Goal: Information Seeking & Learning: Learn about a topic

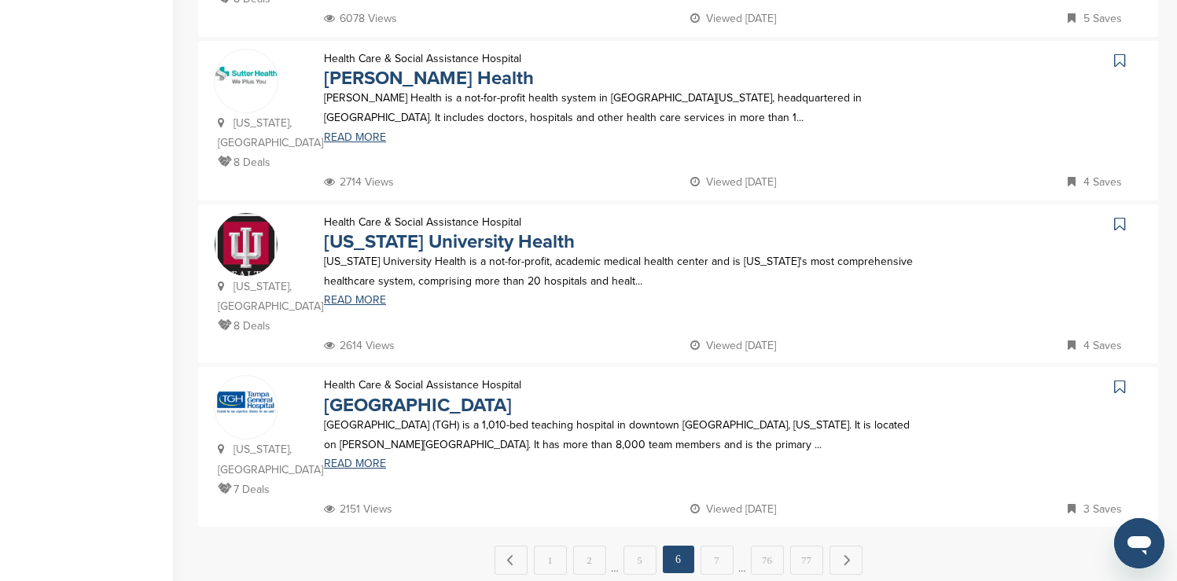
scroll to position [1478, 0]
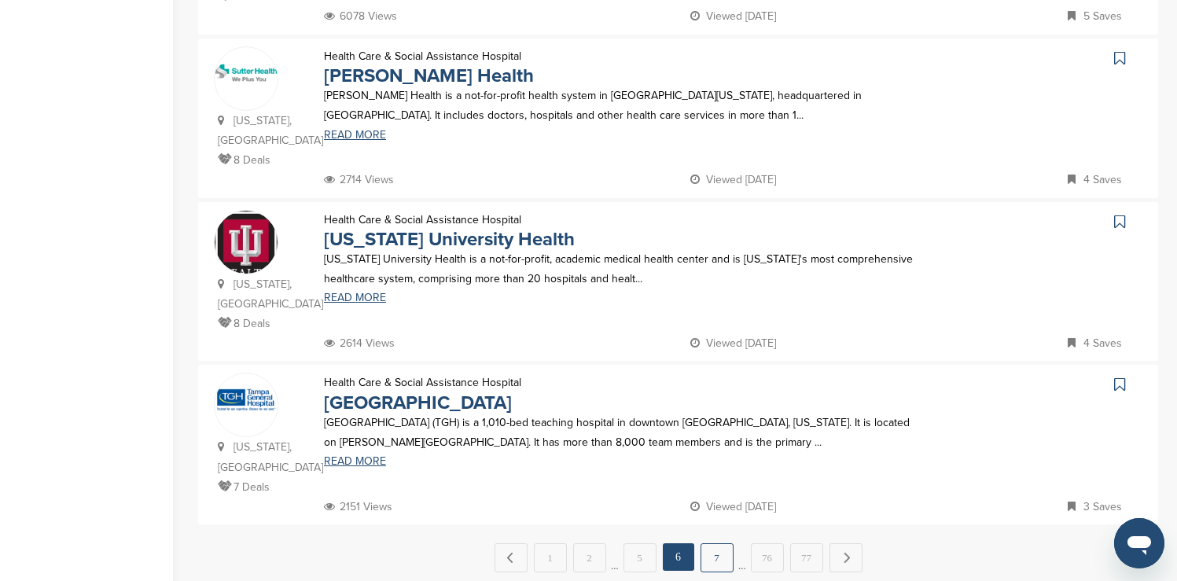
click at [711, 543] on link "7" at bounding box center [716, 557] width 33 height 29
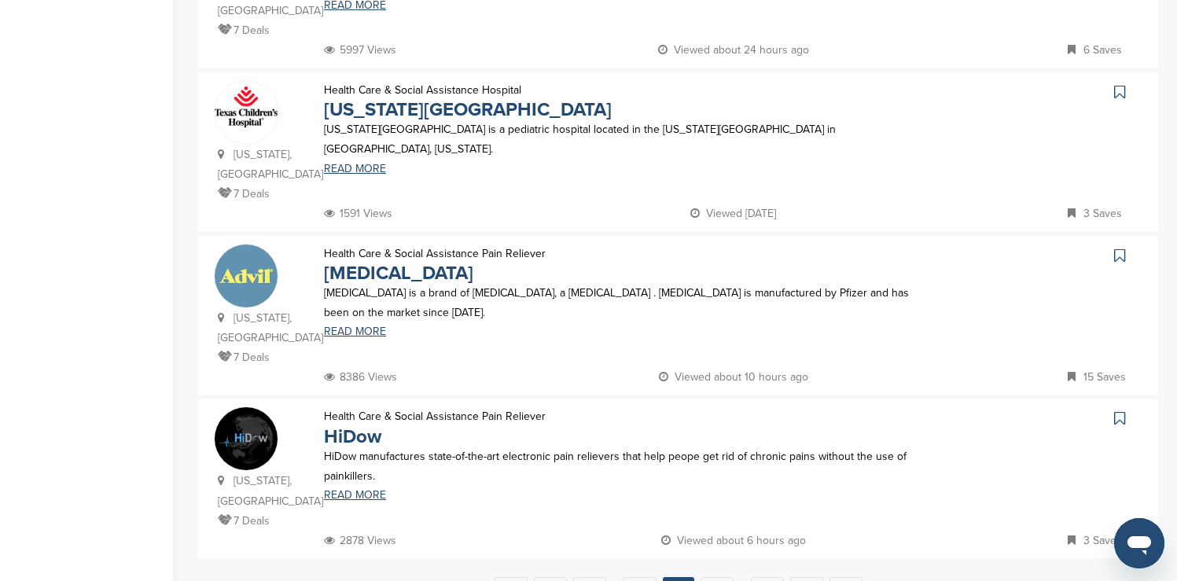
scroll to position [1447, 0]
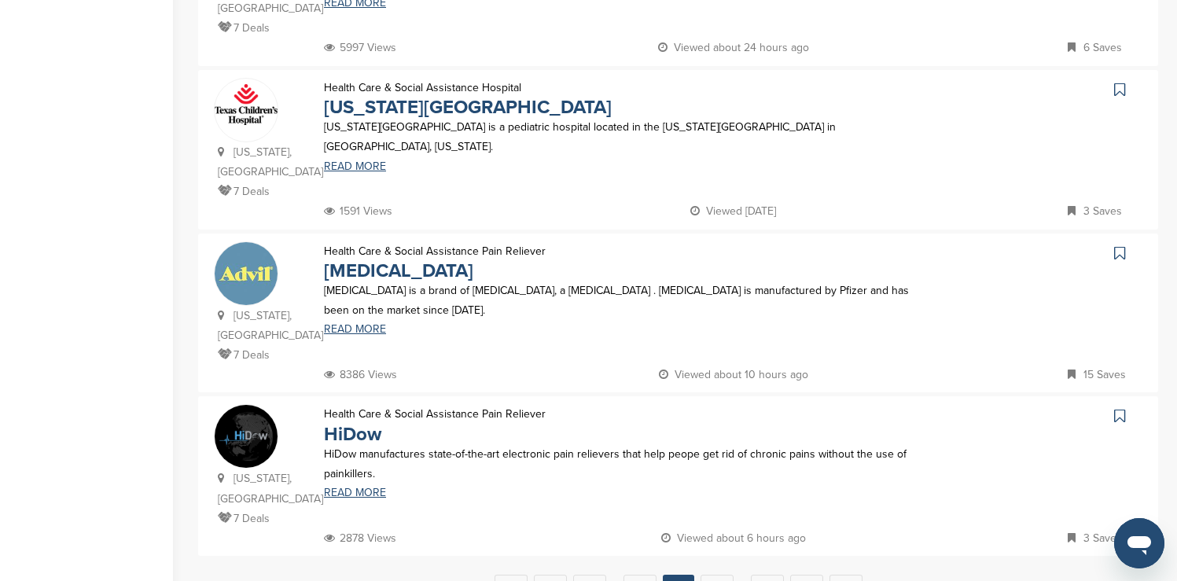
click at [1120, 245] on icon at bounding box center [1119, 253] width 11 height 16
click at [715, 575] on link "8" at bounding box center [716, 589] width 33 height 29
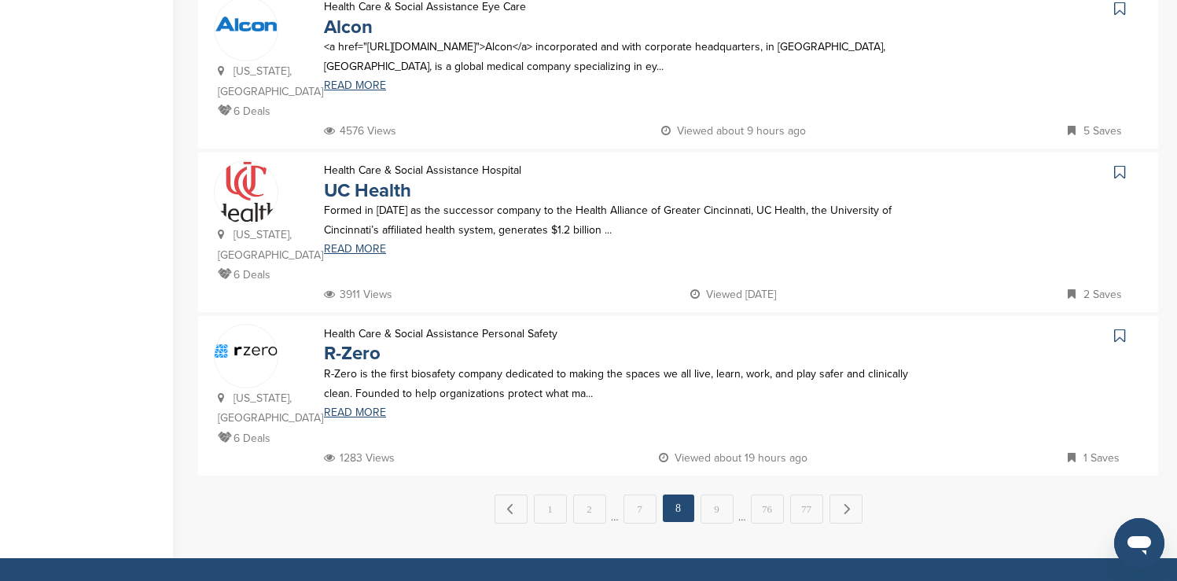
scroll to position [1541, 0]
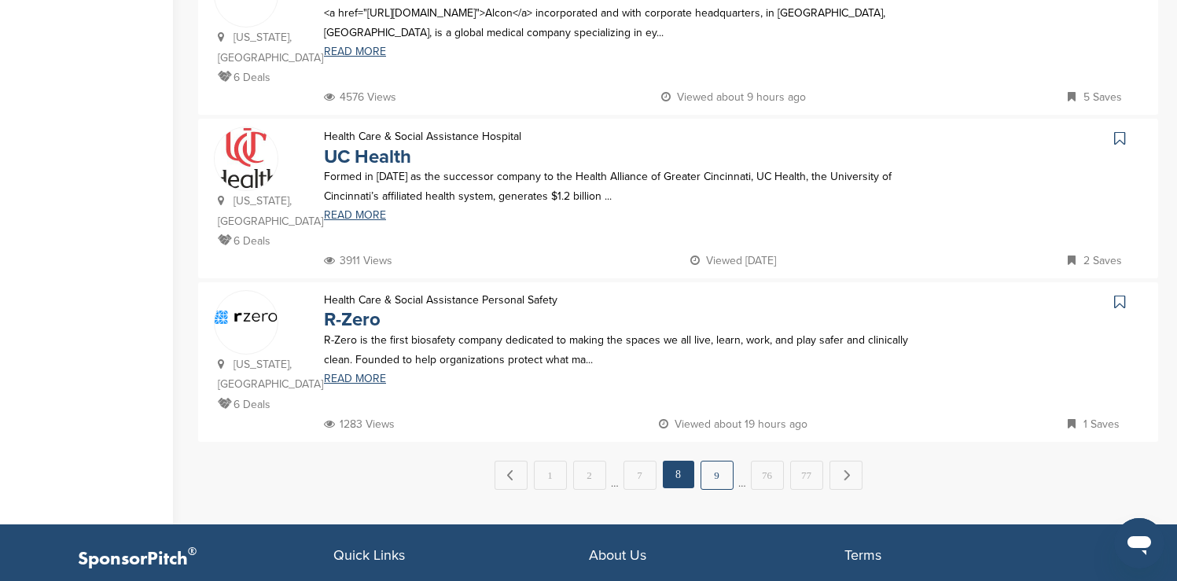
click at [716, 461] on link "9" at bounding box center [716, 475] width 33 height 29
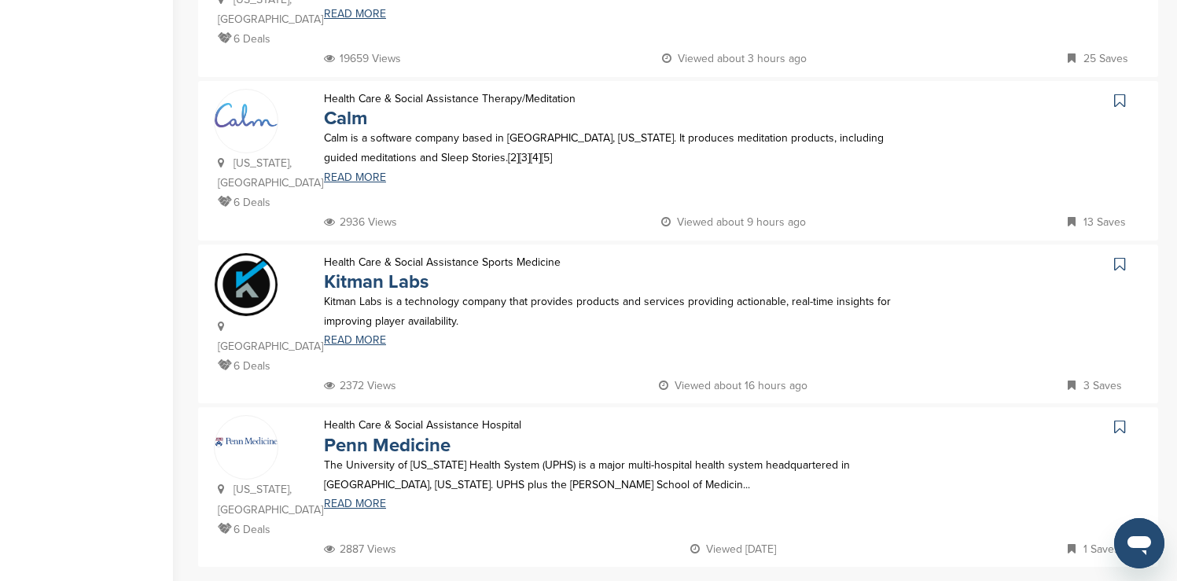
scroll to position [1478, 0]
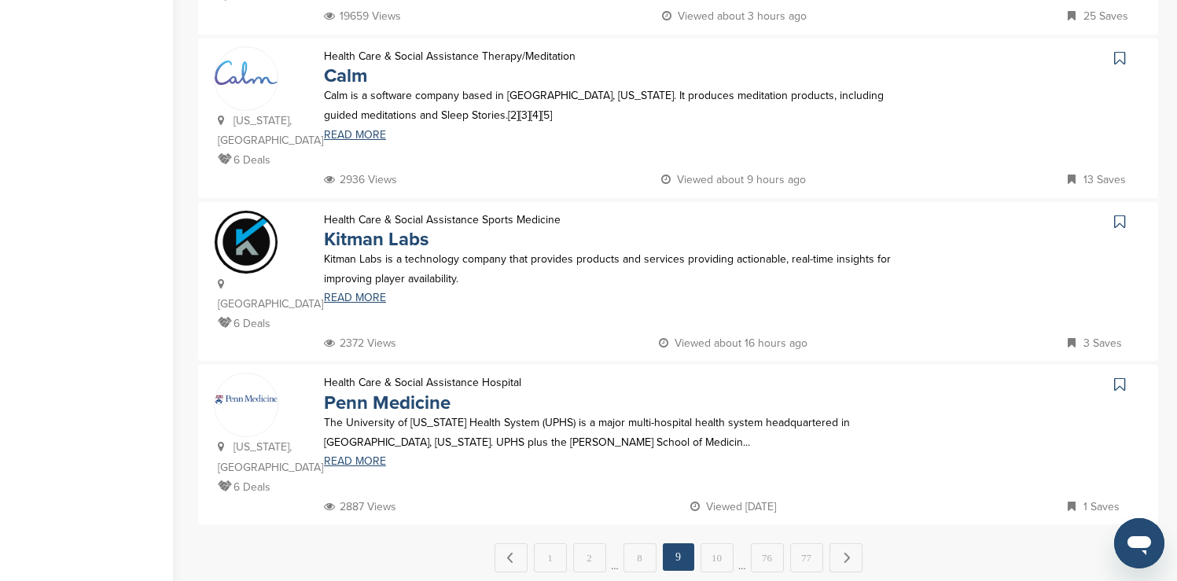
click at [1116, 50] on icon at bounding box center [1119, 58] width 11 height 16
click at [721, 543] on link "10" at bounding box center [716, 557] width 33 height 29
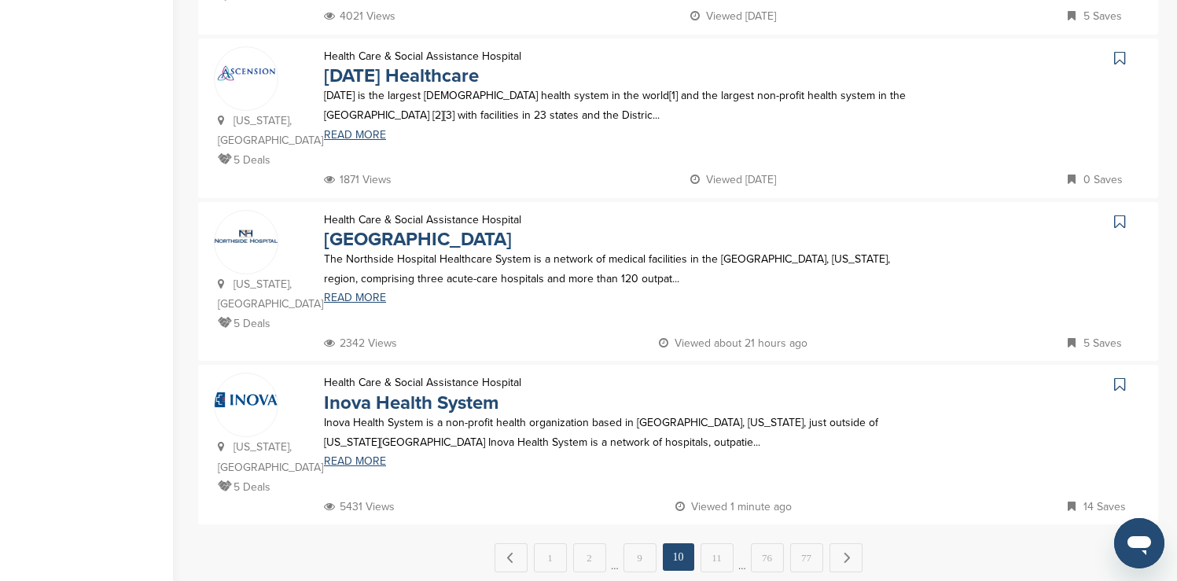
scroll to position [0, 0]
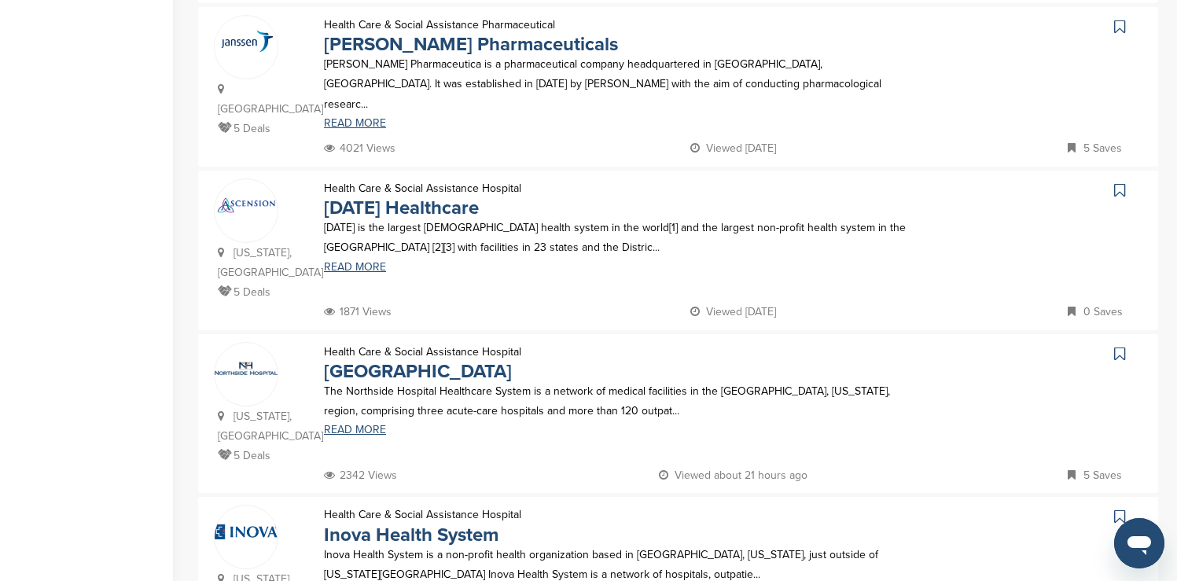
scroll to position [1352, 0]
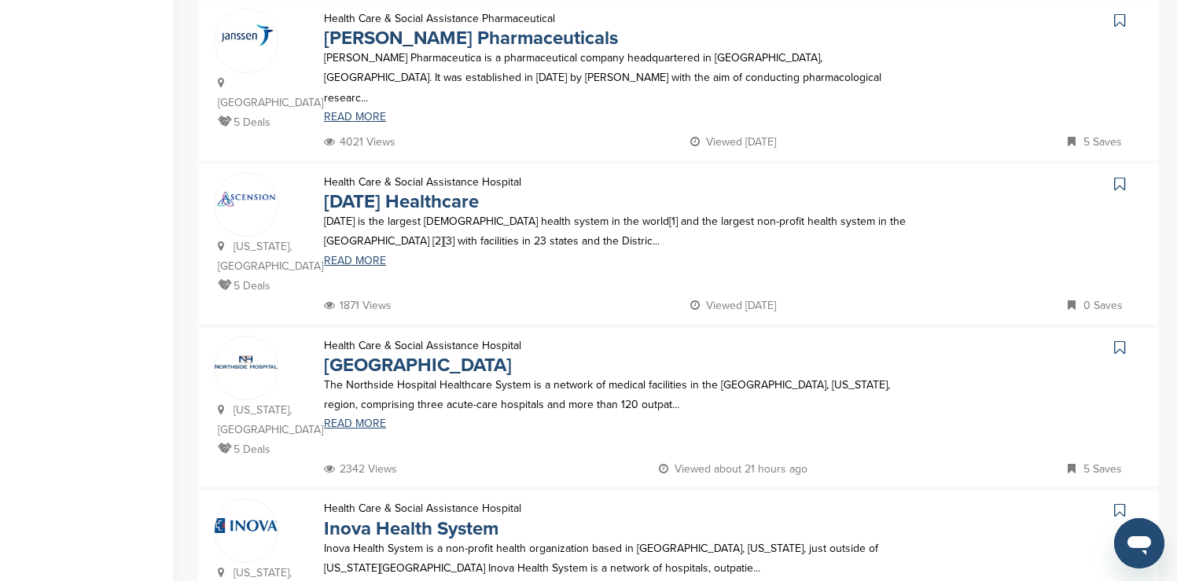
click at [1119, 189] on icon at bounding box center [1119, 184] width 11 height 16
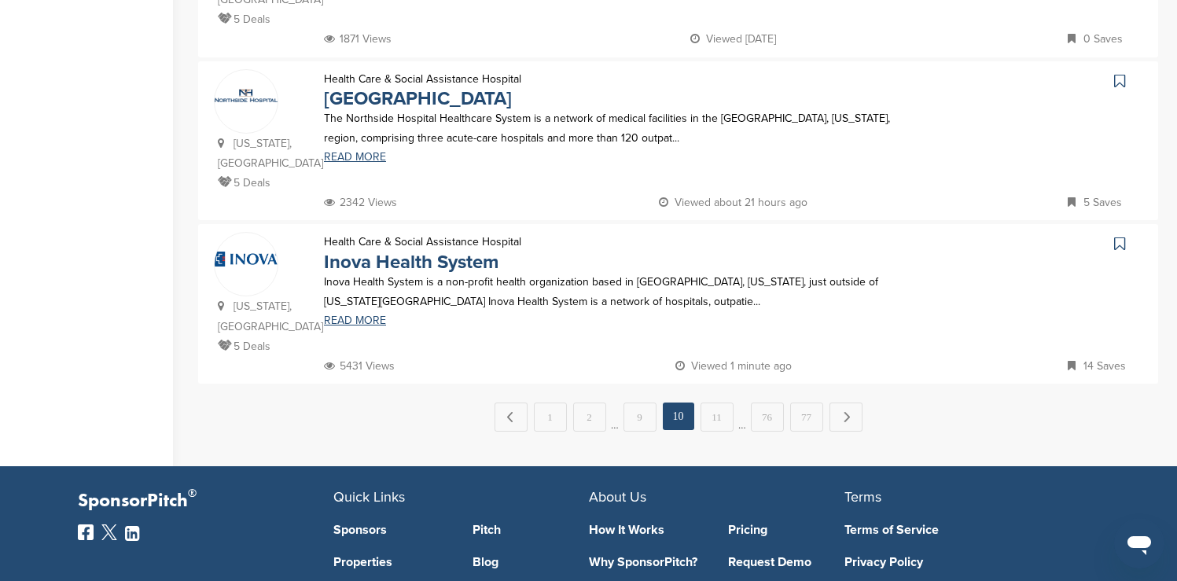
scroll to position [1635, 0]
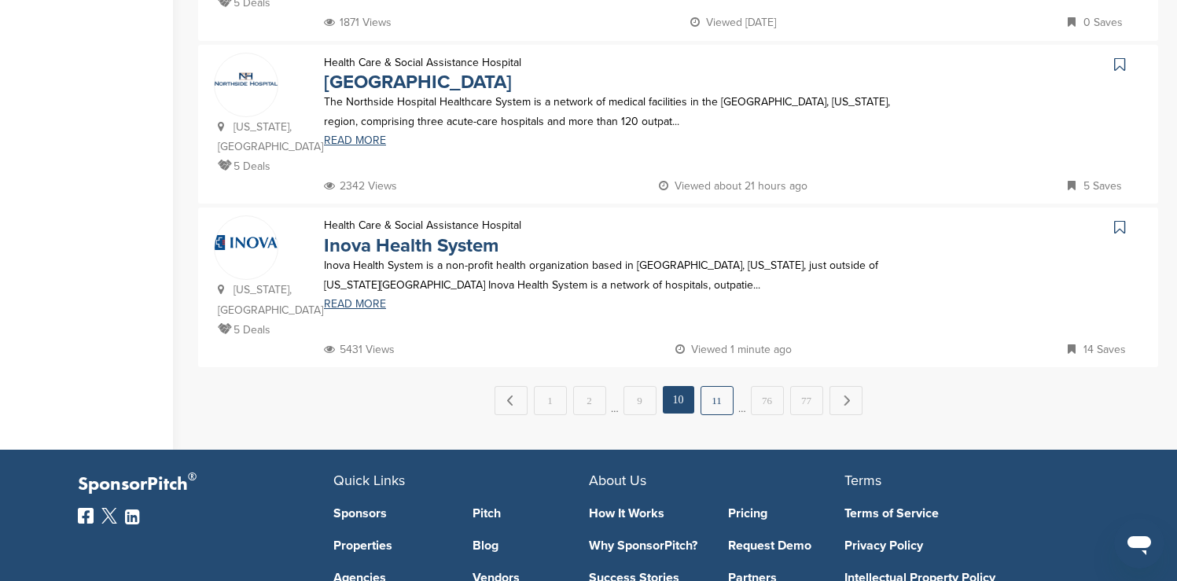
click at [711, 386] on link "11" at bounding box center [716, 400] width 33 height 29
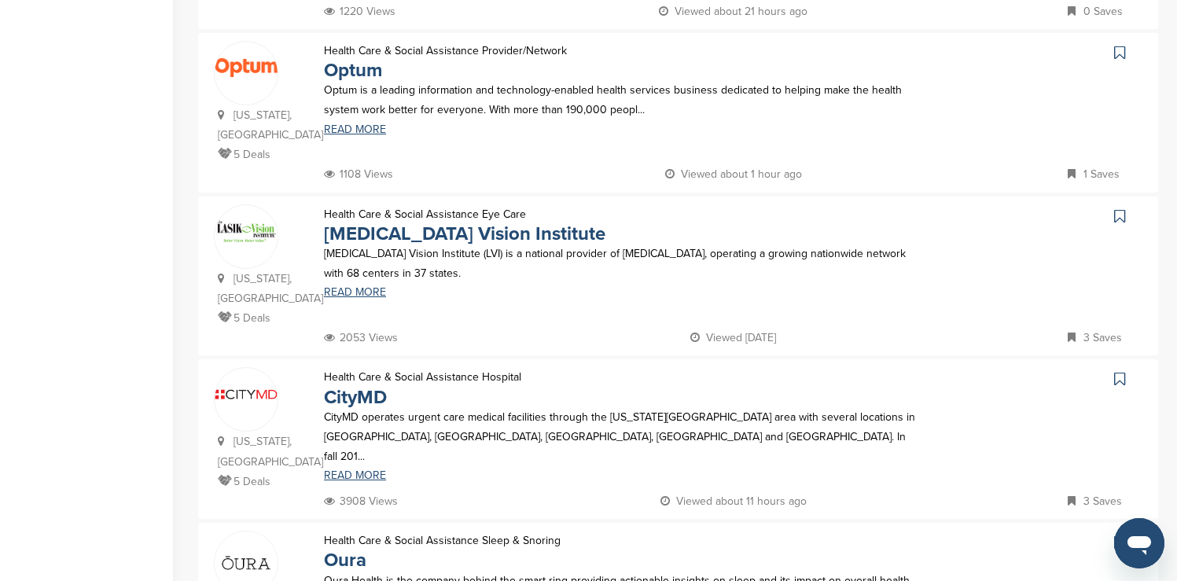
scroll to position [535, 0]
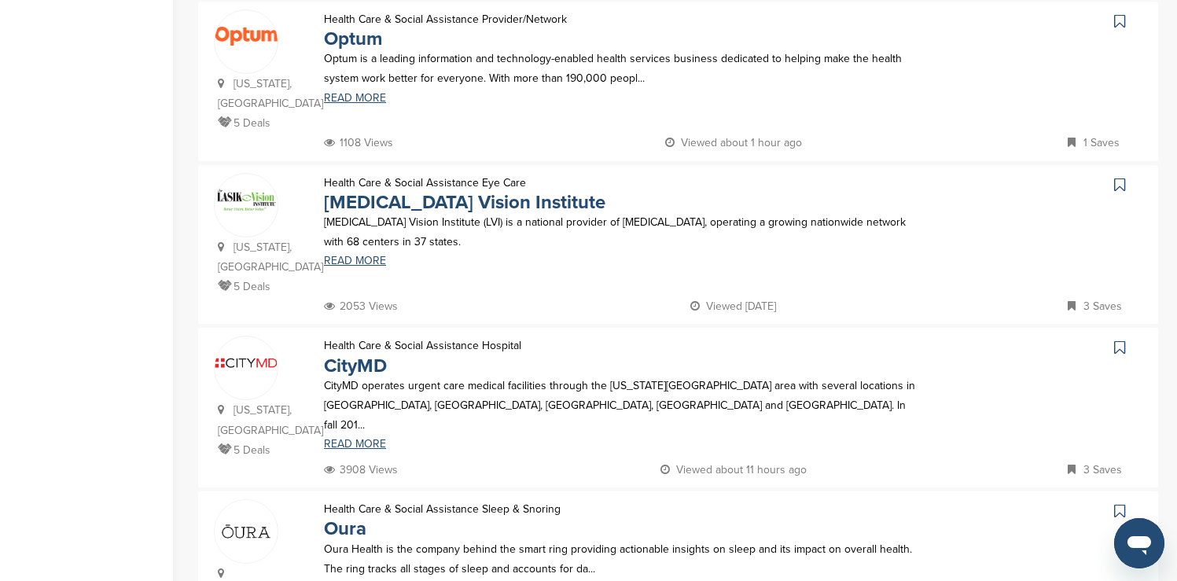
click at [1116, 29] on icon at bounding box center [1119, 21] width 11 height 16
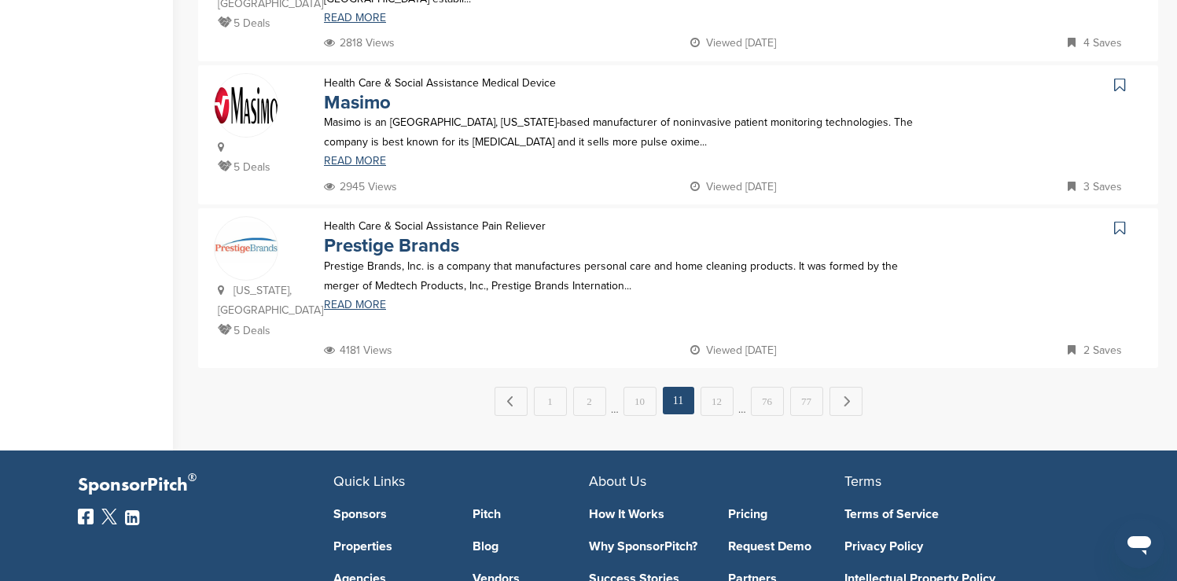
scroll to position [1635, 0]
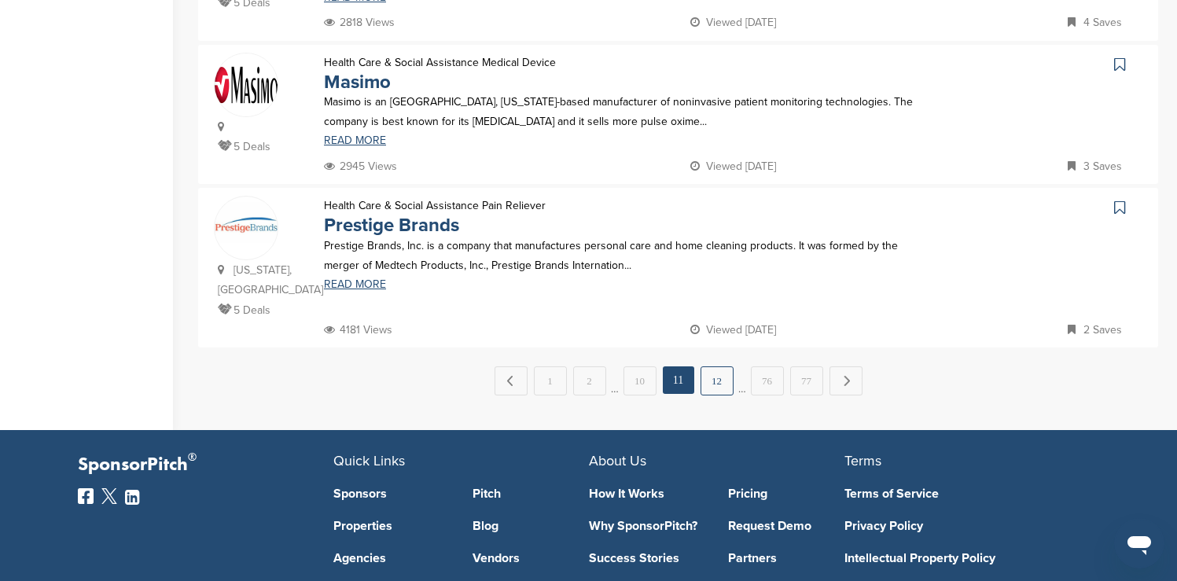
click at [719, 366] on link "12" at bounding box center [716, 380] width 33 height 29
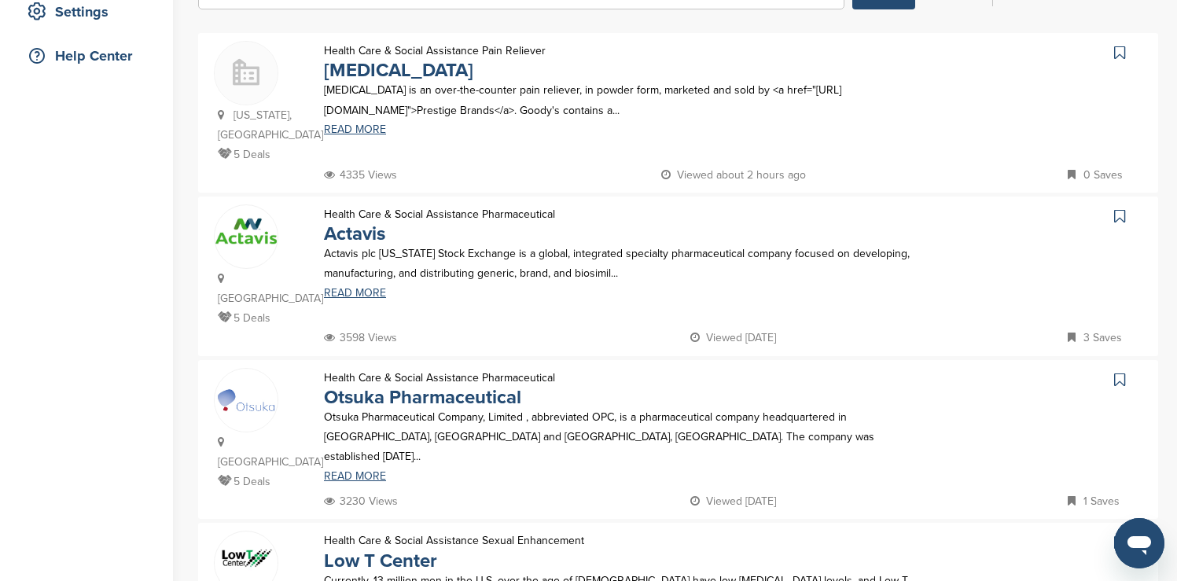
scroll to position [346, 0]
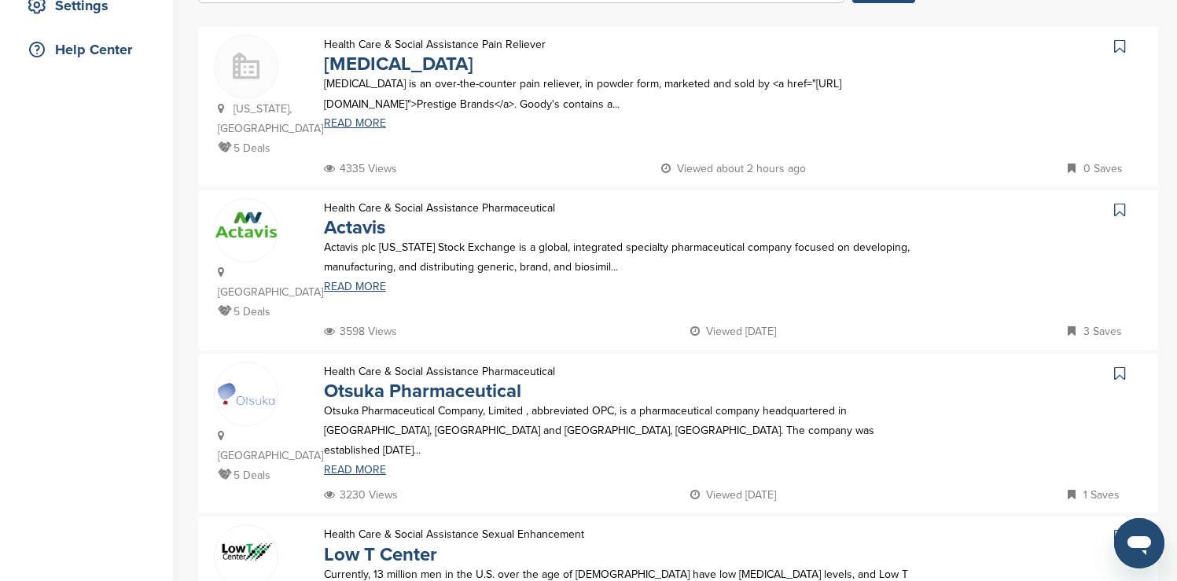
click at [1120, 47] on icon at bounding box center [1119, 47] width 11 height 16
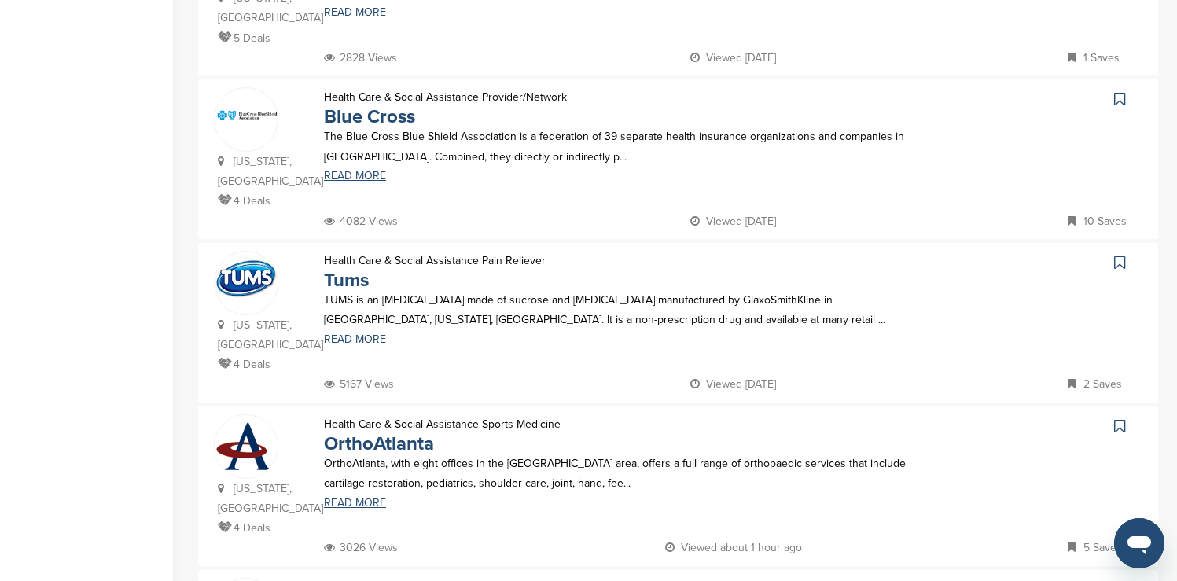
scroll to position [1101, 0]
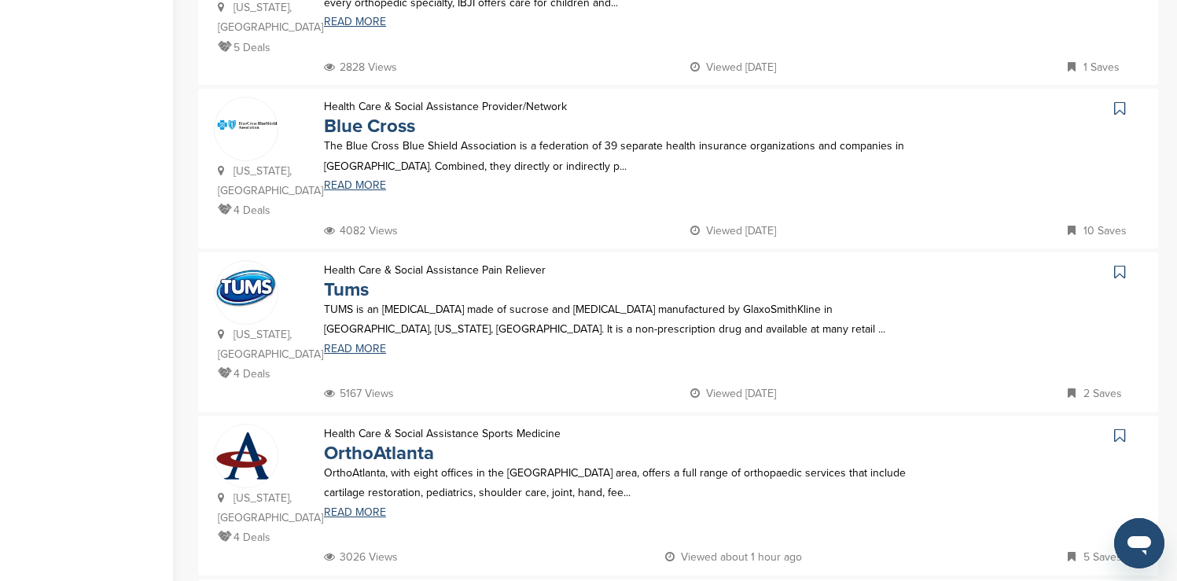
click at [1120, 101] on icon at bounding box center [1119, 109] width 11 height 16
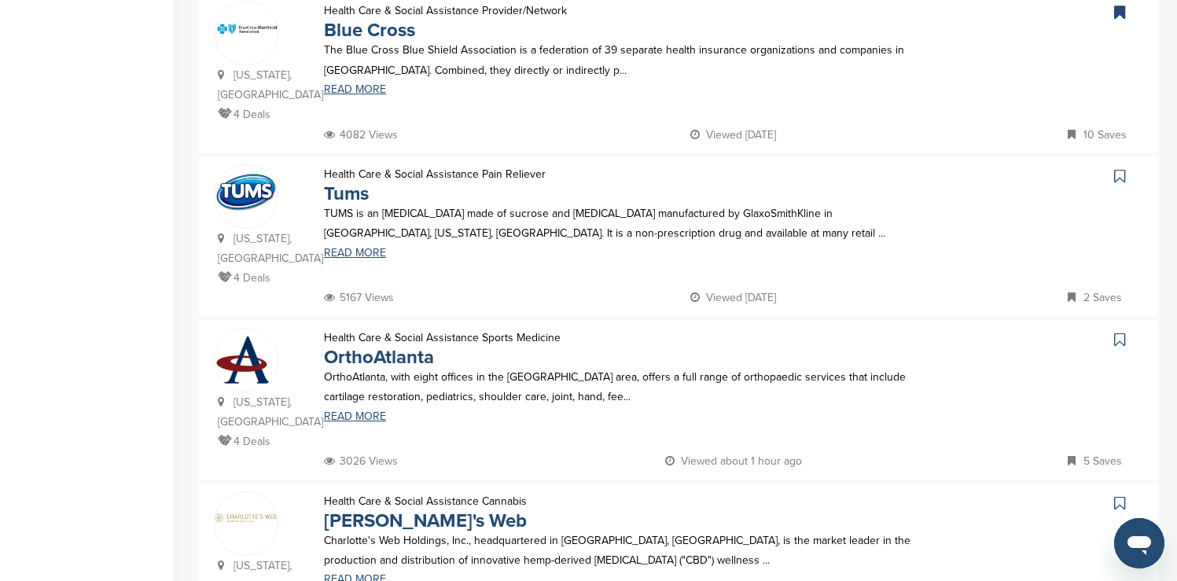
scroll to position [1226, 0]
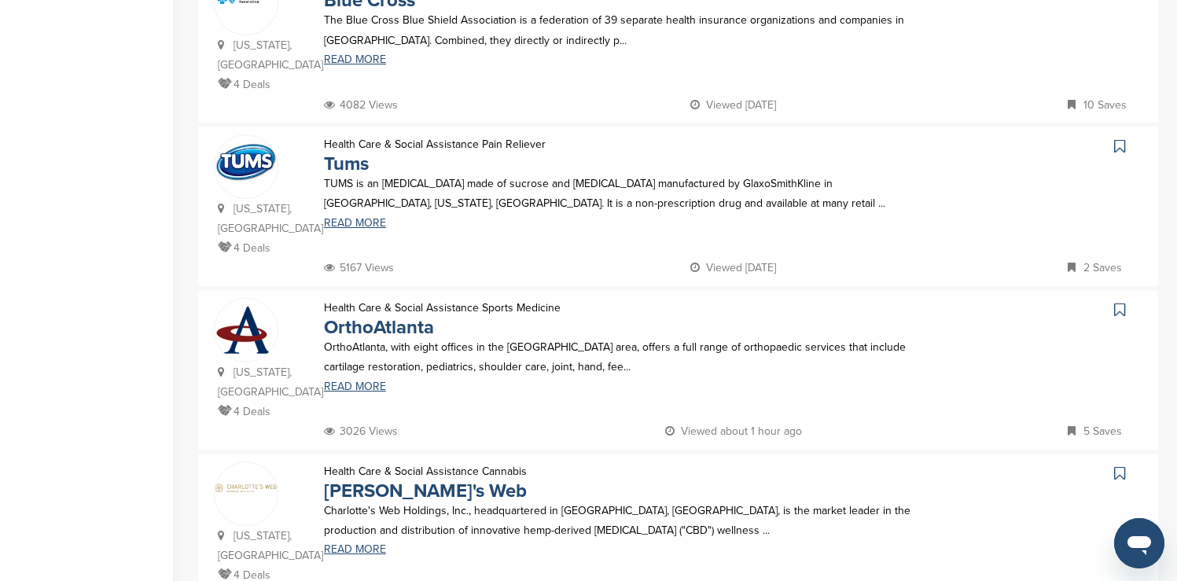
click at [1117, 138] on icon at bounding box center [1119, 146] width 11 height 16
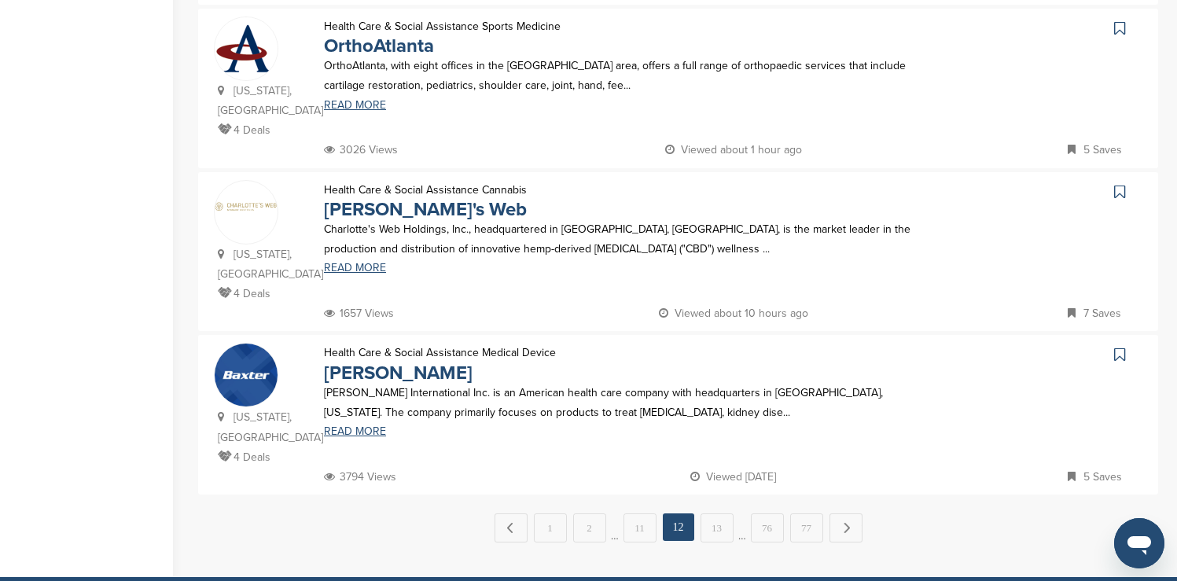
scroll to position [1541, 0]
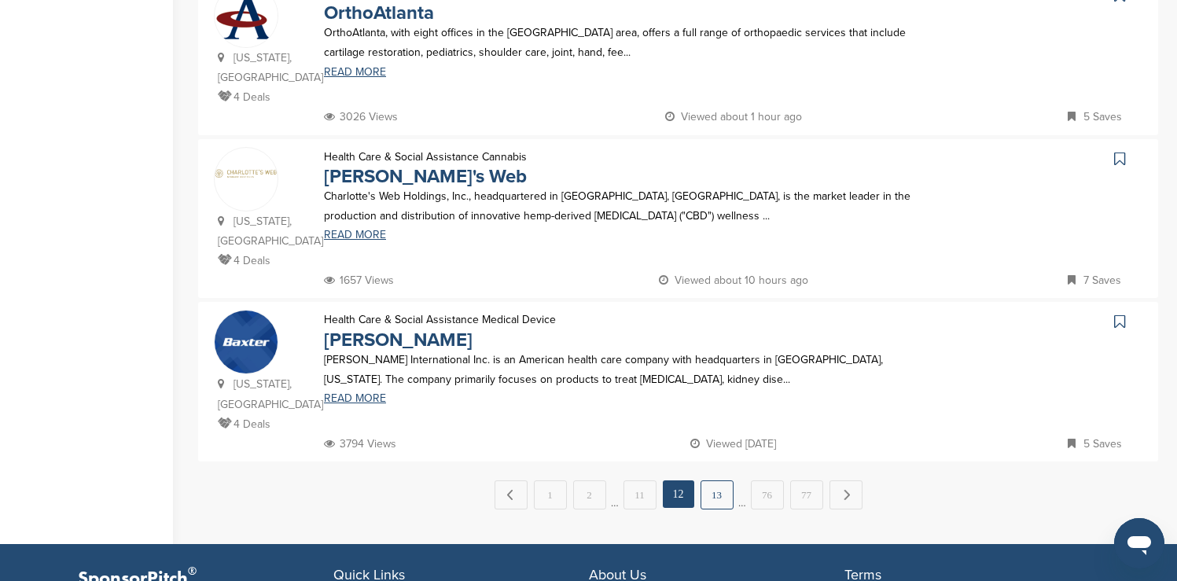
click at [716, 480] on link "13" at bounding box center [716, 494] width 33 height 29
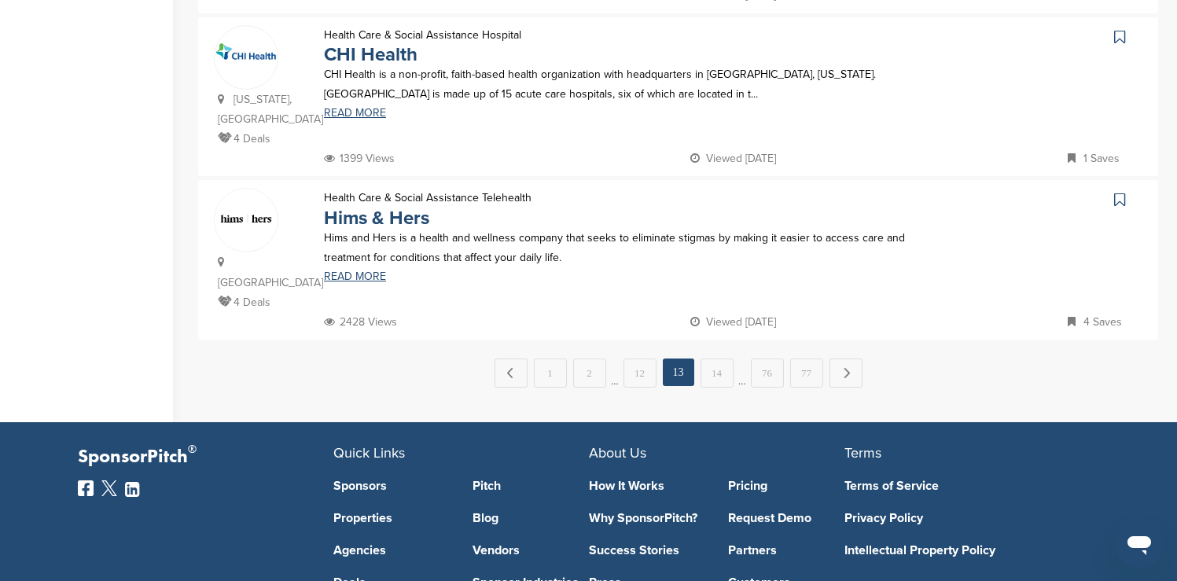
scroll to position [1667, 0]
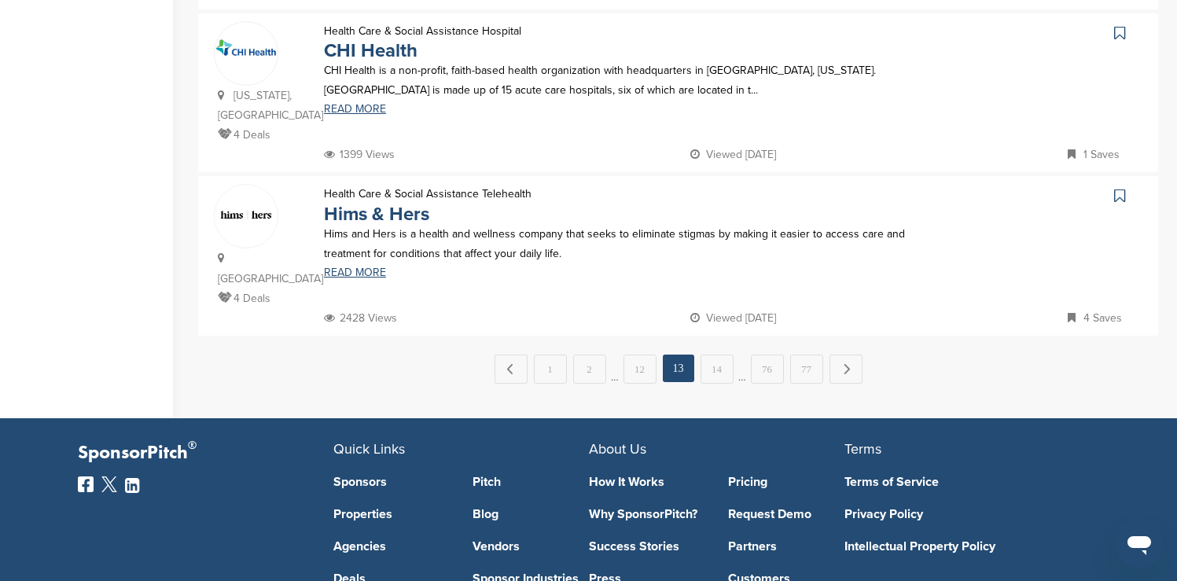
click at [1119, 188] on icon at bounding box center [1119, 196] width 11 height 16
click at [719, 355] on link "14" at bounding box center [716, 369] width 33 height 29
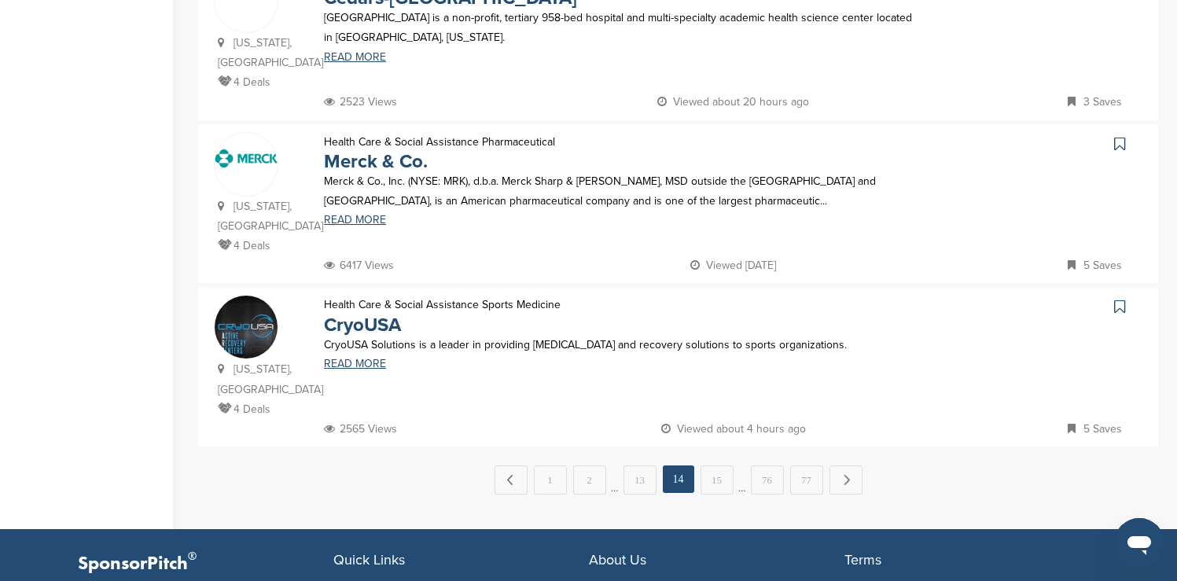
scroll to position [1572, 0]
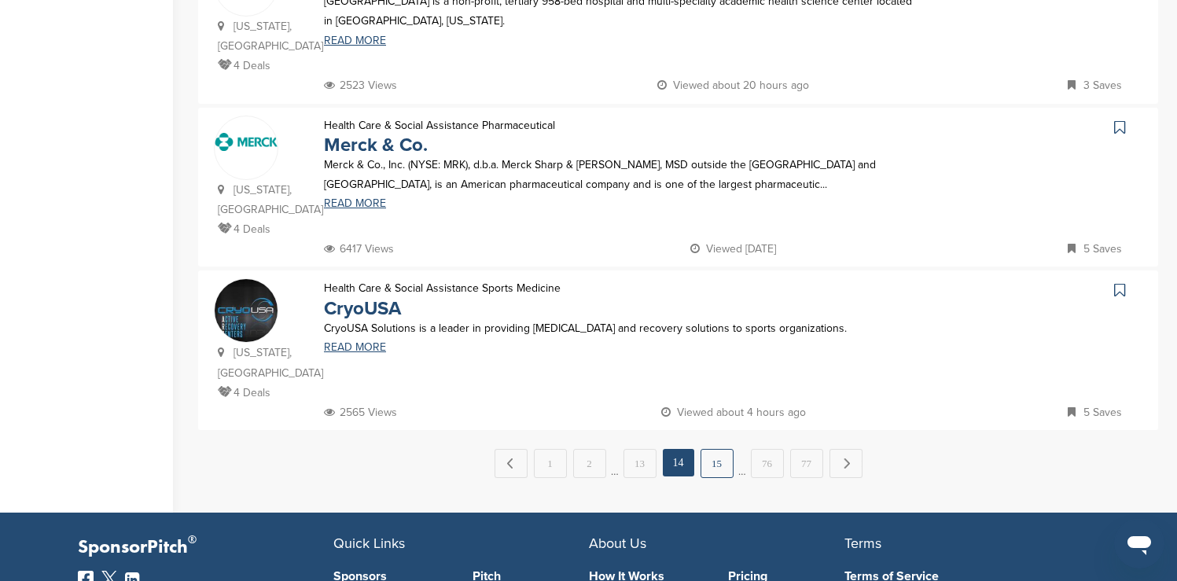
click at [712, 449] on link "15" at bounding box center [716, 463] width 33 height 29
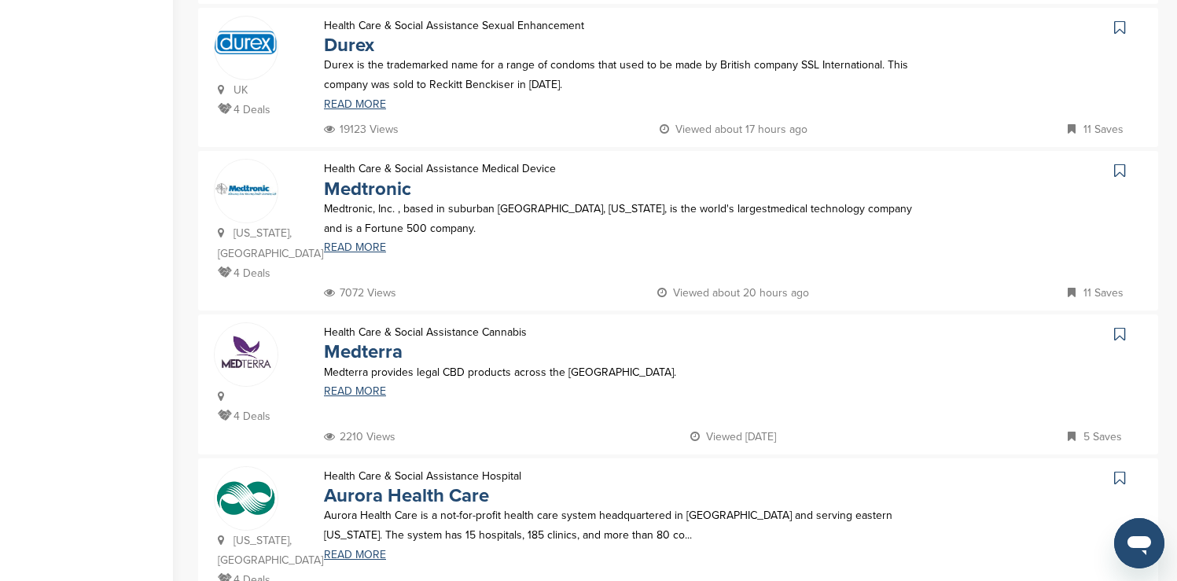
scroll to position [535, 0]
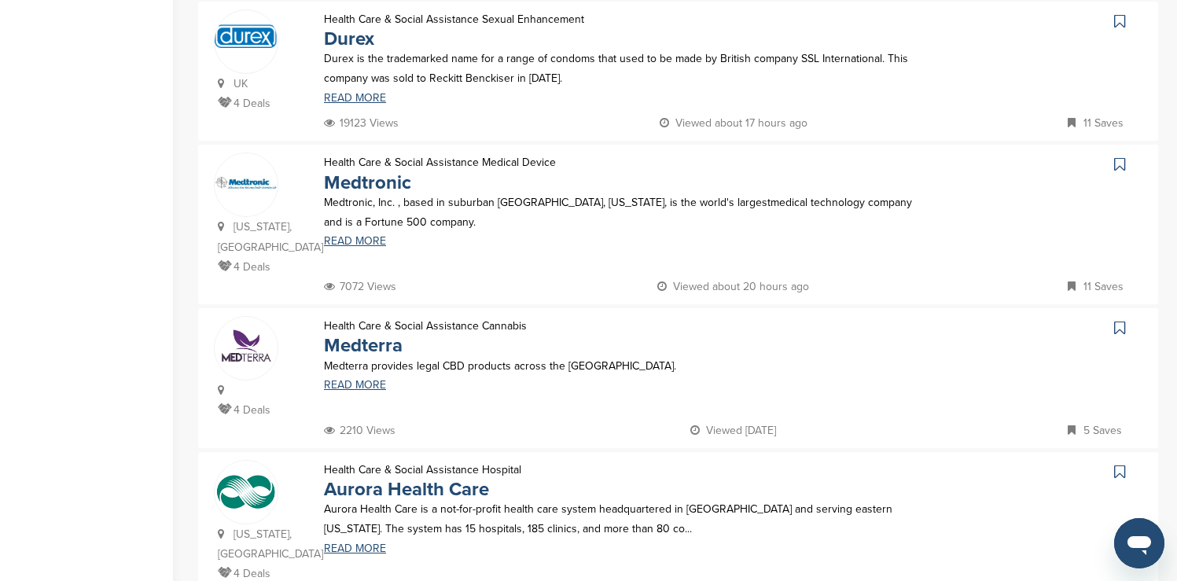
click at [1120, 13] on icon at bounding box center [1119, 21] width 11 height 16
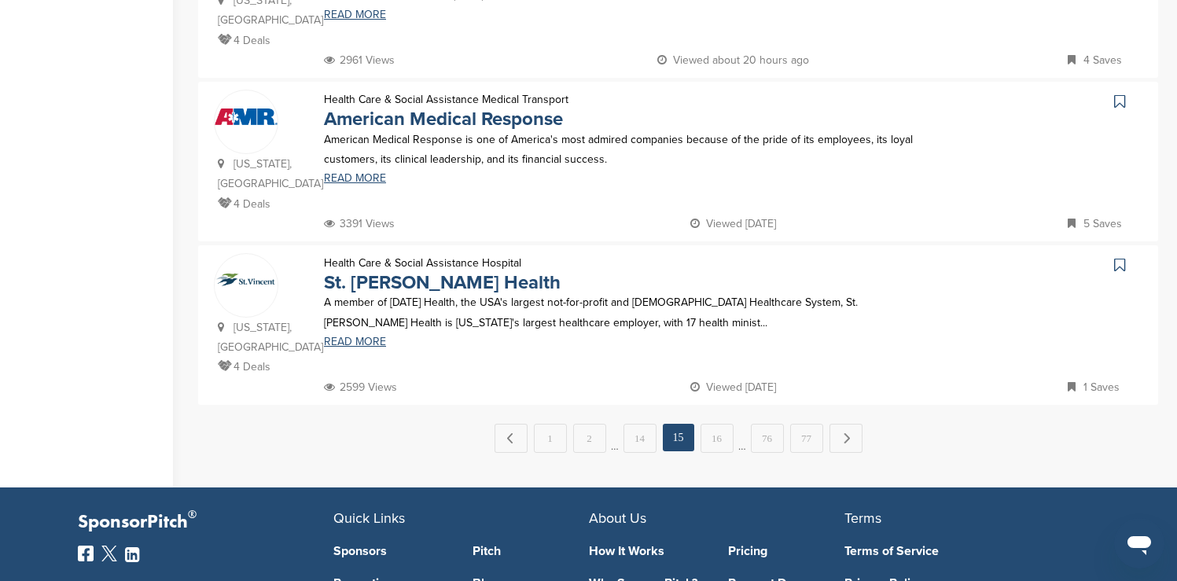
scroll to position [1572, 0]
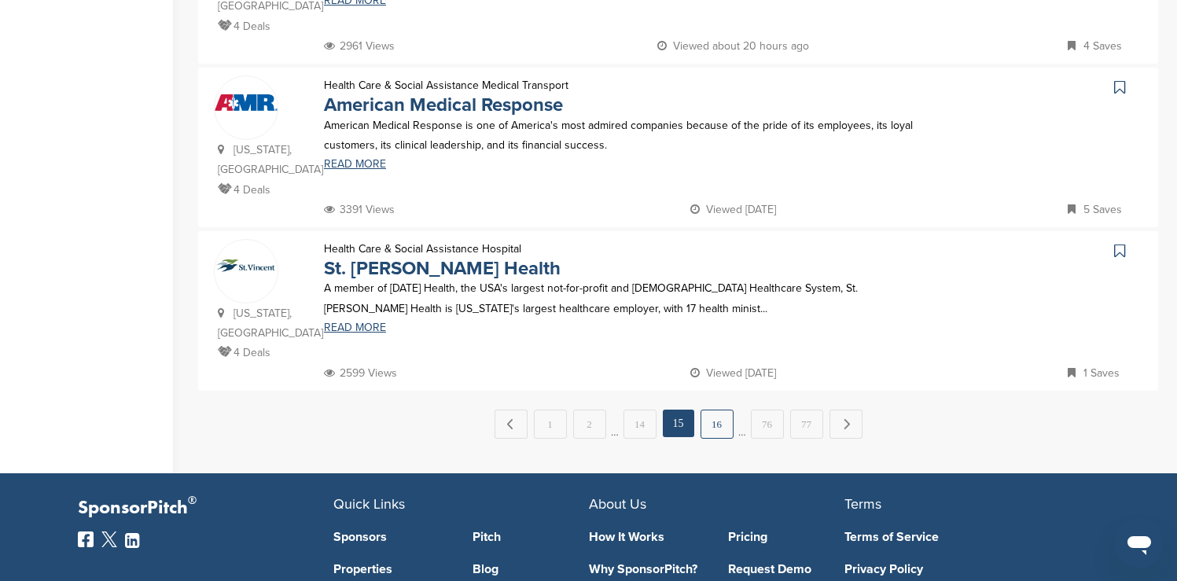
click at [706, 410] on link "16" at bounding box center [716, 424] width 33 height 29
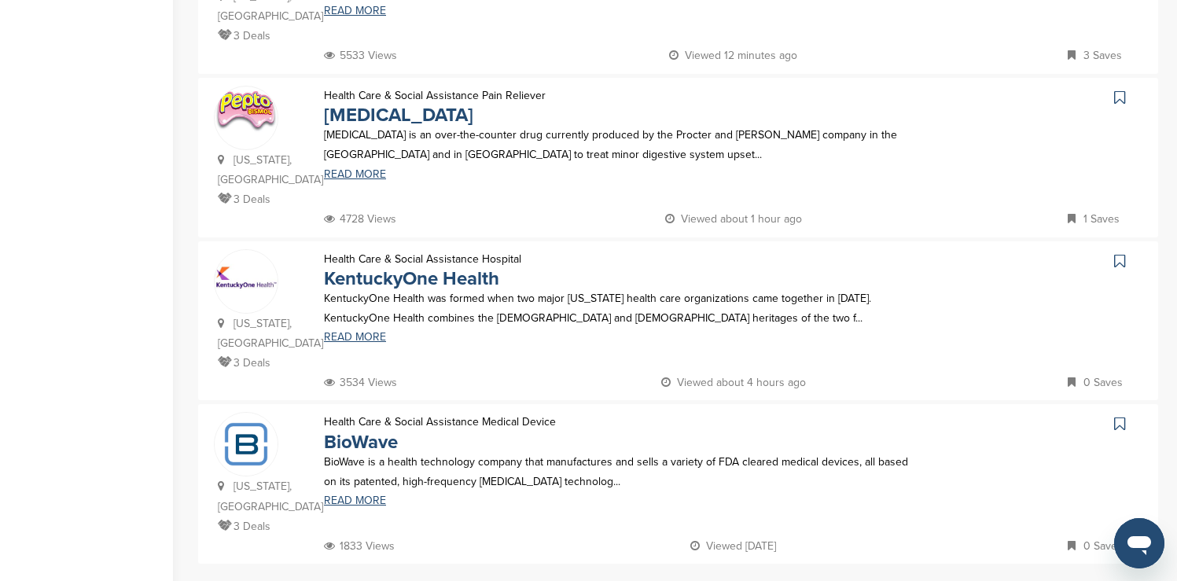
scroll to position [1447, 0]
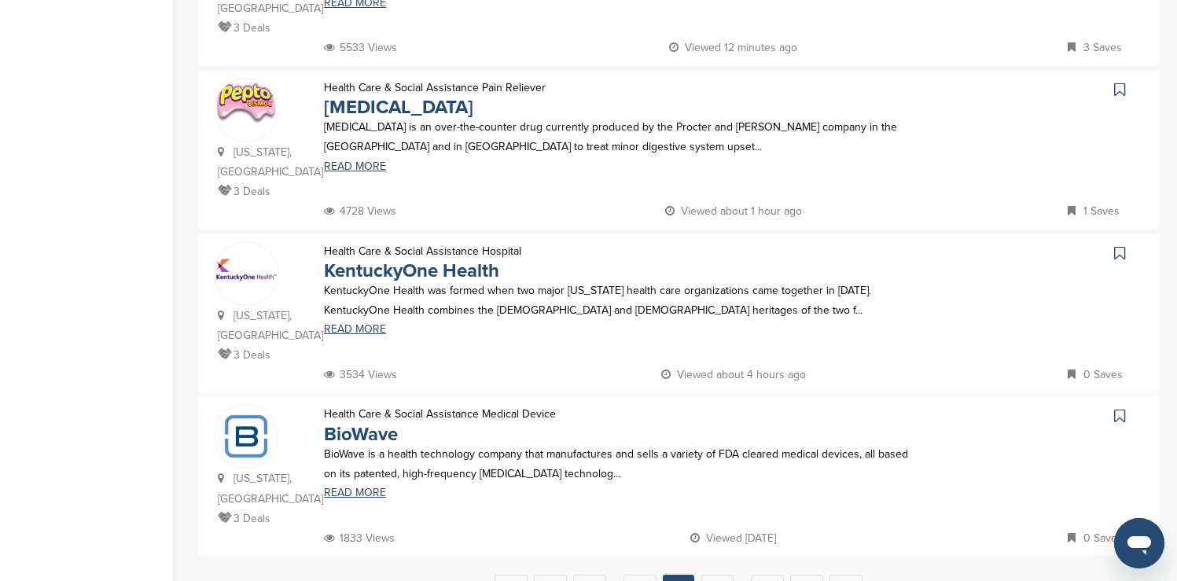
click at [1120, 82] on icon at bounding box center [1119, 90] width 11 height 16
click at [715, 575] on link "17" at bounding box center [716, 589] width 33 height 29
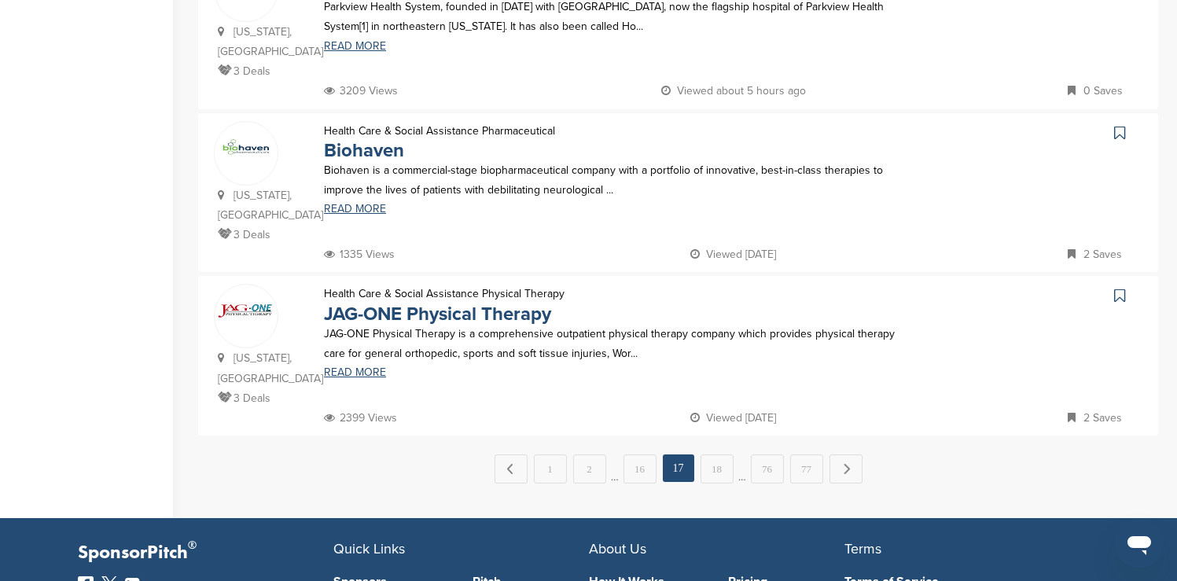
scroll to position [1572, 0]
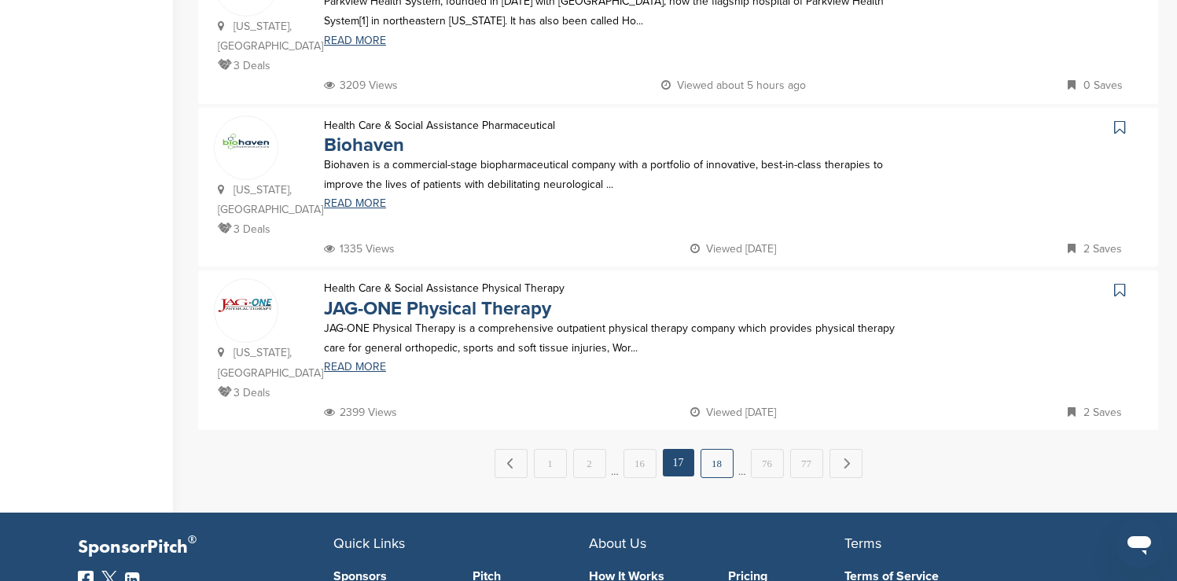
click at [716, 449] on link "18" at bounding box center [716, 463] width 33 height 29
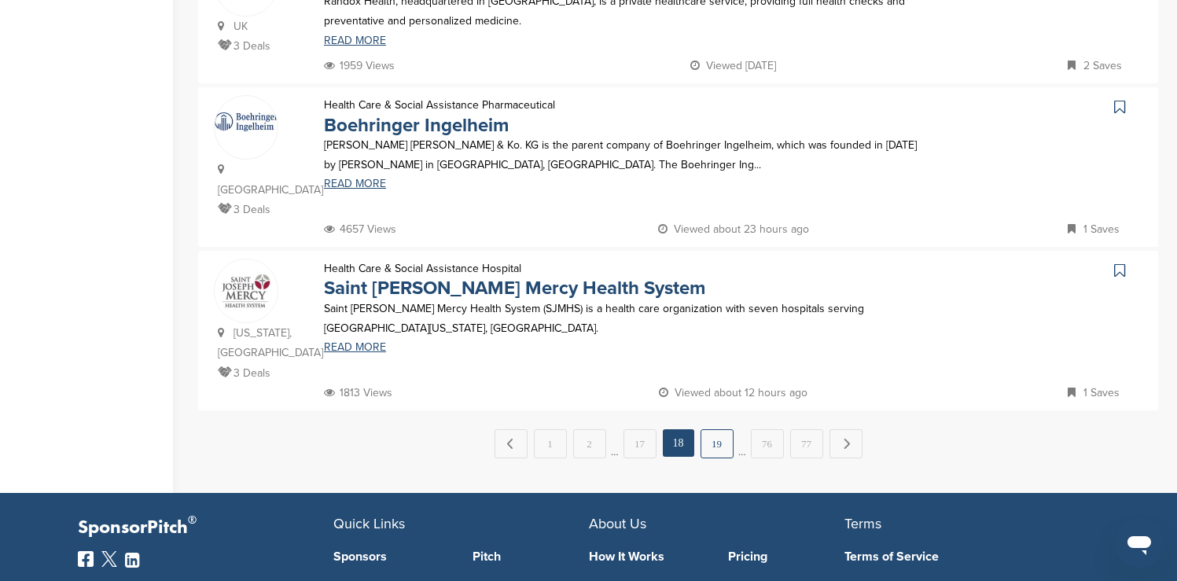
click at [713, 429] on link "19" at bounding box center [716, 443] width 33 height 29
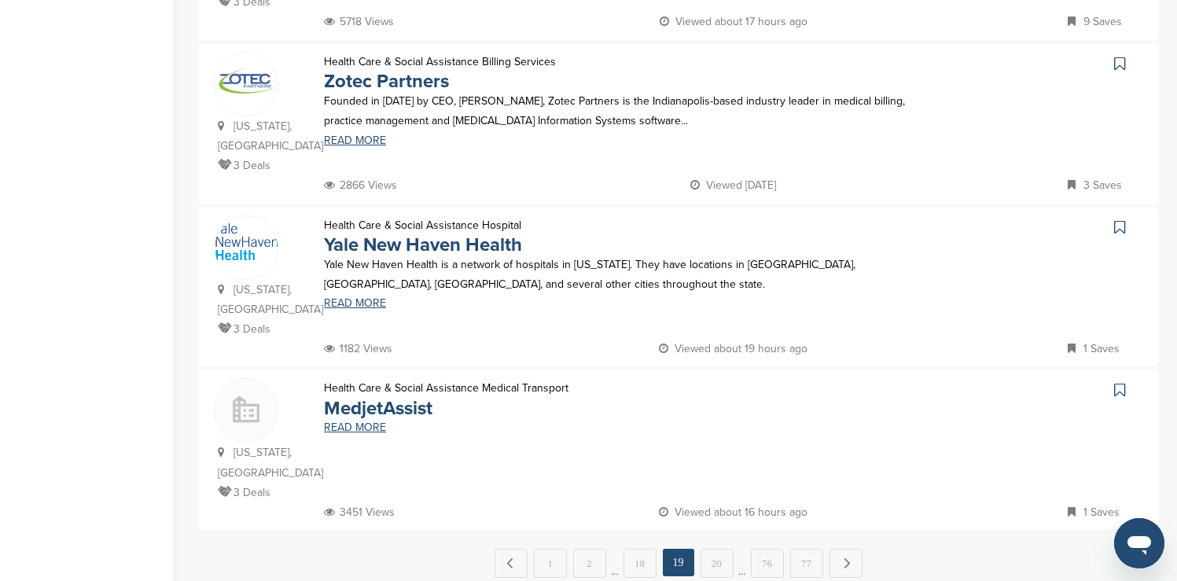
scroll to position [1509, 0]
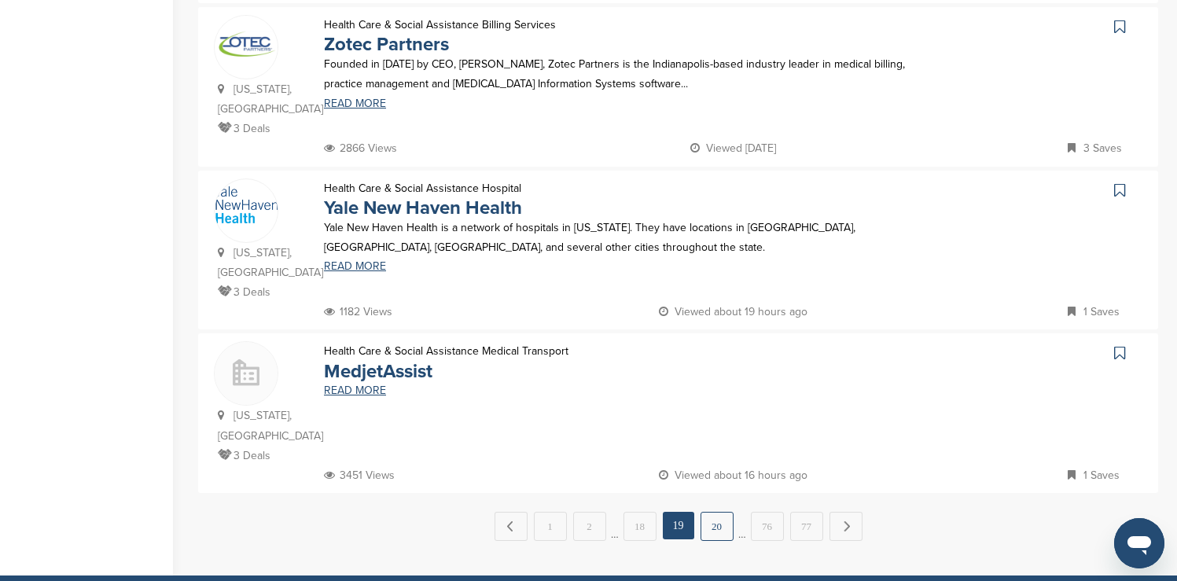
click at [713, 512] on link "20" at bounding box center [716, 526] width 33 height 29
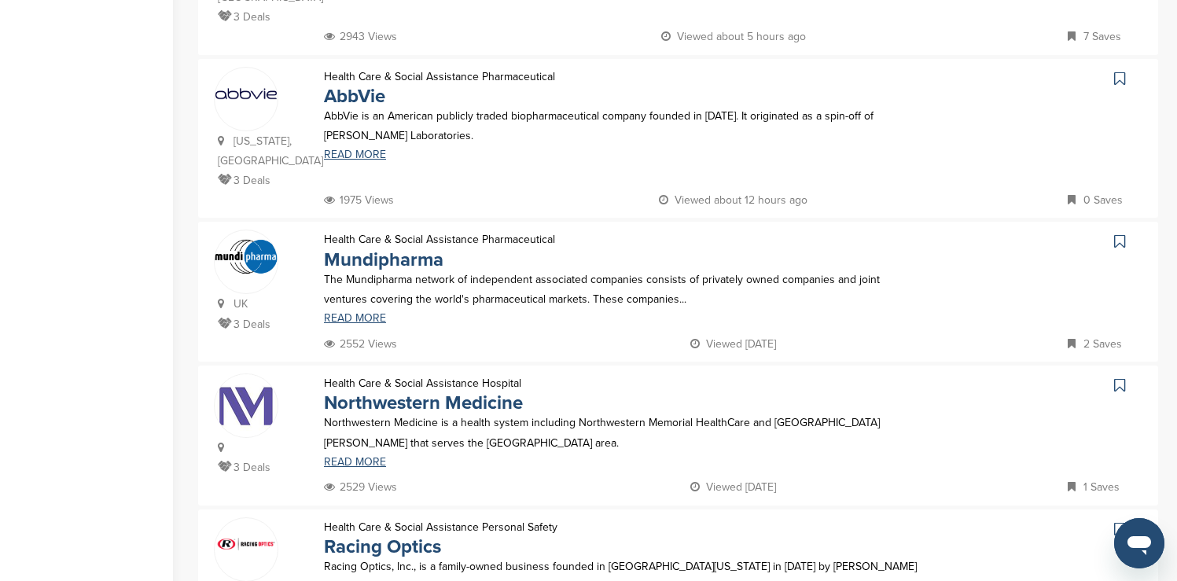
scroll to position [660, 0]
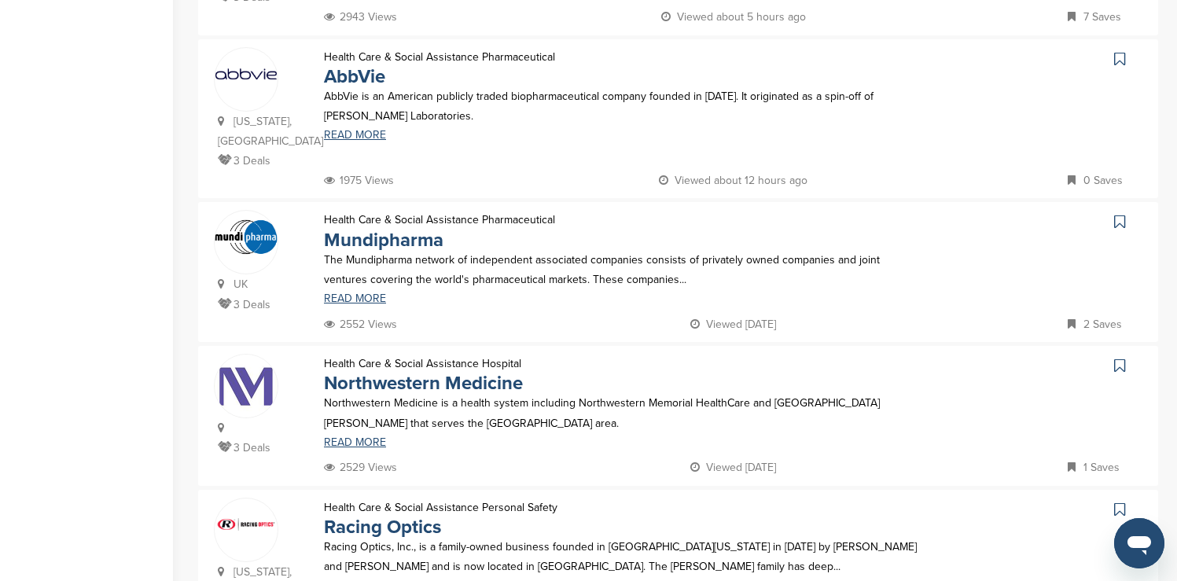
click at [1120, 51] on icon at bounding box center [1119, 59] width 11 height 16
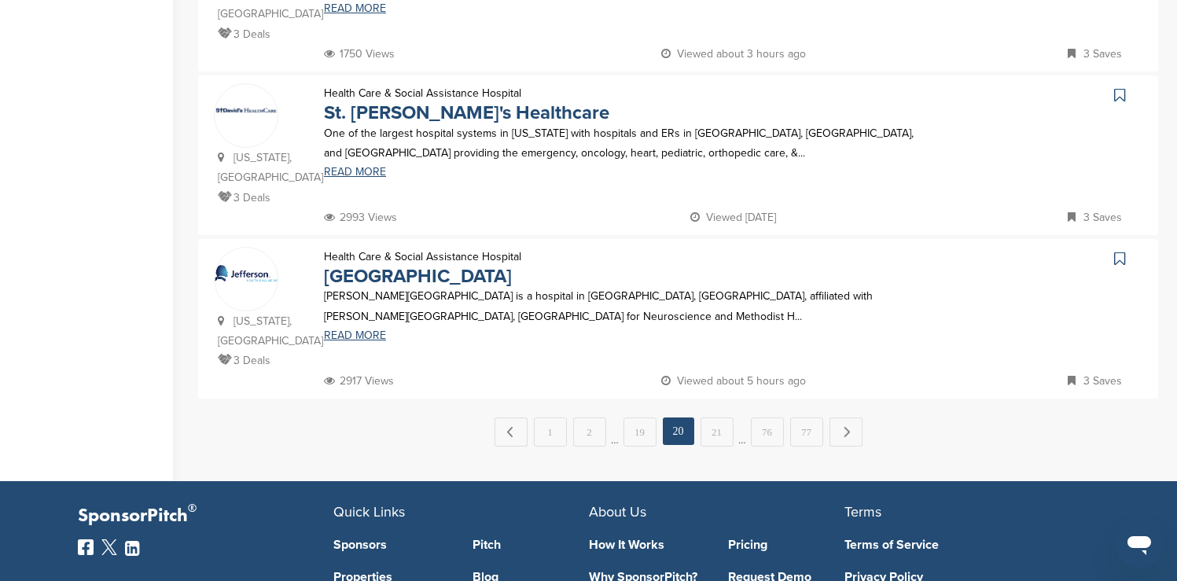
scroll to position [1572, 0]
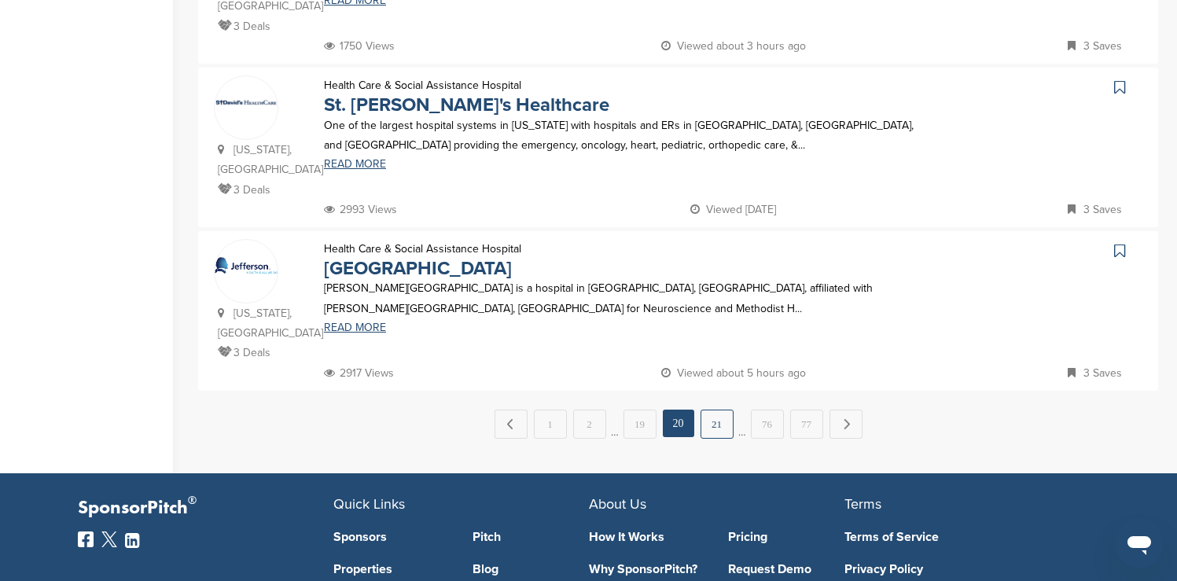
click at [711, 410] on link "21" at bounding box center [716, 424] width 33 height 29
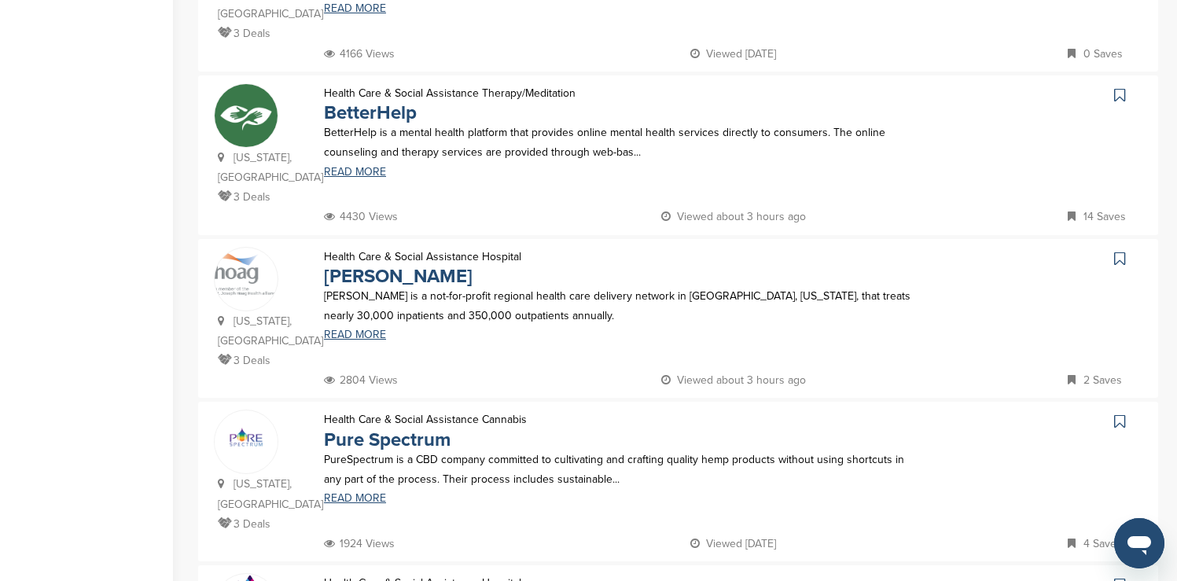
scroll to position [503, 0]
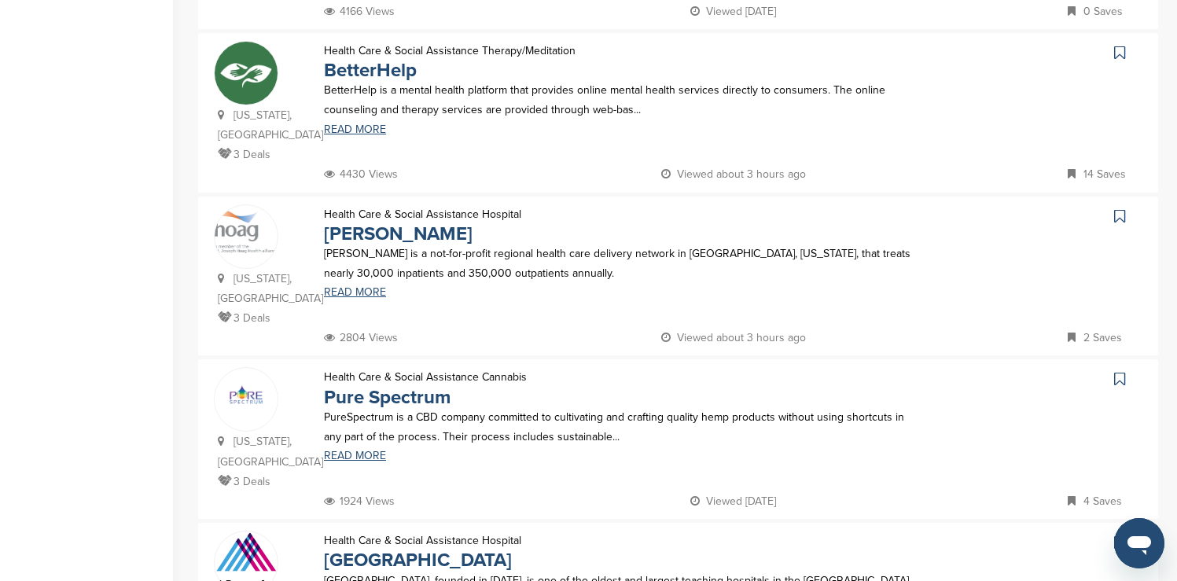
click at [1117, 45] on icon at bounding box center [1119, 53] width 11 height 16
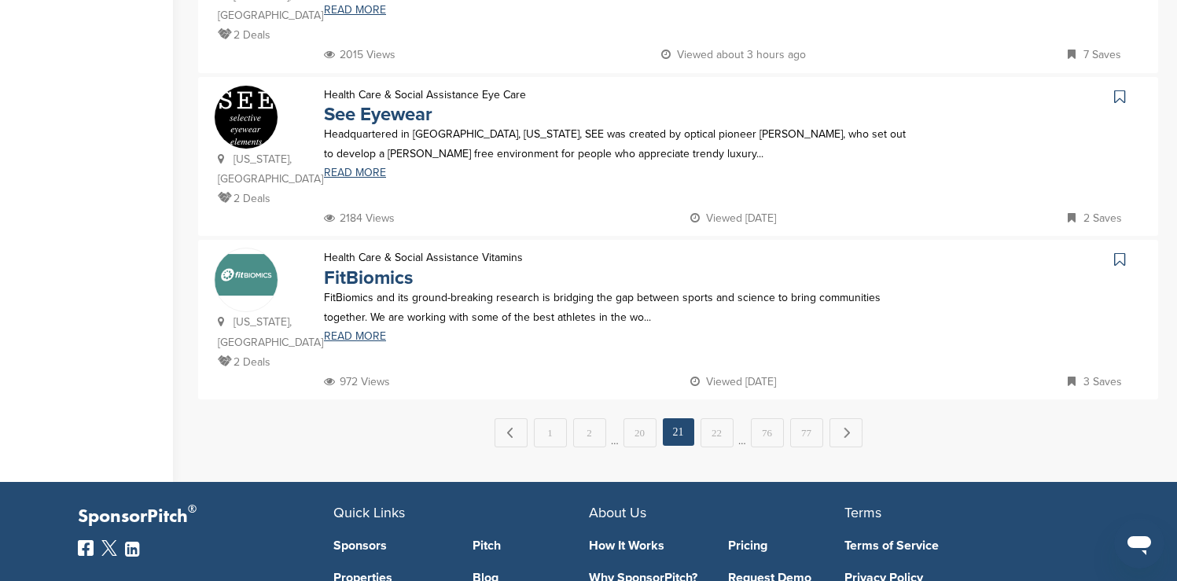
scroll to position [1635, 0]
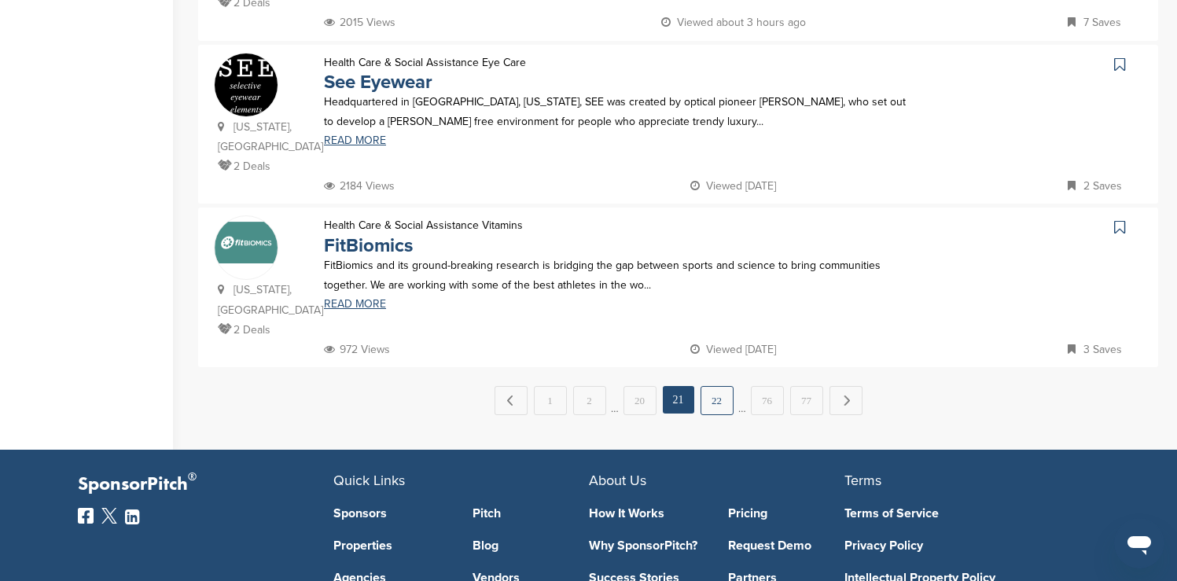
click at [725, 386] on link "22" at bounding box center [716, 400] width 33 height 29
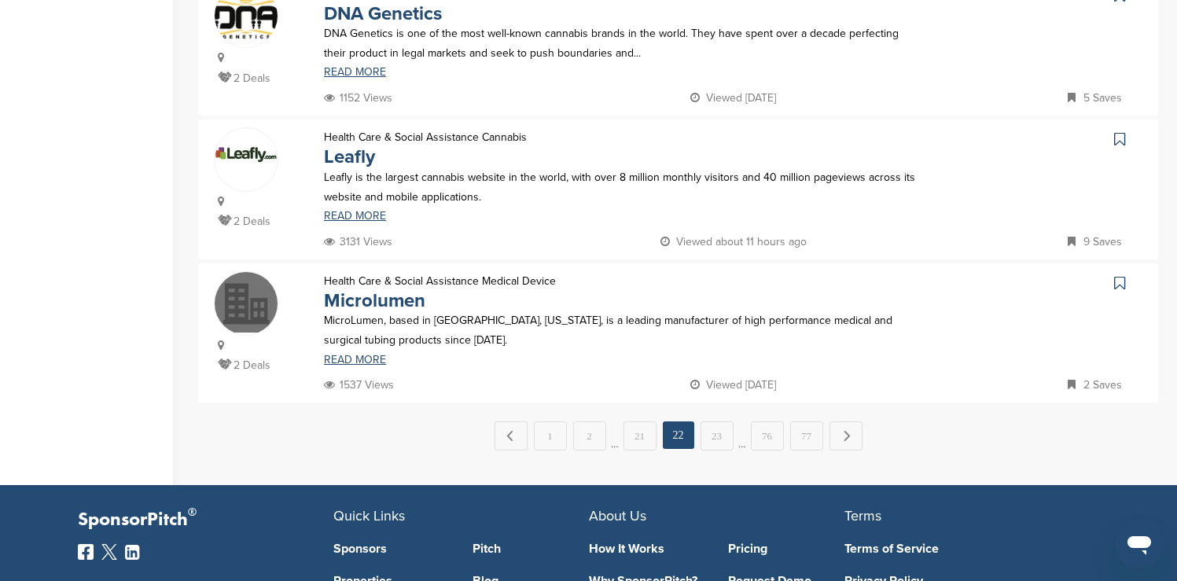
scroll to position [1541, 0]
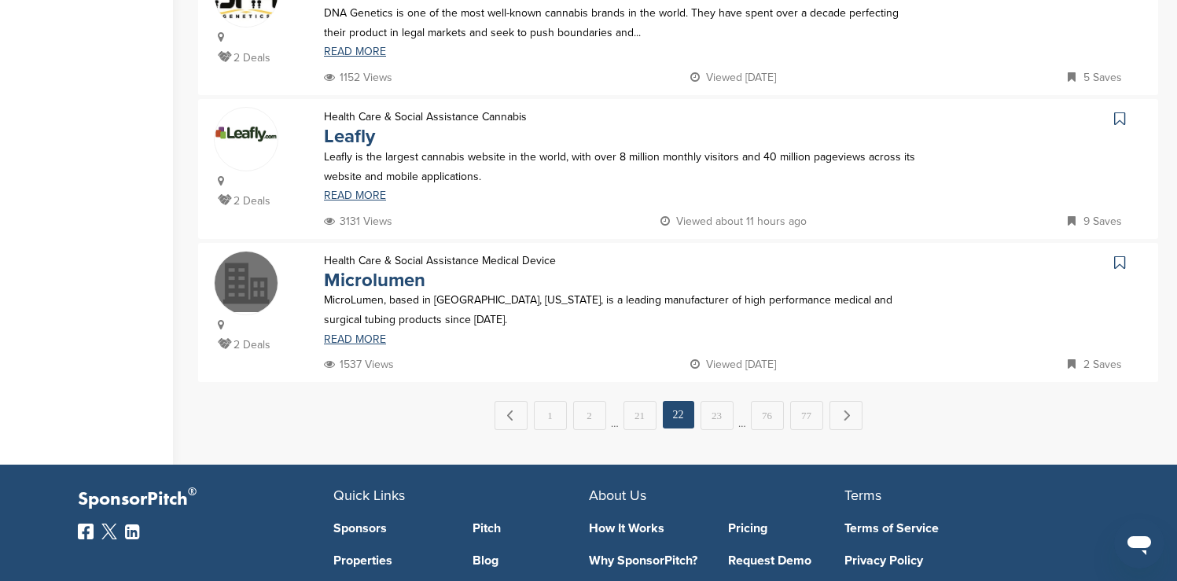
click at [725, 401] on link "23" at bounding box center [716, 415] width 33 height 29
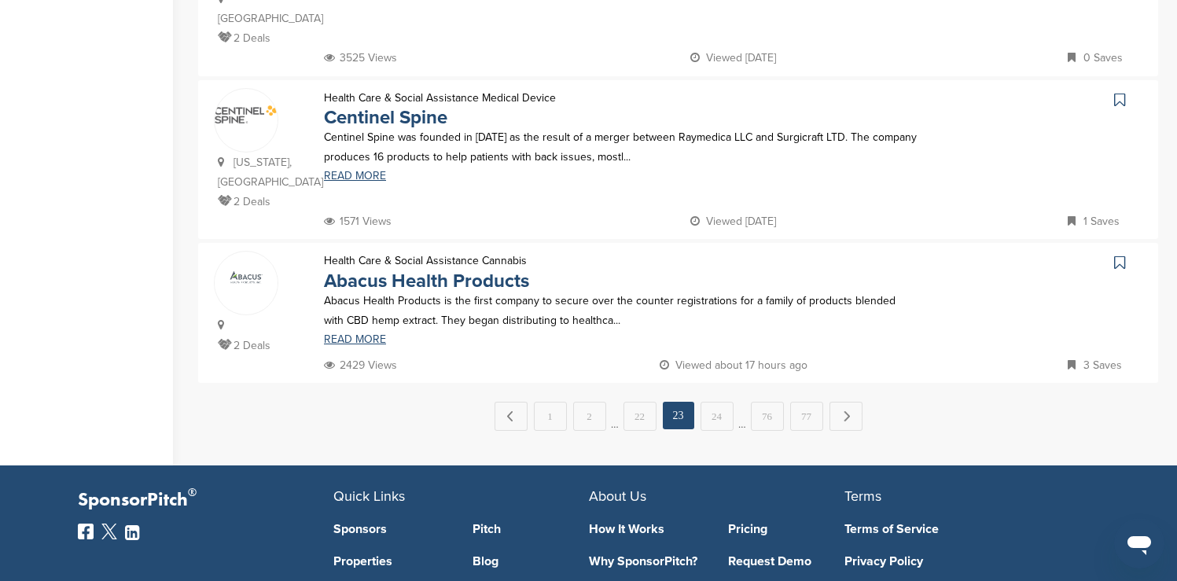
scroll to position [1604, 0]
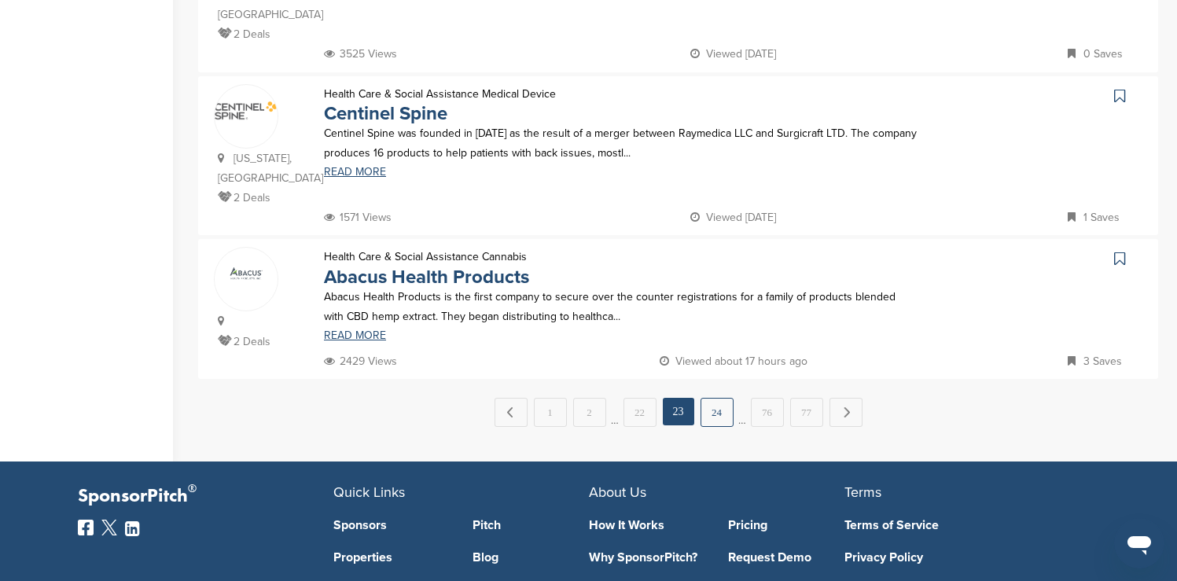
click at [726, 398] on link "24" at bounding box center [716, 412] width 33 height 29
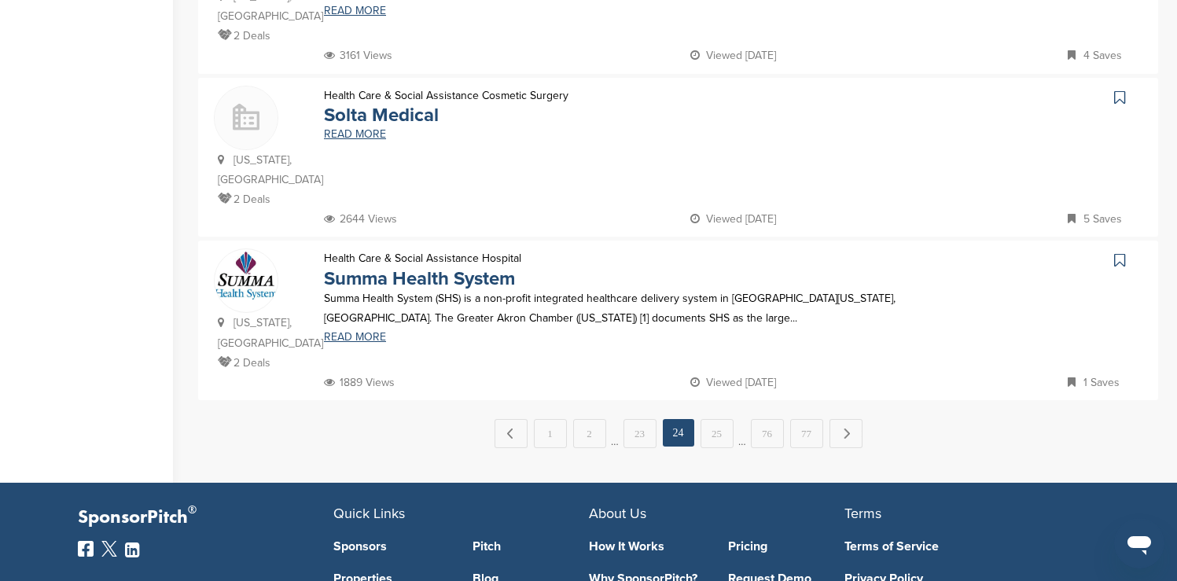
scroll to position [1635, 0]
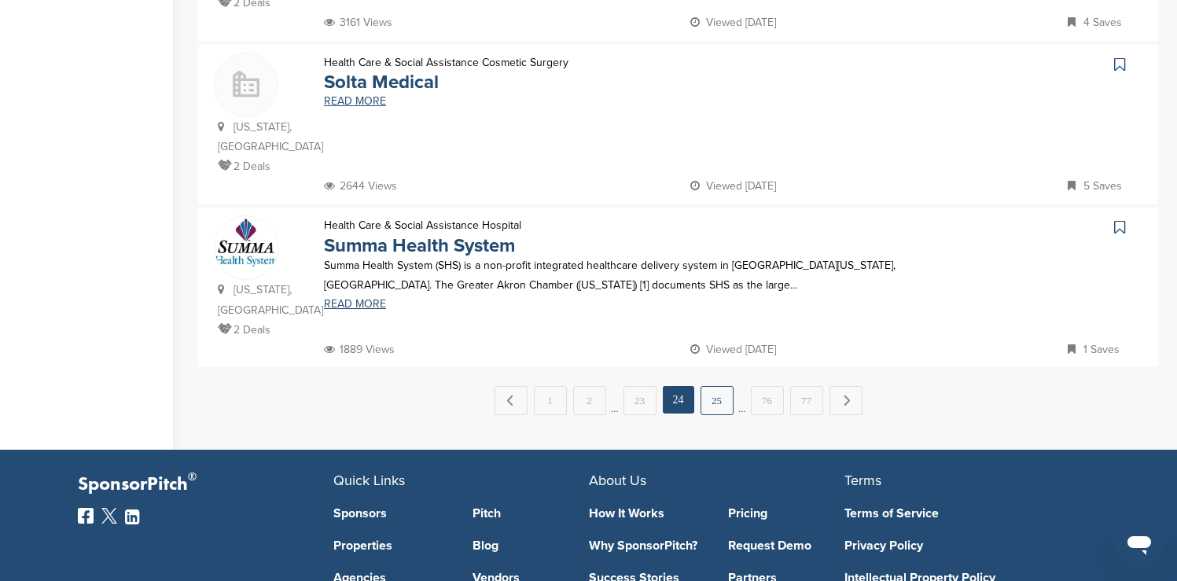
click at [719, 386] on link "25" at bounding box center [716, 400] width 33 height 29
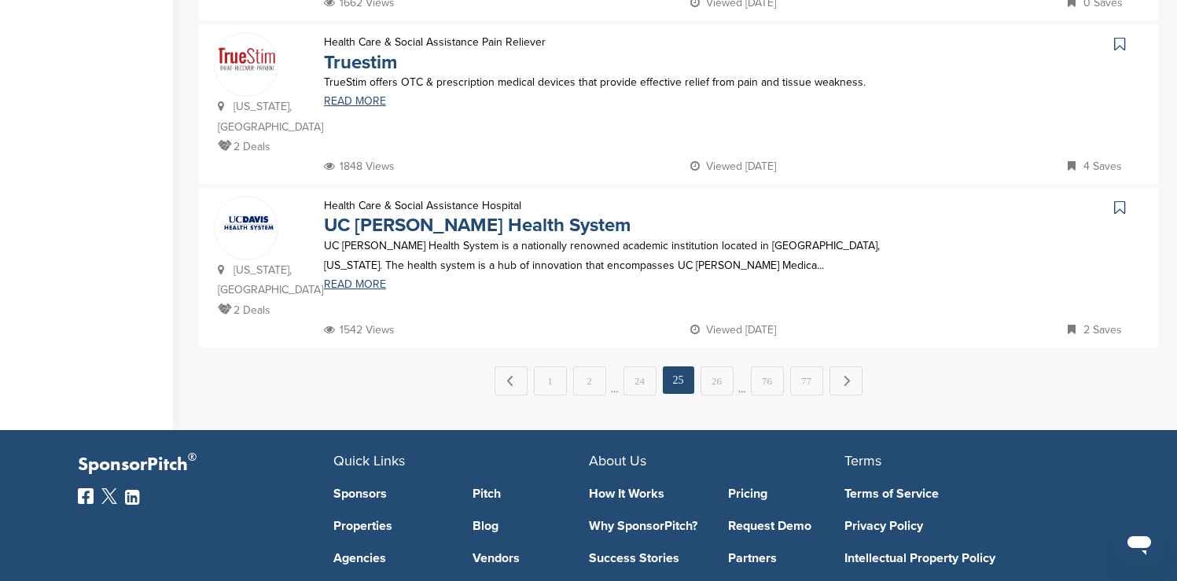
click at [719, 366] on link "26" at bounding box center [716, 380] width 33 height 29
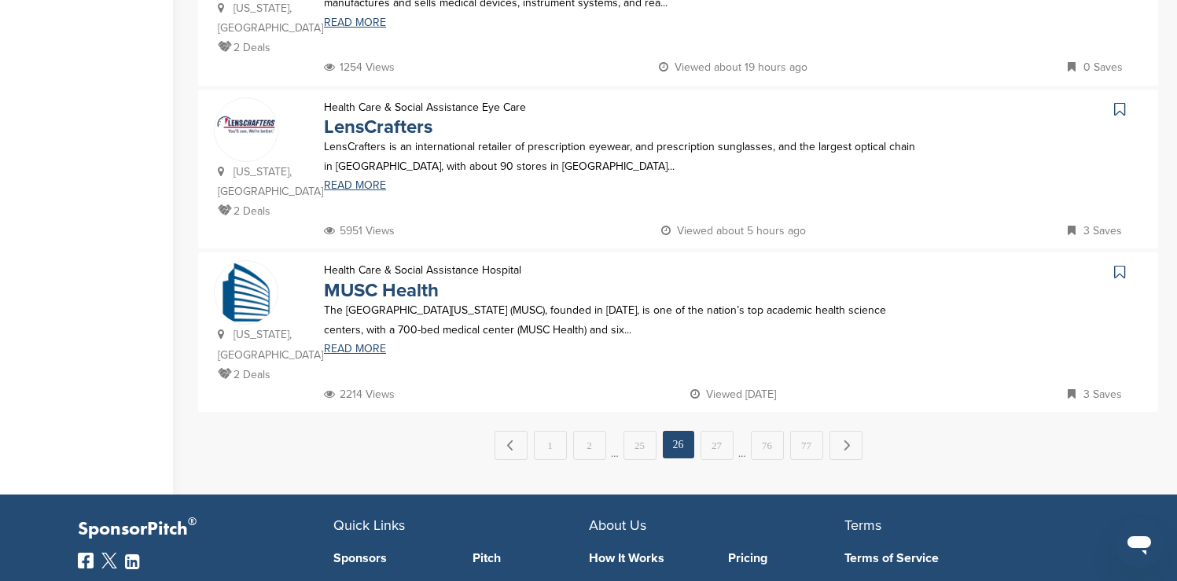
scroll to position [1604, 0]
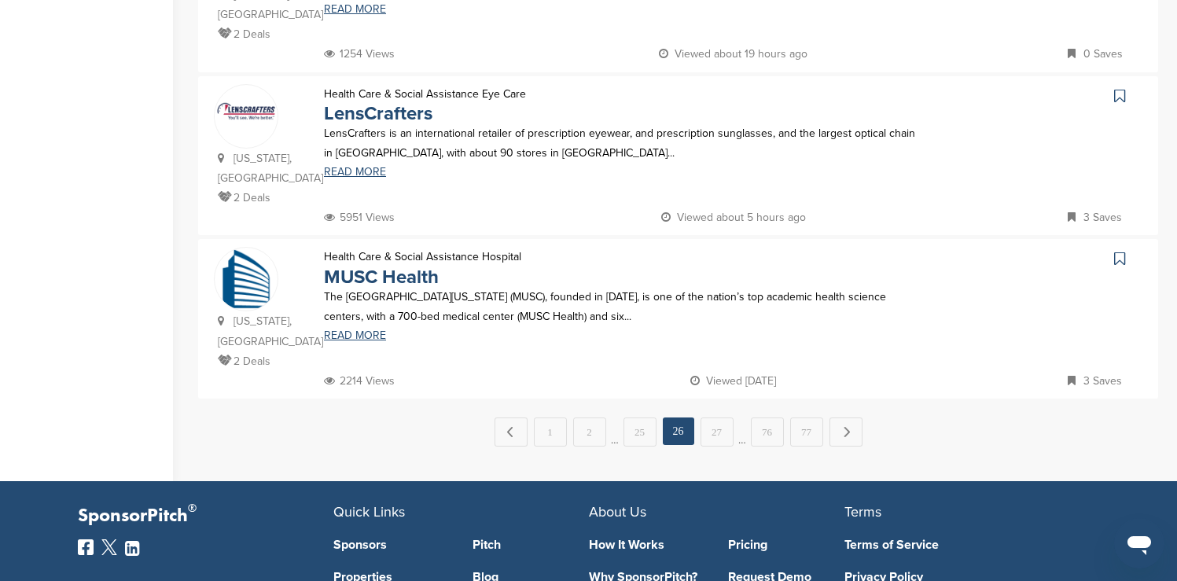
click at [1120, 88] on icon at bounding box center [1119, 96] width 11 height 16
click at [714, 417] on link "27" at bounding box center [716, 431] width 33 height 29
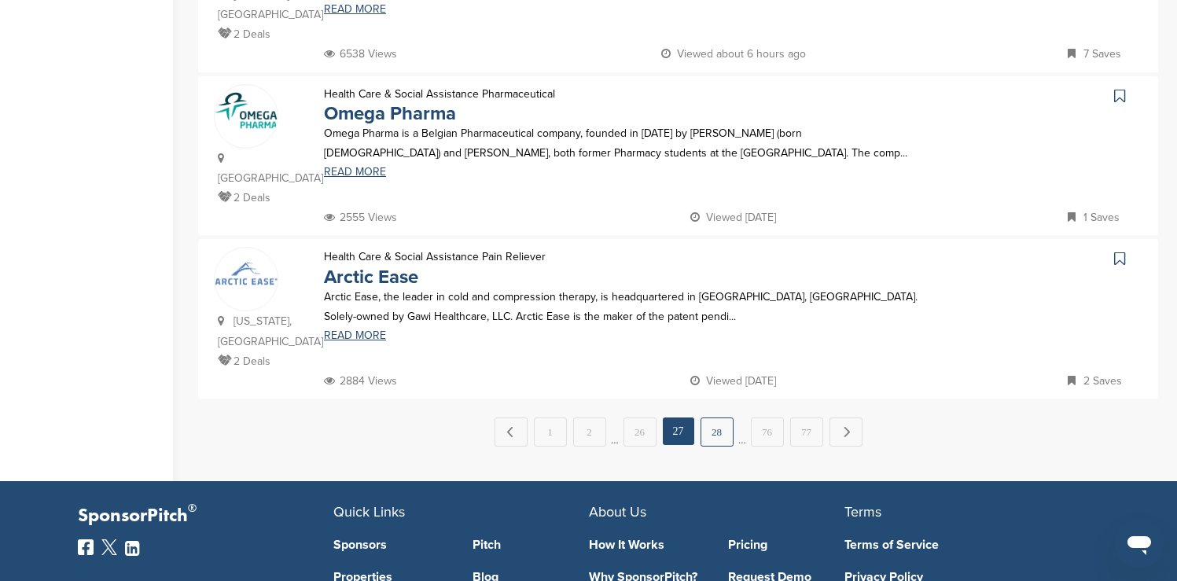
click at [721, 417] on link "28" at bounding box center [716, 431] width 33 height 29
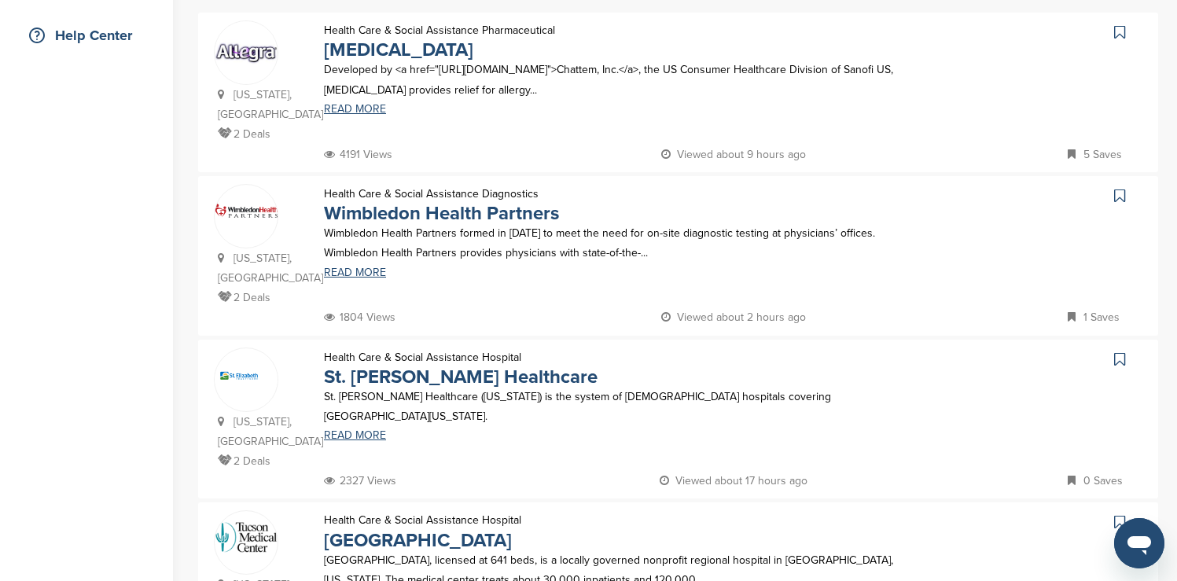
scroll to position [377, 0]
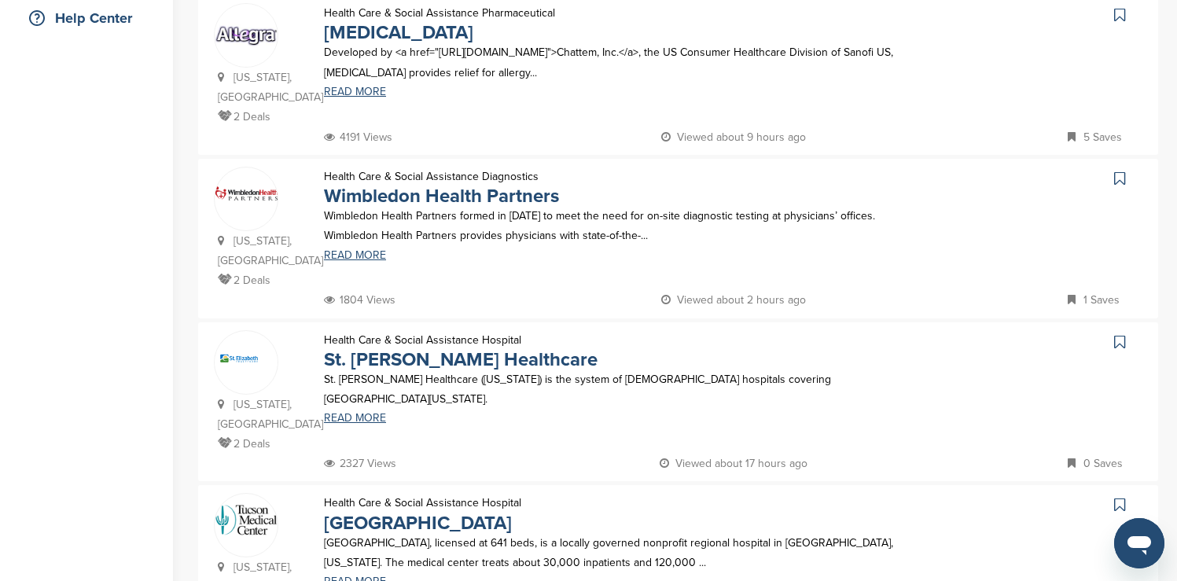
click at [1116, 19] on icon at bounding box center [1119, 15] width 11 height 16
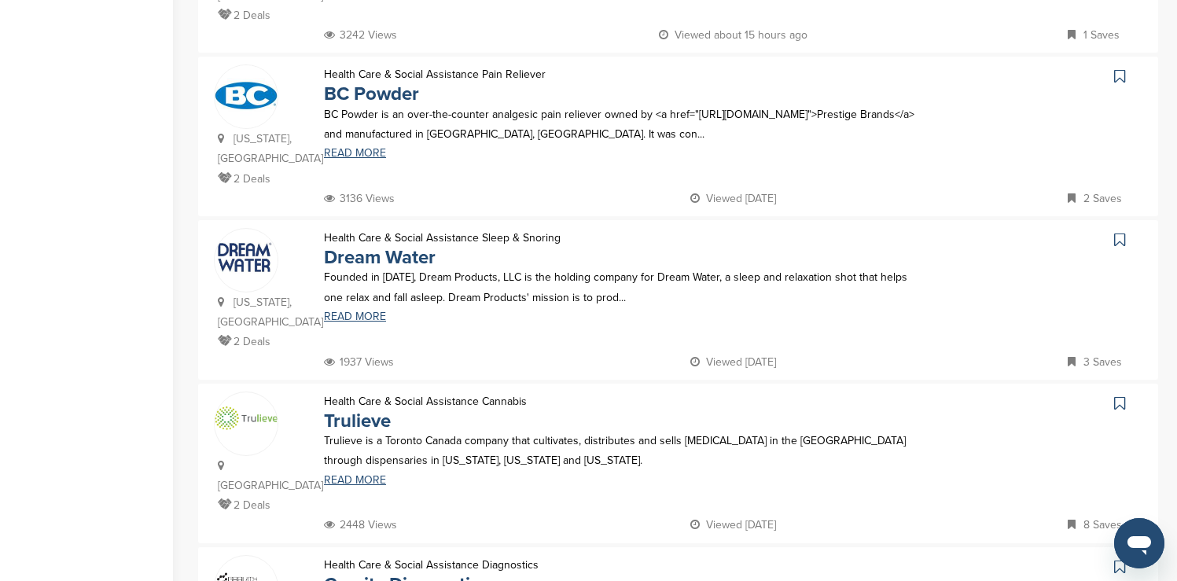
scroll to position [975, 0]
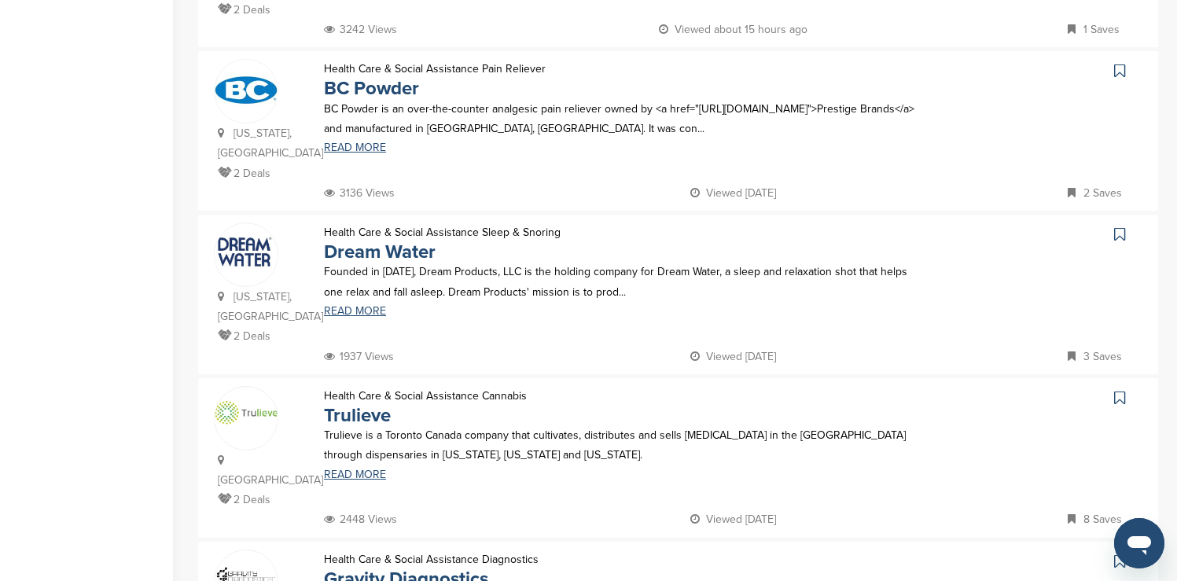
click at [1120, 63] on icon at bounding box center [1119, 71] width 11 height 16
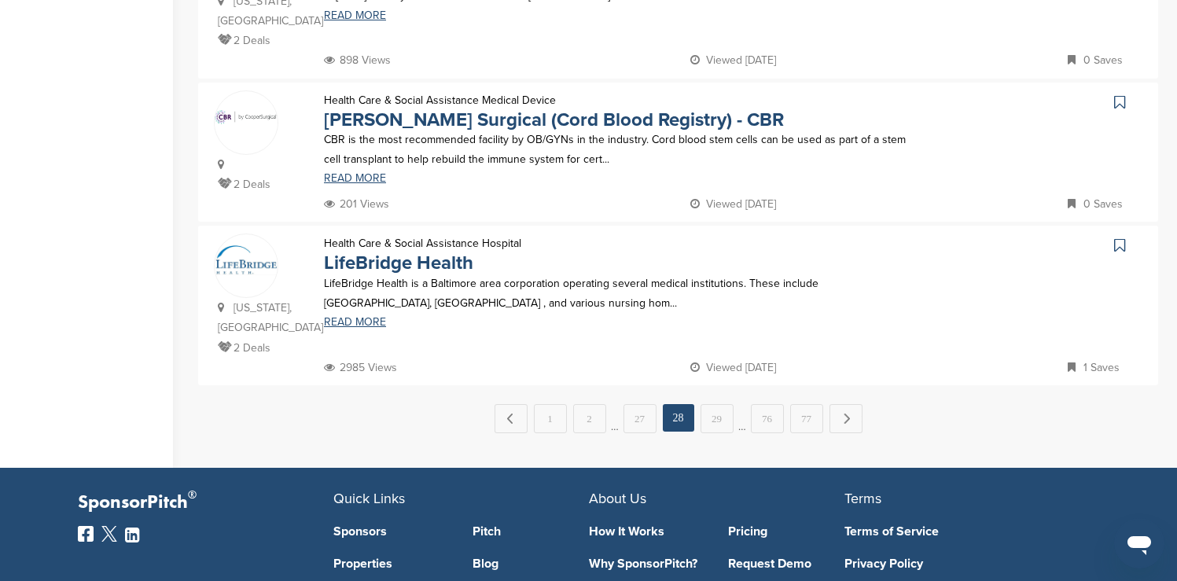
scroll to position [1604, 0]
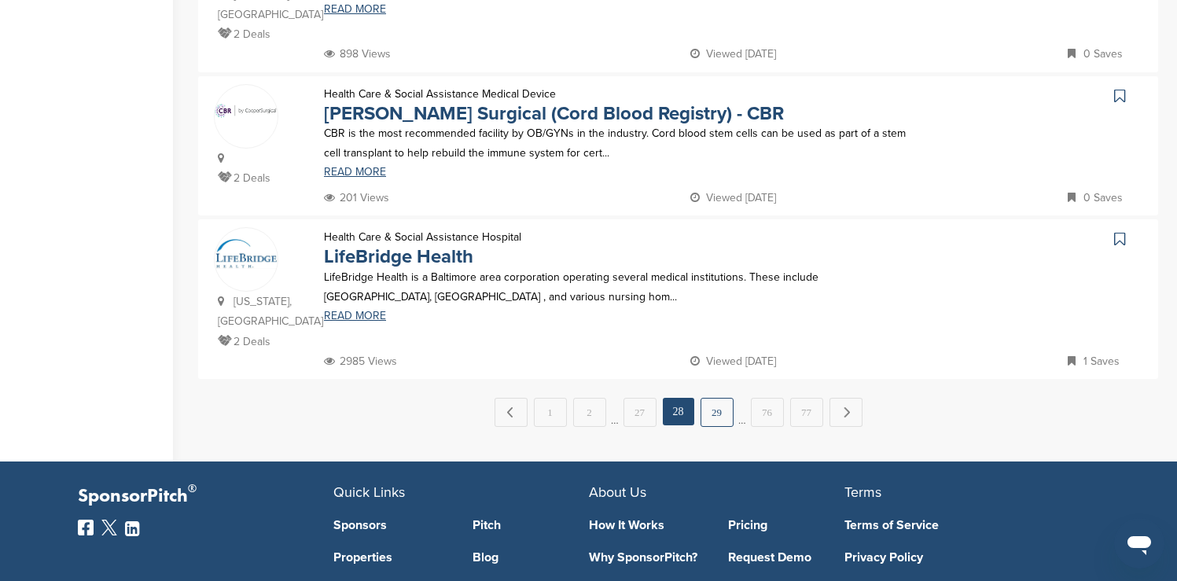
click at [721, 398] on link "29" at bounding box center [716, 412] width 33 height 29
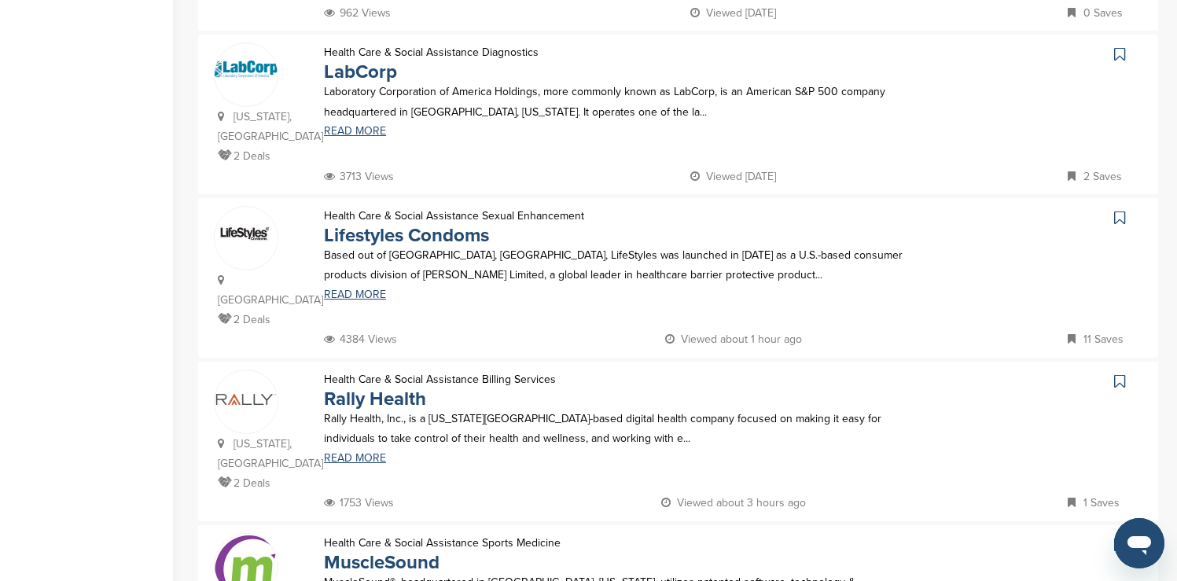
scroll to position [1164, 0]
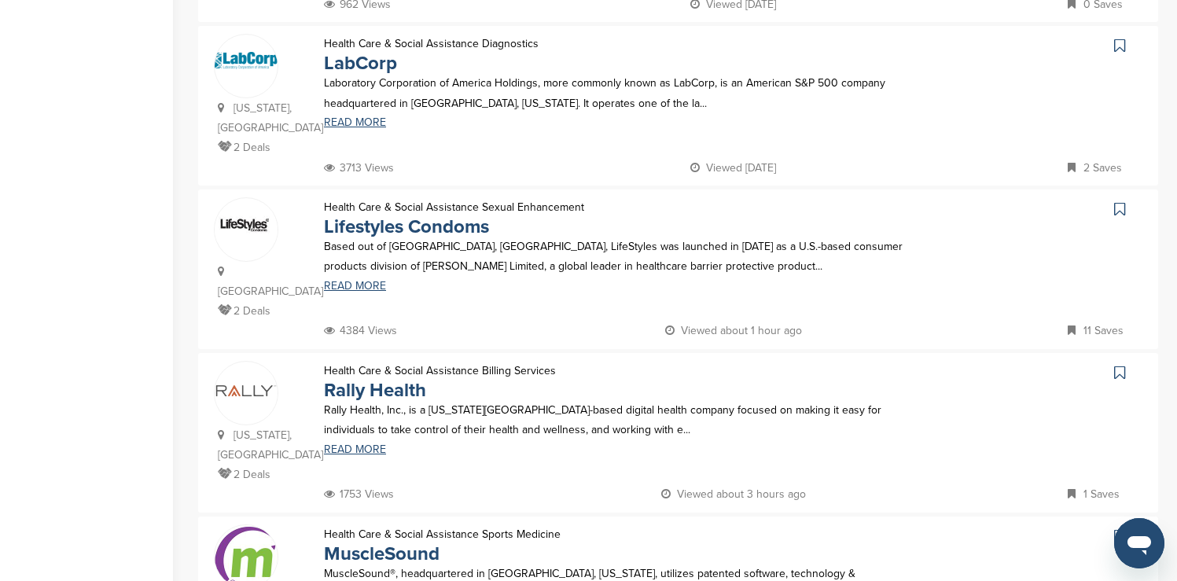
click at [1120, 38] on icon at bounding box center [1119, 46] width 11 height 16
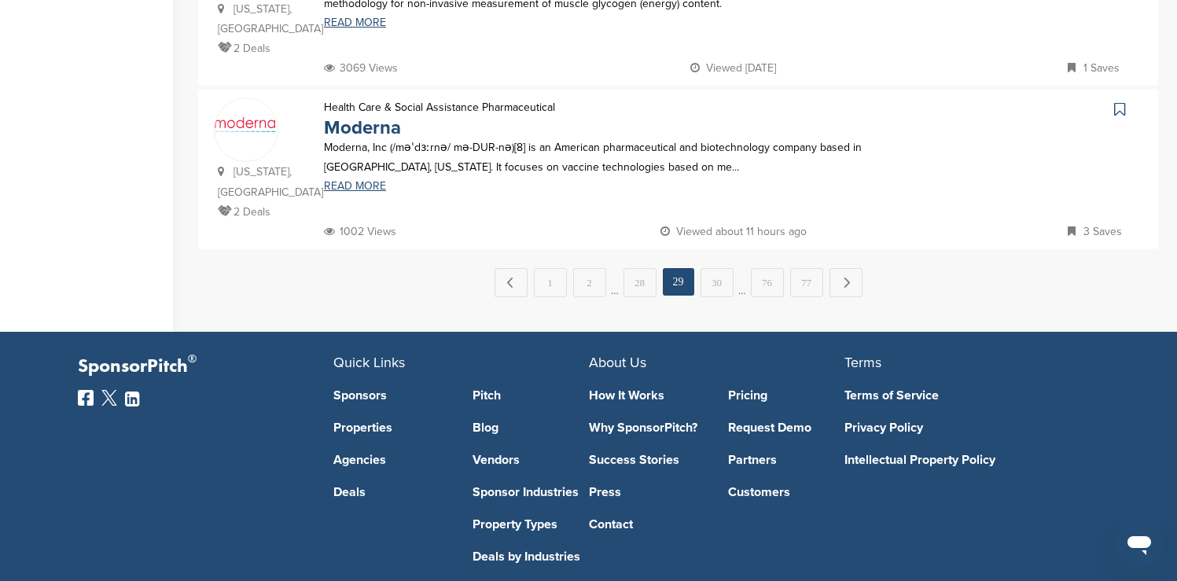
scroll to position [1761, 0]
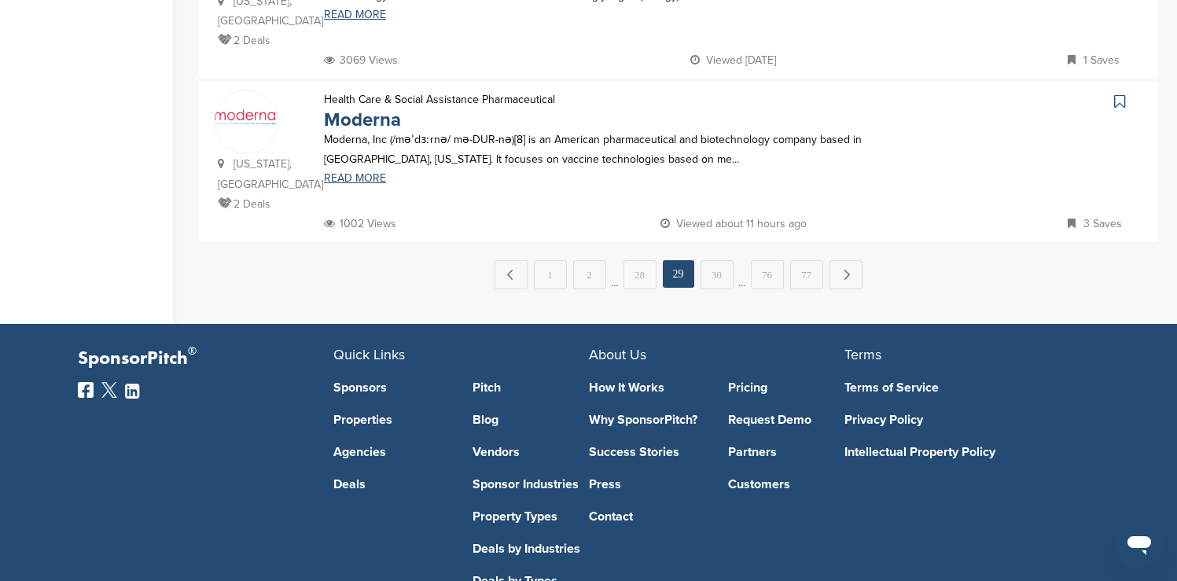
click at [1117, 94] on icon at bounding box center [1119, 102] width 11 height 16
click at [710, 260] on link "30" at bounding box center [716, 274] width 33 height 29
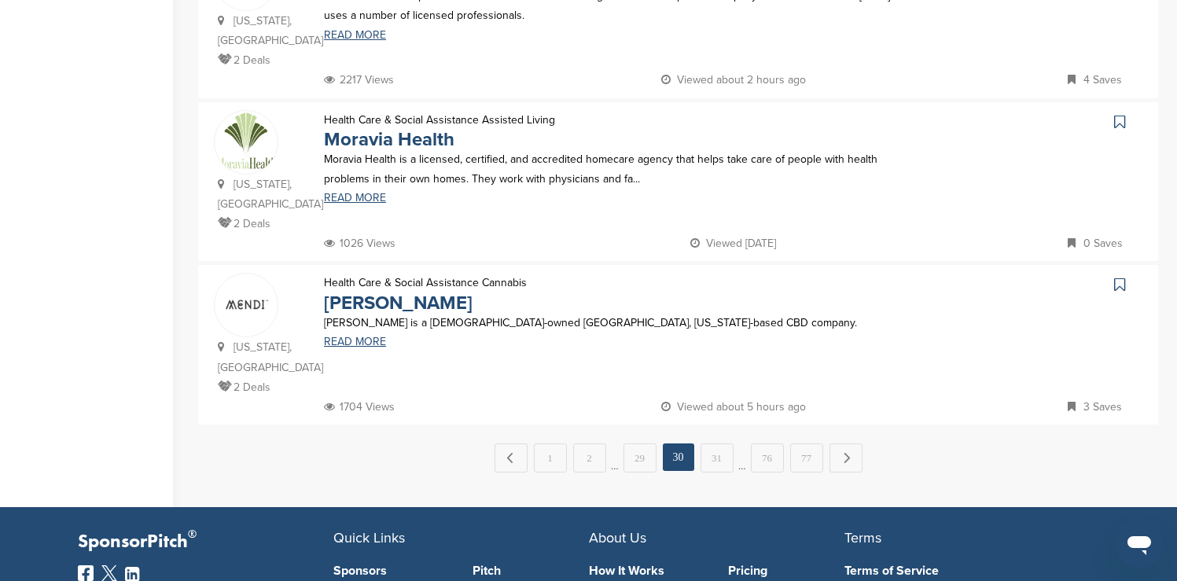
scroll to position [1620, 0]
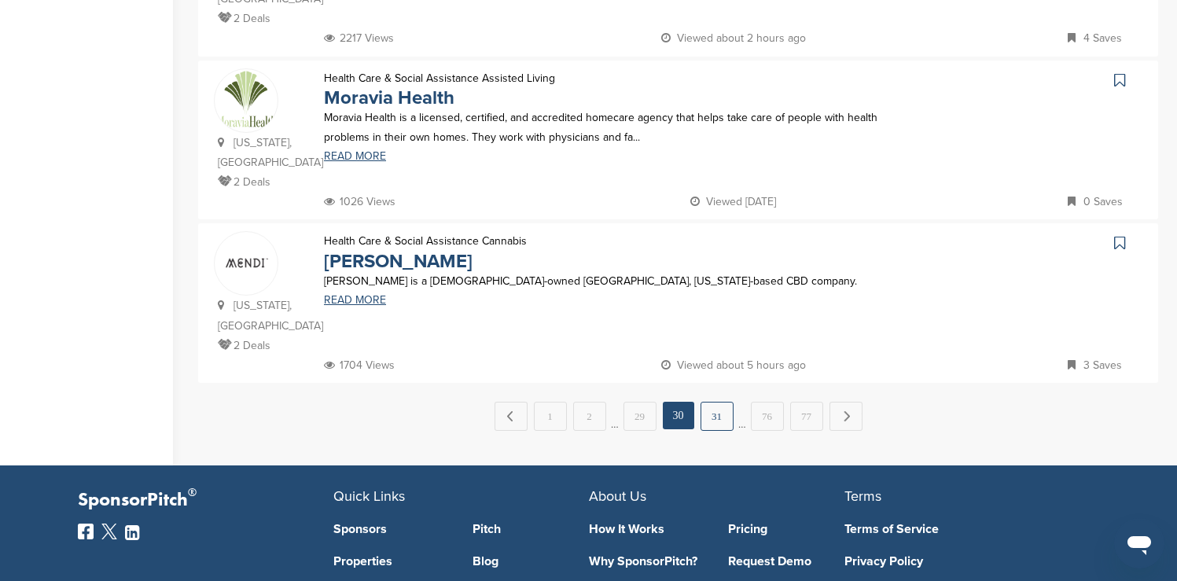
click at [714, 402] on link "31" at bounding box center [716, 416] width 33 height 29
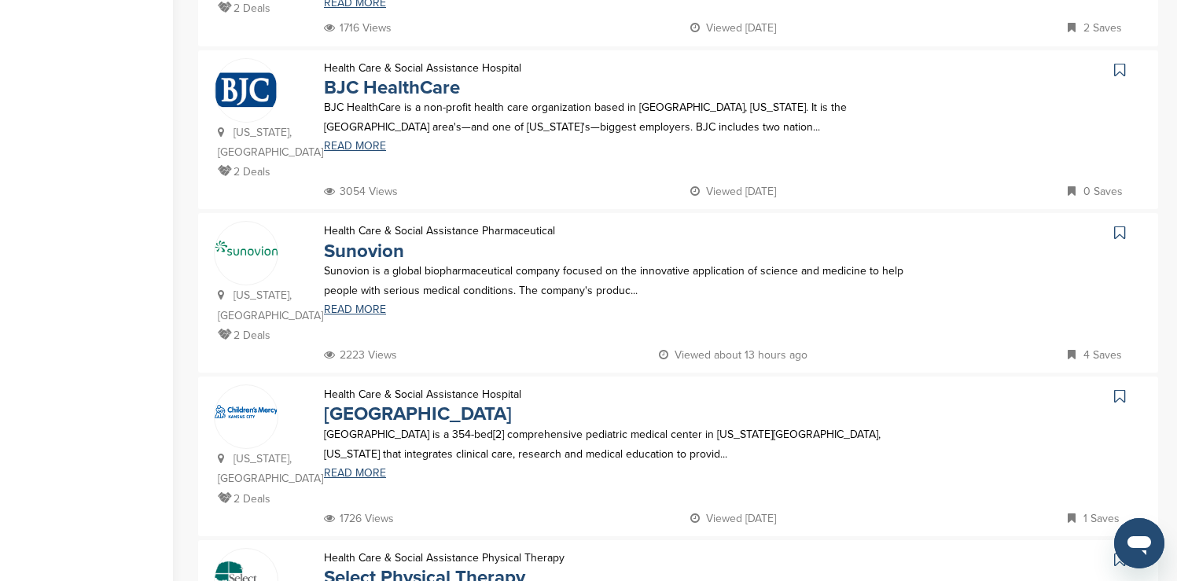
scroll to position [660, 0]
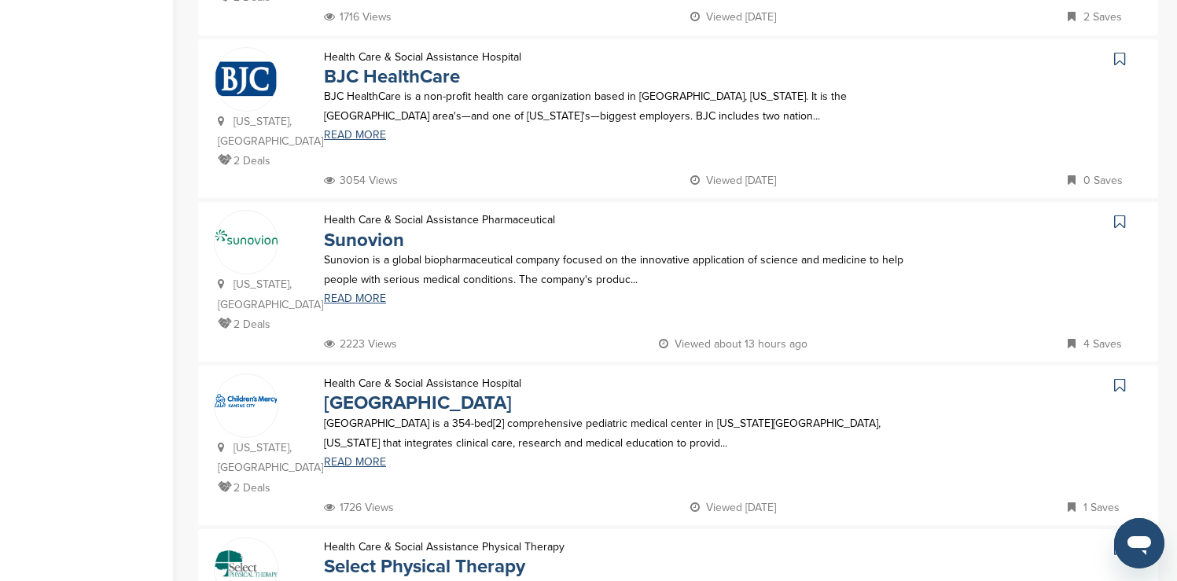
click at [1117, 51] on icon at bounding box center [1119, 59] width 11 height 16
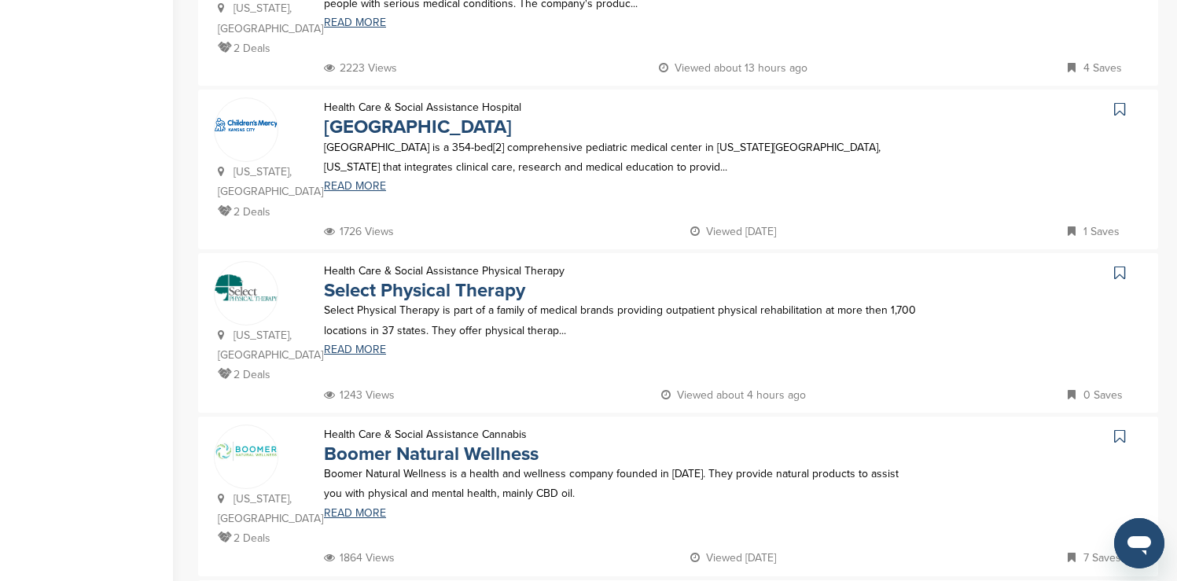
scroll to position [975, 0]
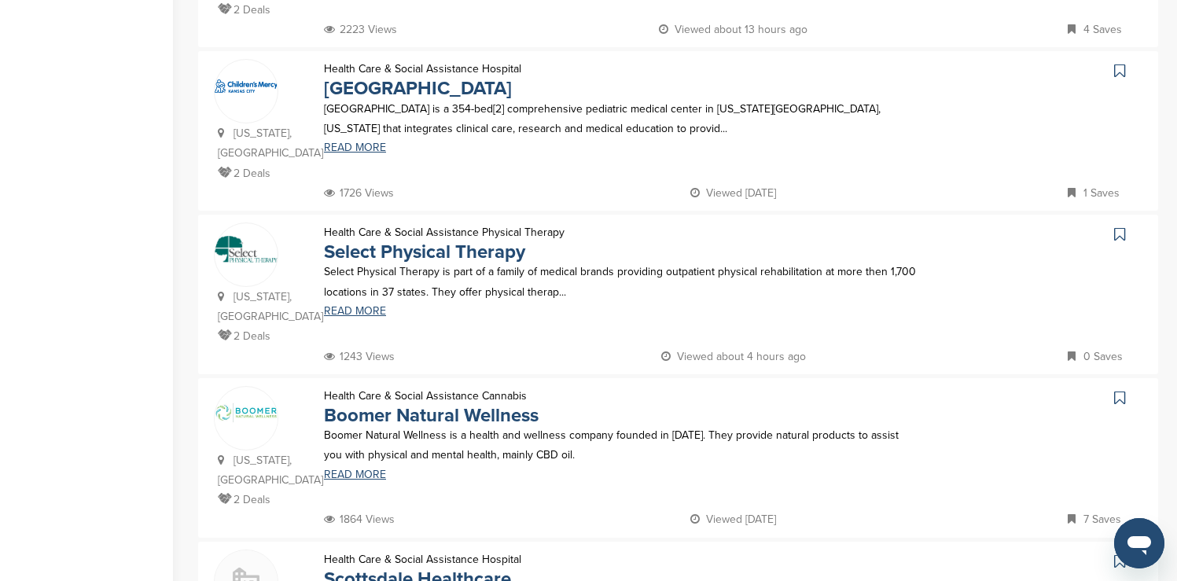
click at [1116, 63] on icon at bounding box center [1119, 71] width 11 height 16
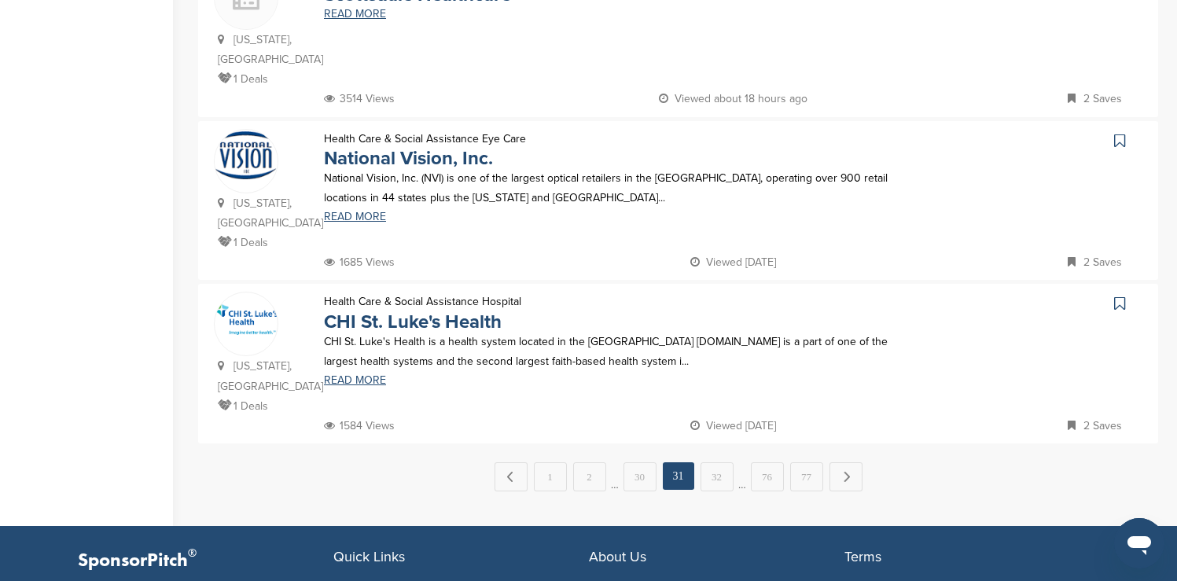
scroll to position [1604, 0]
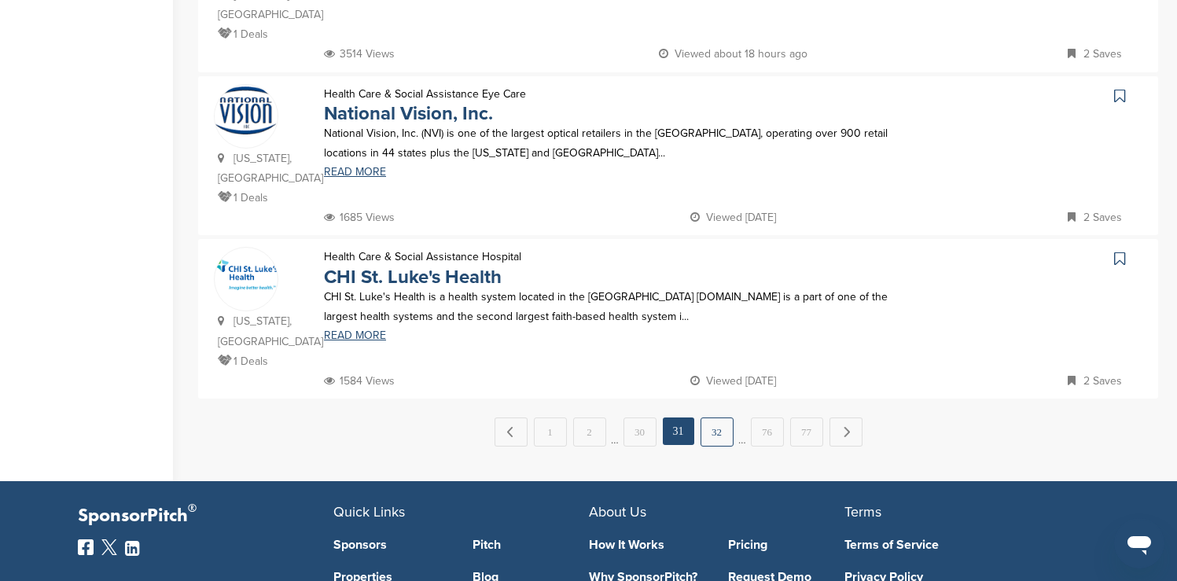
click at [713, 417] on link "32" at bounding box center [716, 431] width 33 height 29
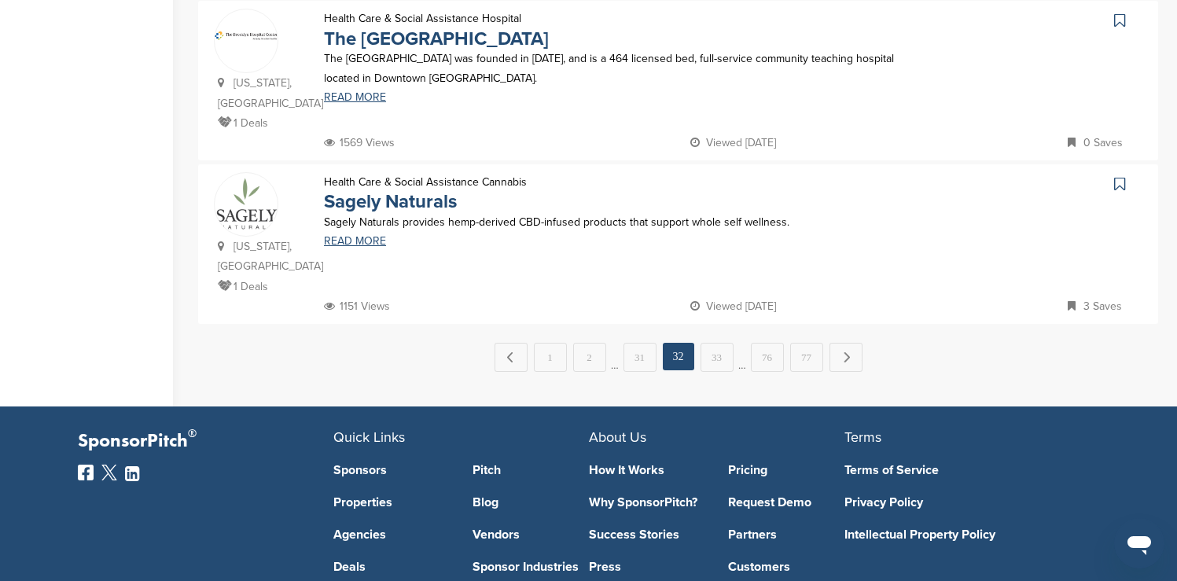
scroll to position [1667, 0]
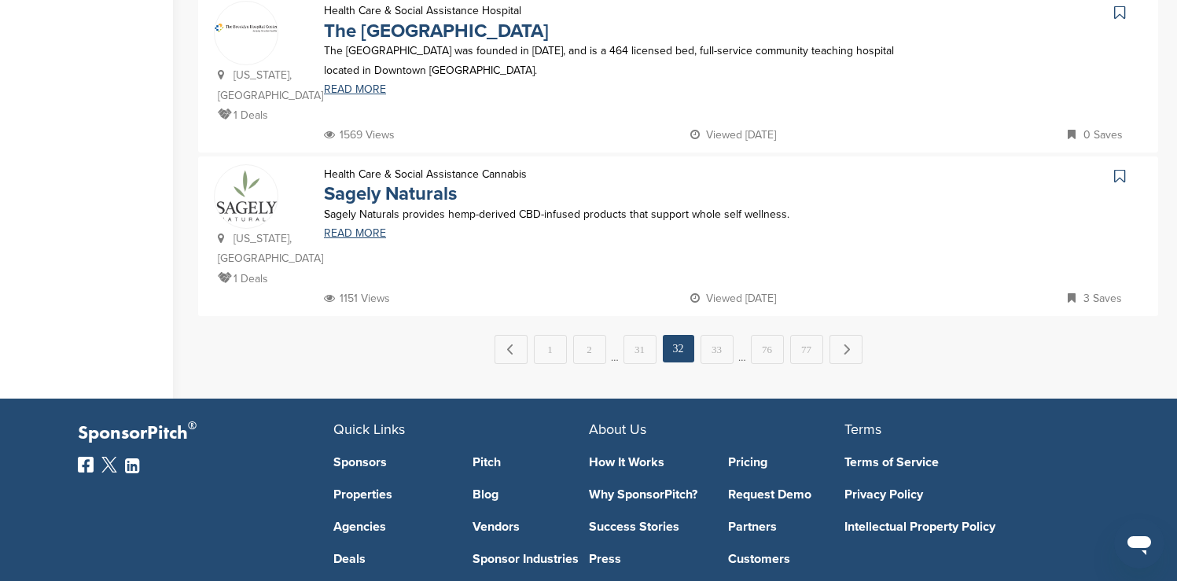
click at [713, 335] on link "33" at bounding box center [716, 349] width 33 height 29
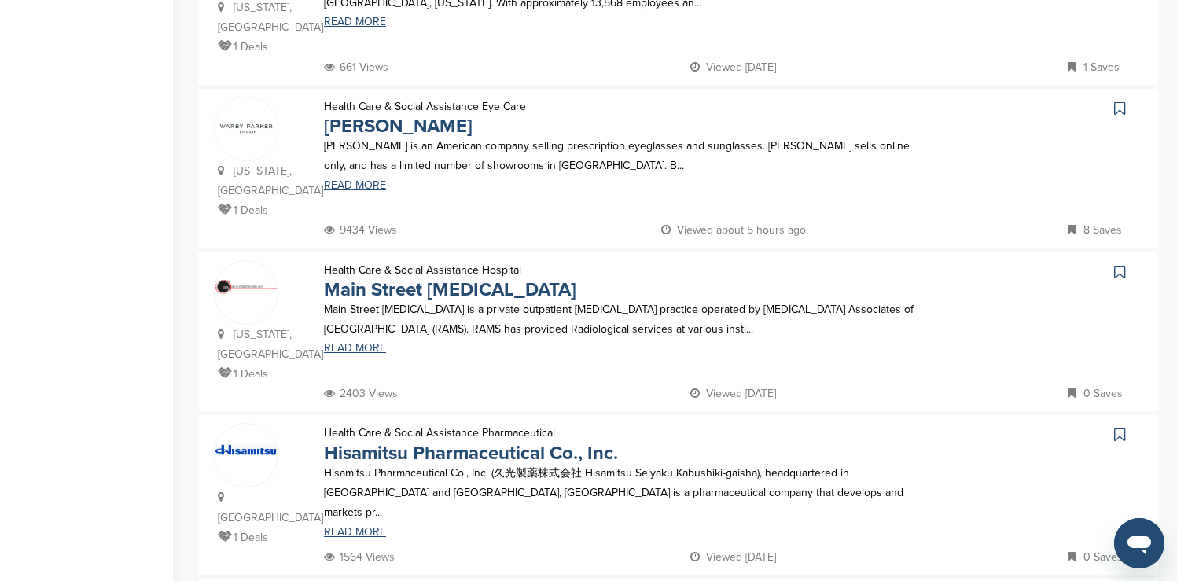
scroll to position [1101, 0]
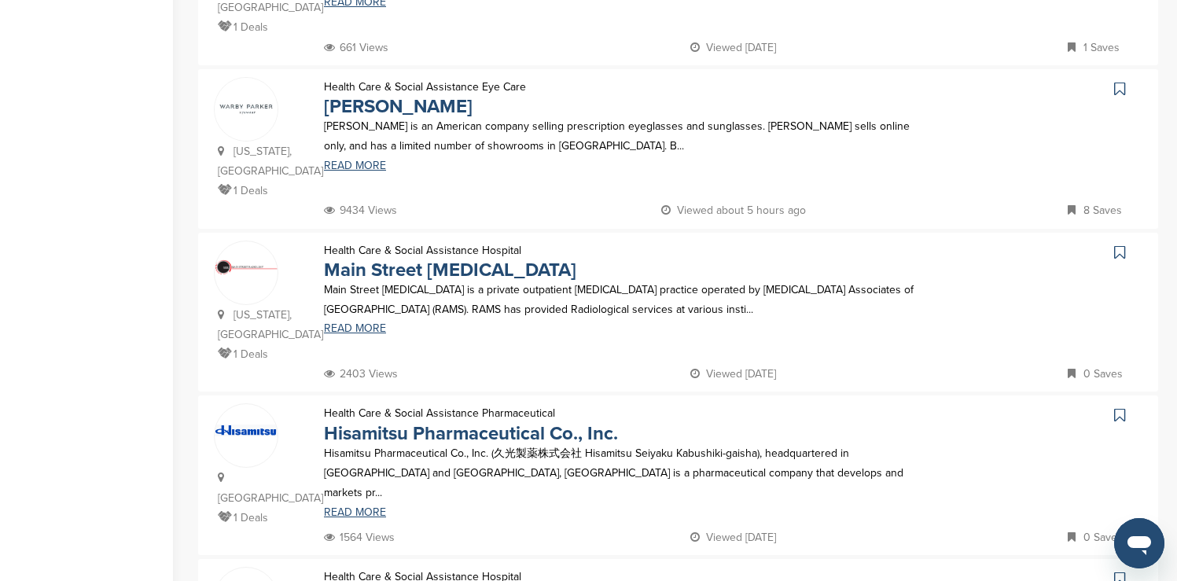
click at [1116, 81] on icon at bounding box center [1119, 89] width 11 height 16
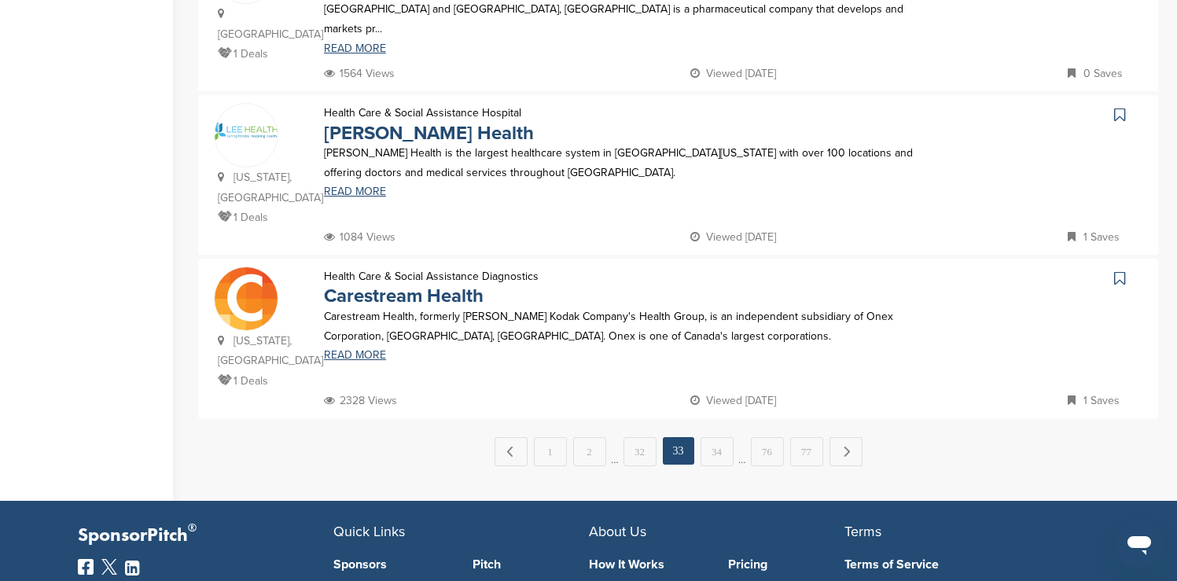
scroll to position [1572, 0]
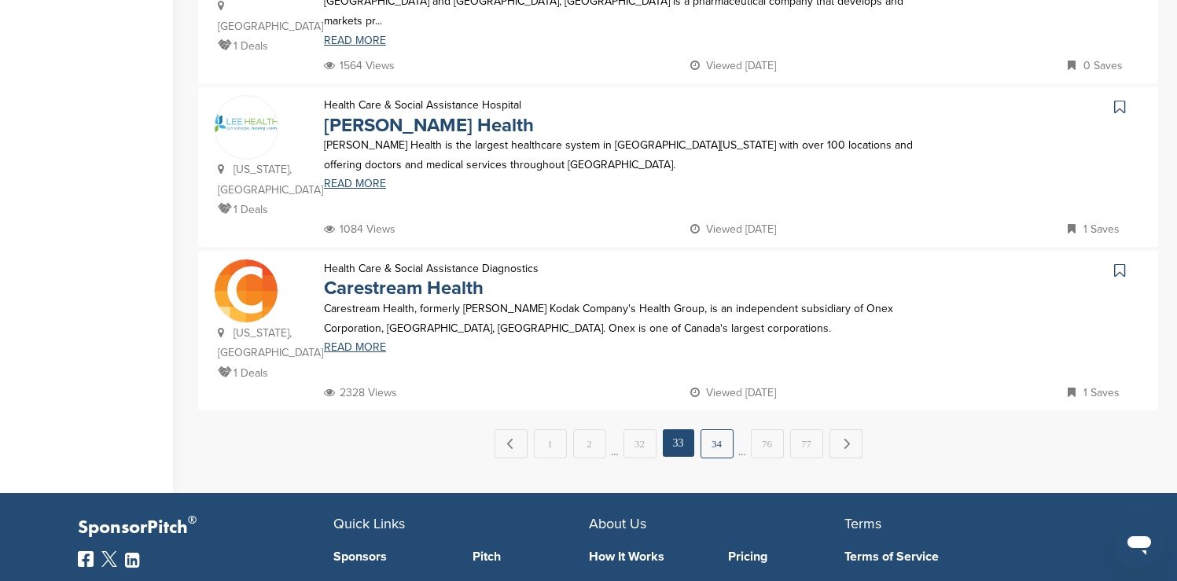
click at [716, 429] on link "34" at bounding box center [716, 443] width 33 height 29
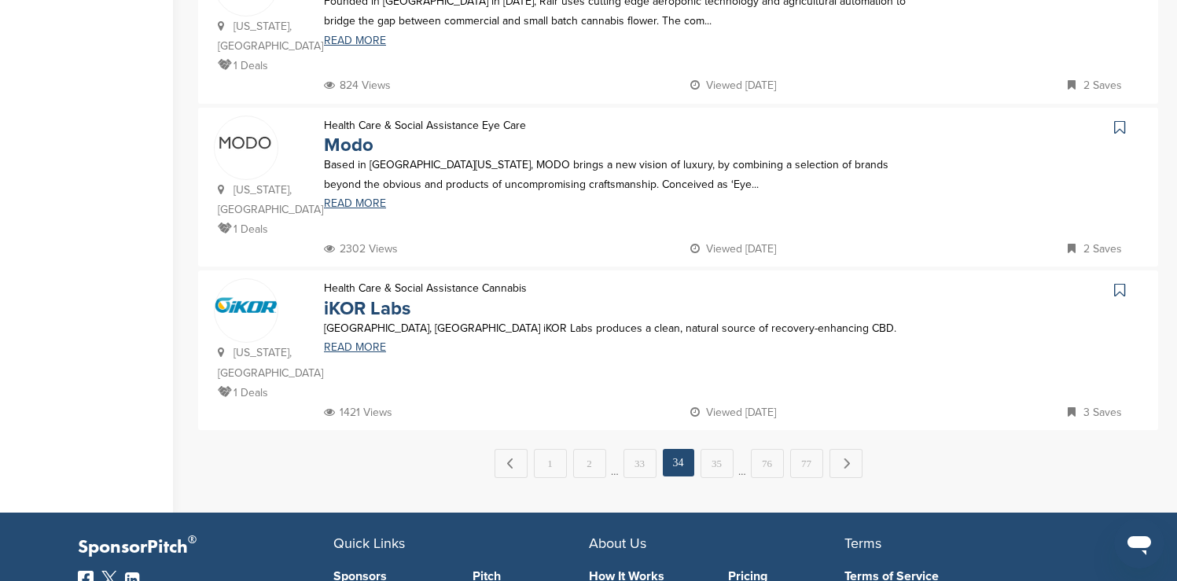
click at [715, 449] on link "35" at bounding box center [716, 463] width 33 height 29
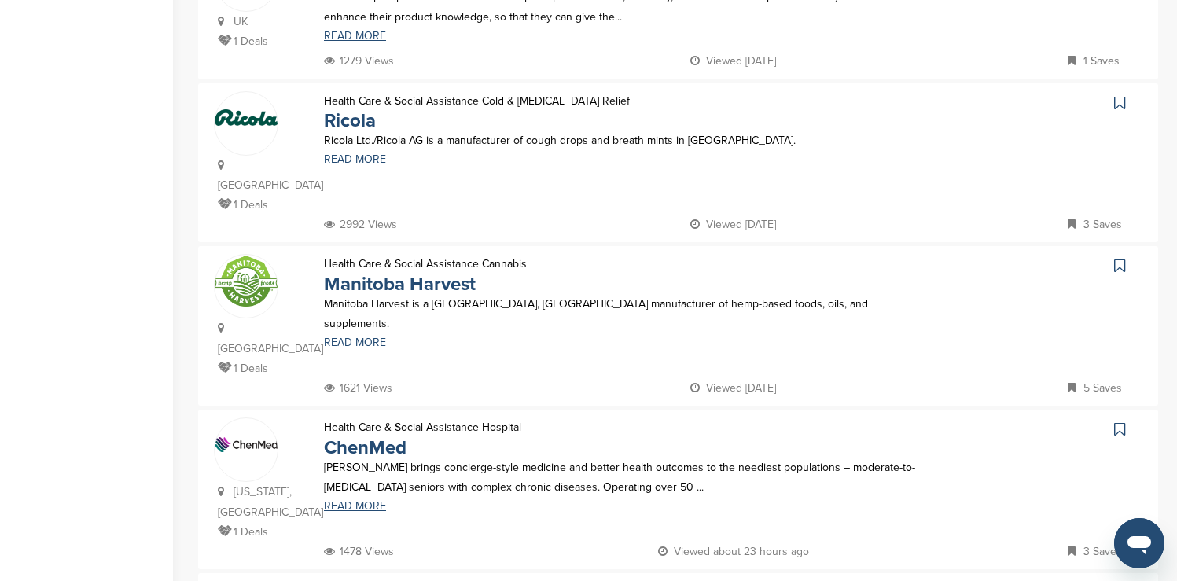
scroll to position [1258, 0]
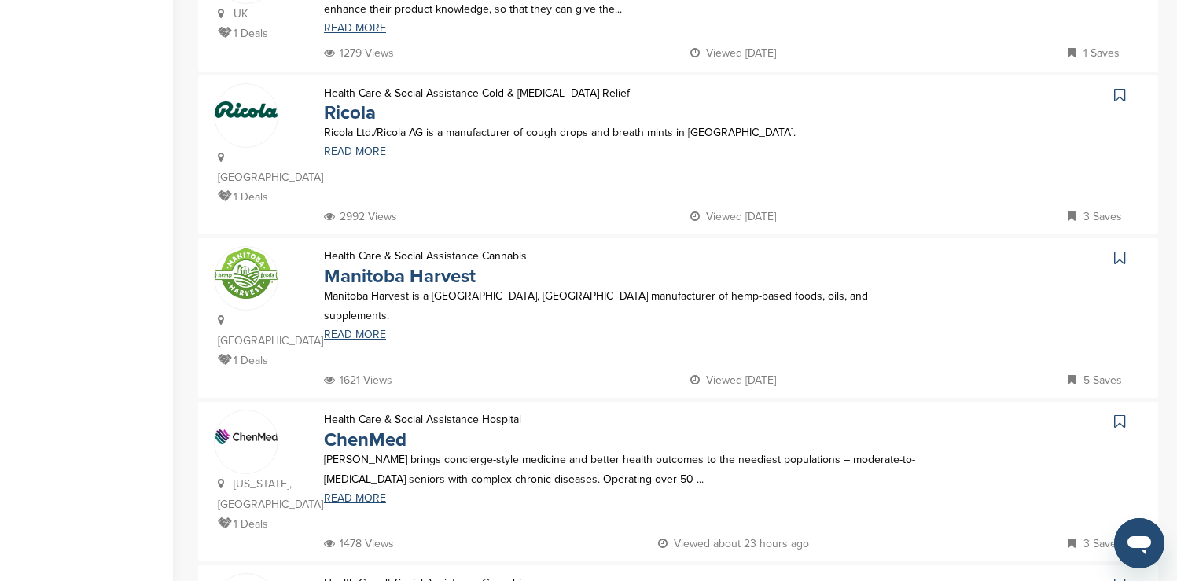
click at [1118, 87] on icon at bounding box center [1119, 95] width 11 height 16
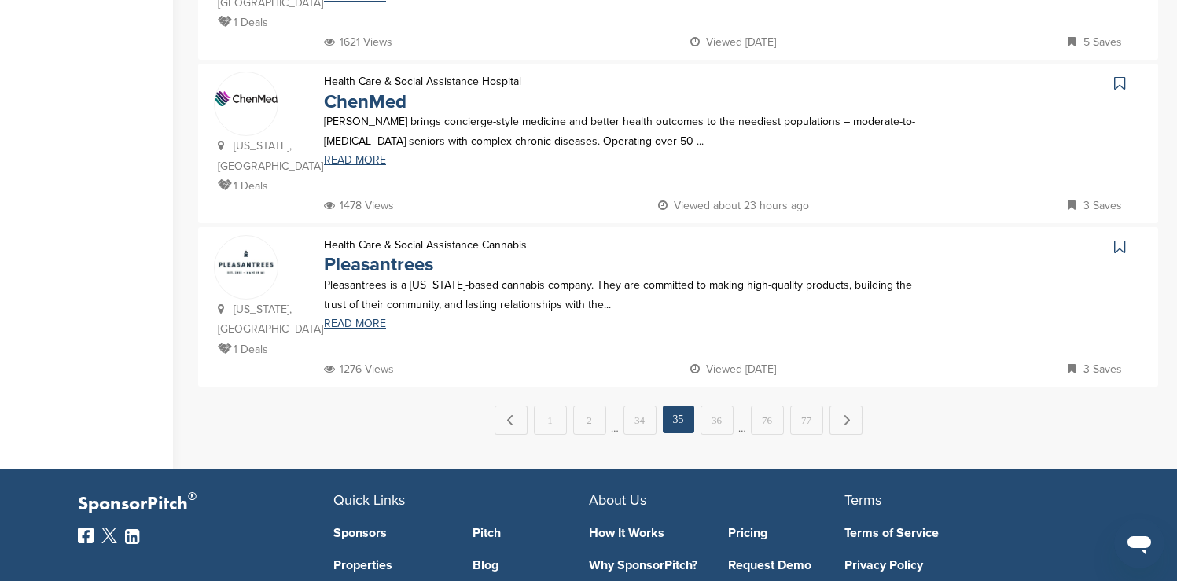
scroll to position [1635, 0]
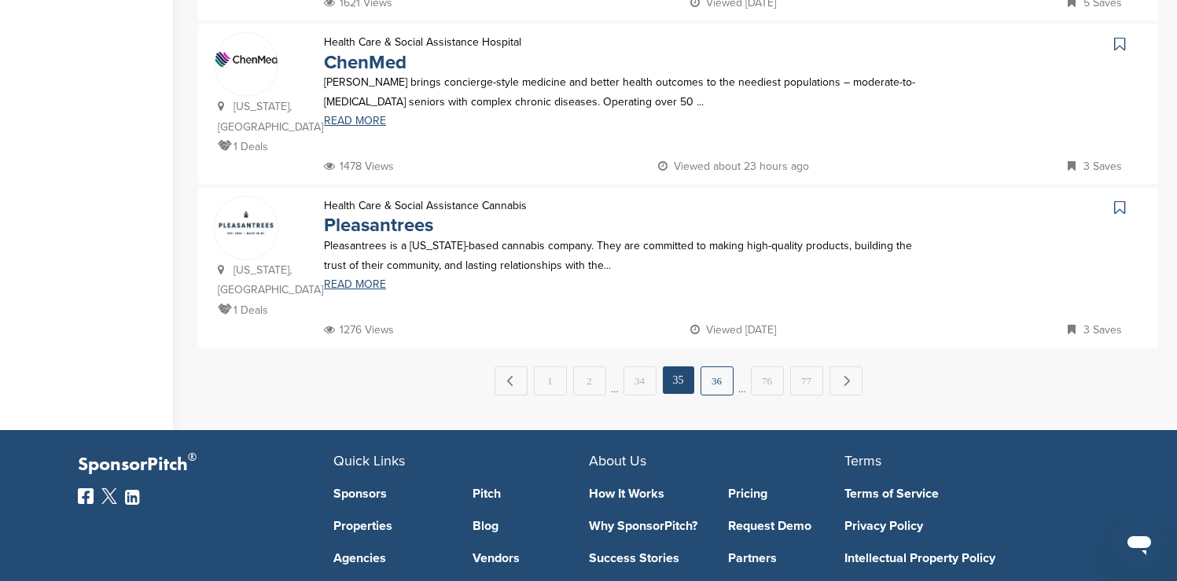
click at [723, 366] on link "36" at bounding box center [716, 380] width 33 height 29
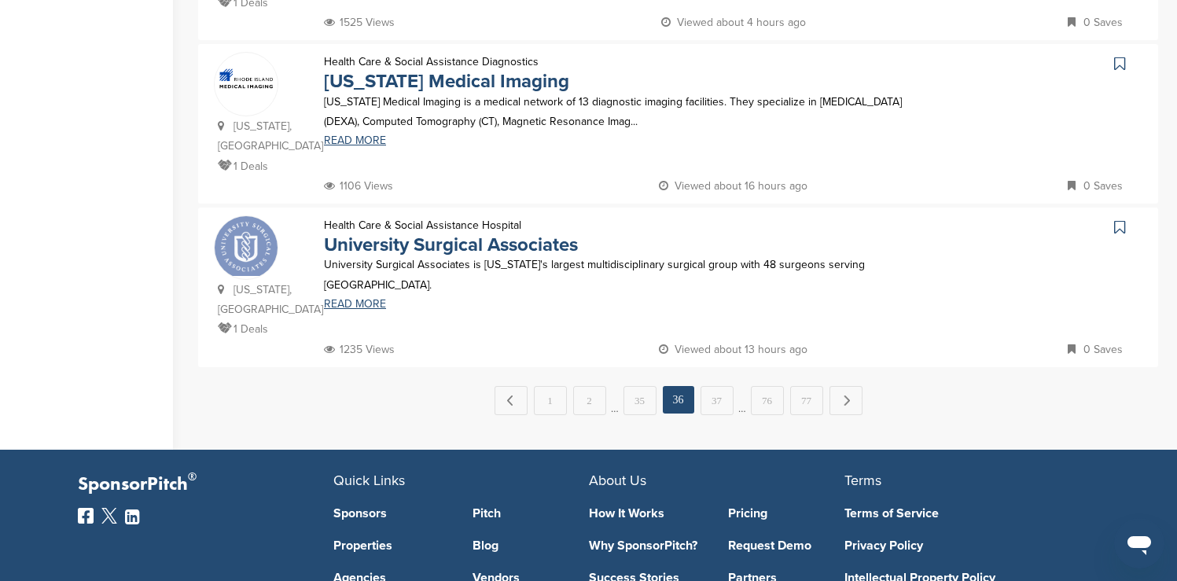
scroll to position [1604, 0]
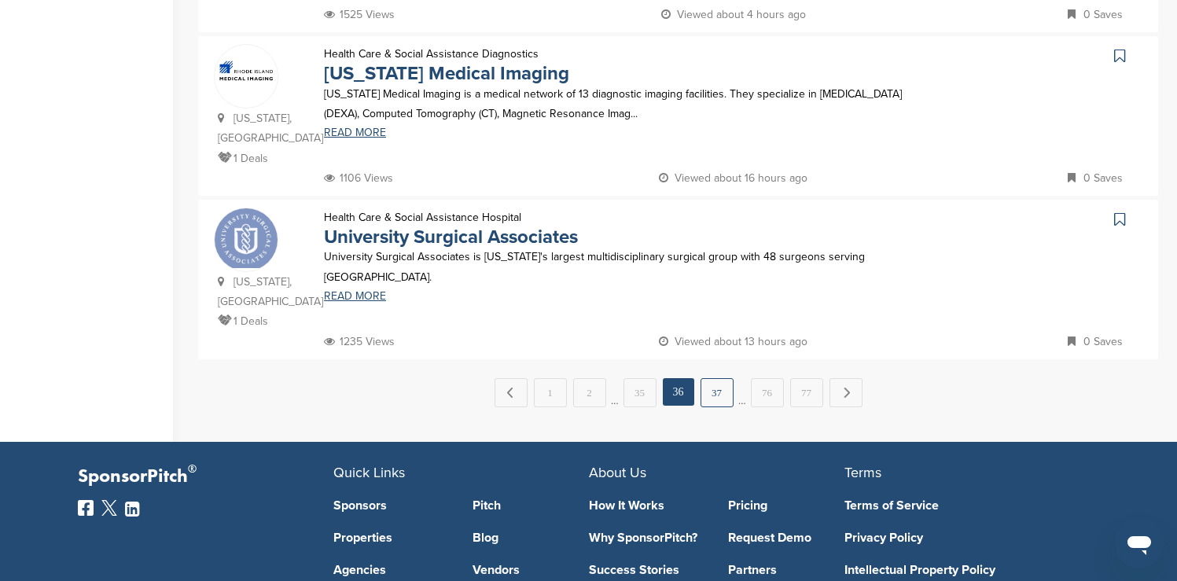
click at [713, 378] on link "37" at bounding box center [716, 392] width 33 height 29
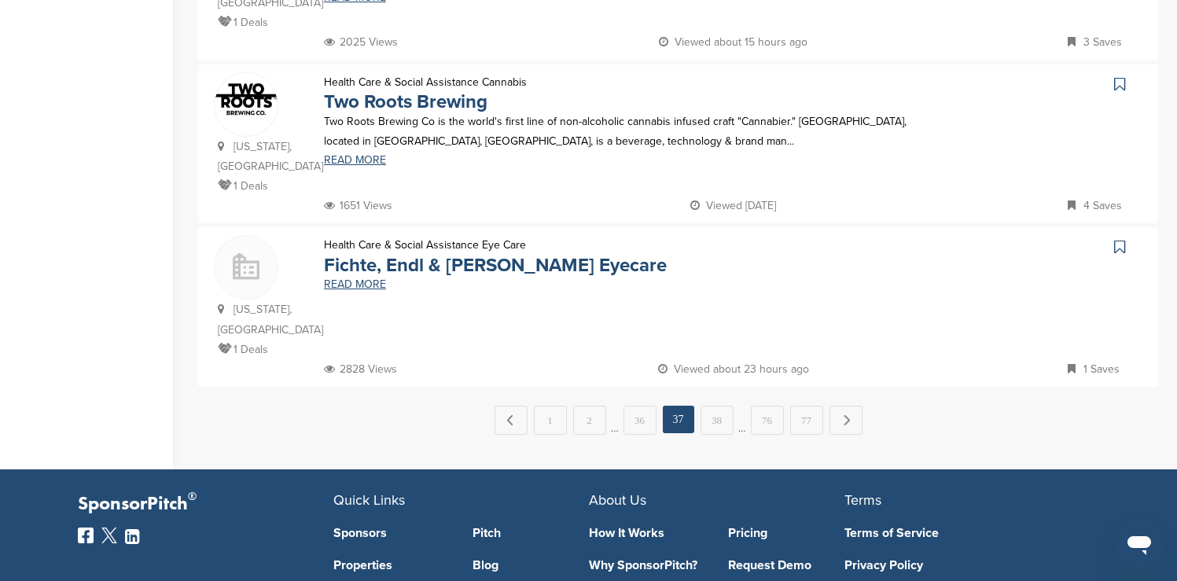
scroll to position [1667, 0]
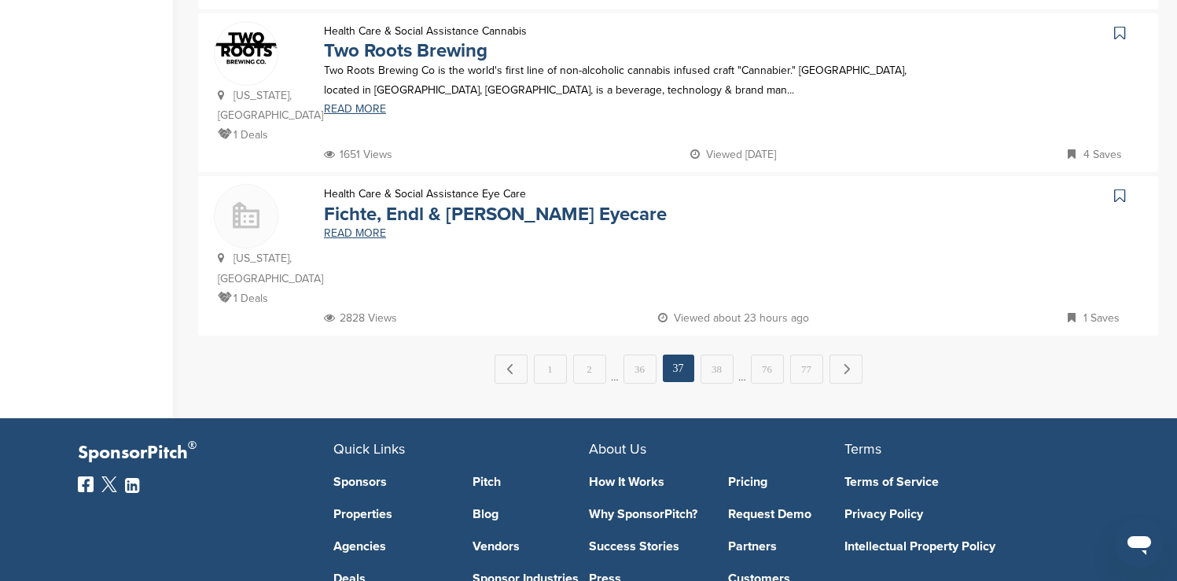
click at [713, 355] on link "38" at bounding box center [716, 369] width 33 height 29
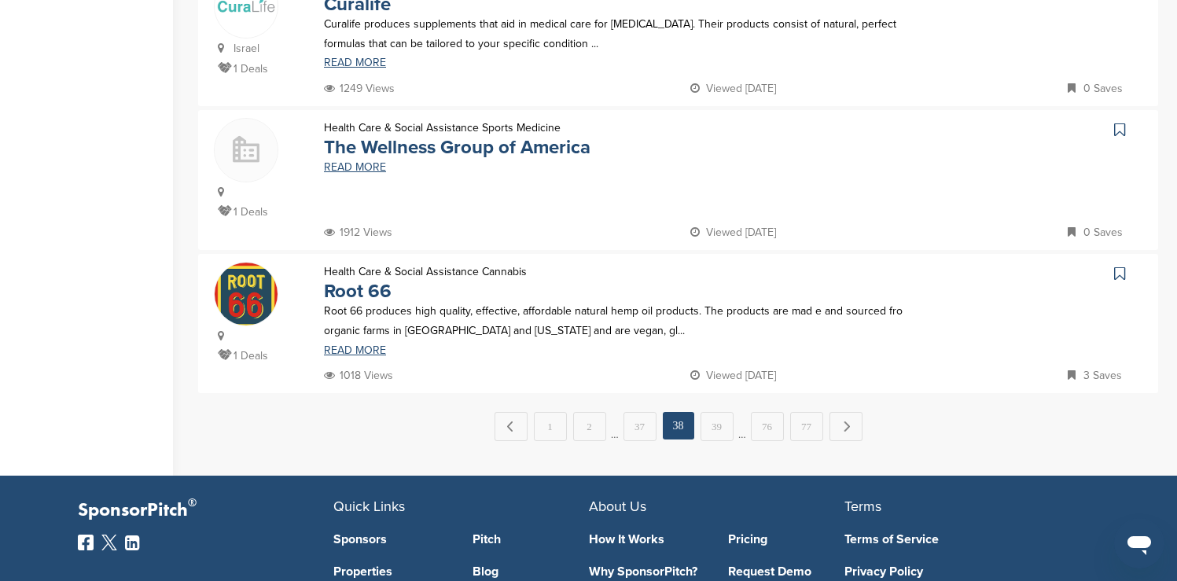
scroll to position [1572, 0]
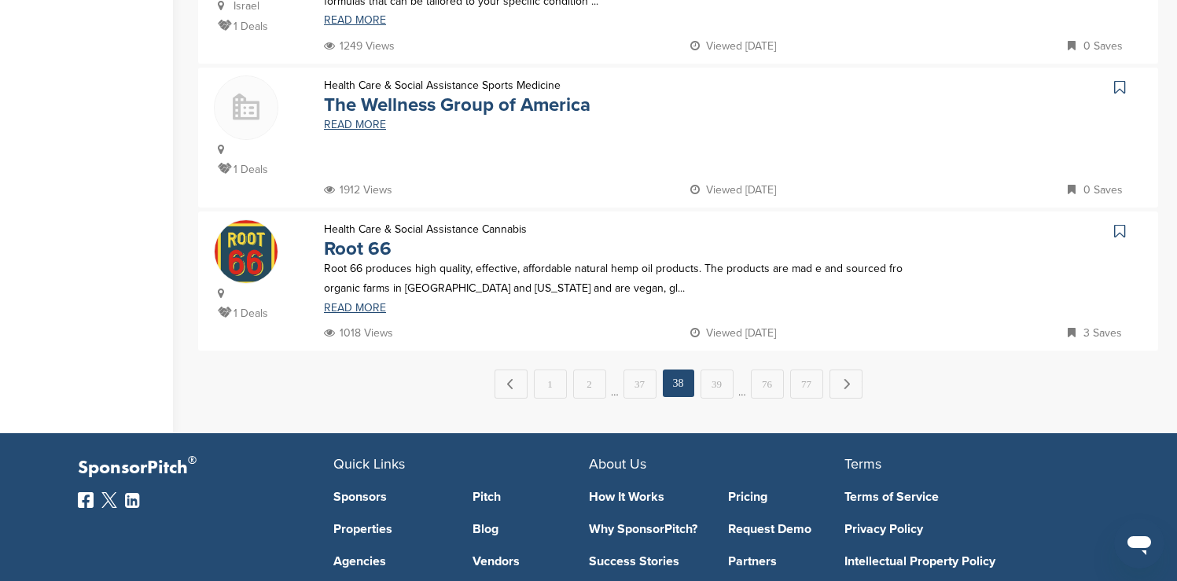
click at [713, 370] on link "39" at bounding box center [716, 384] width 33 height 29
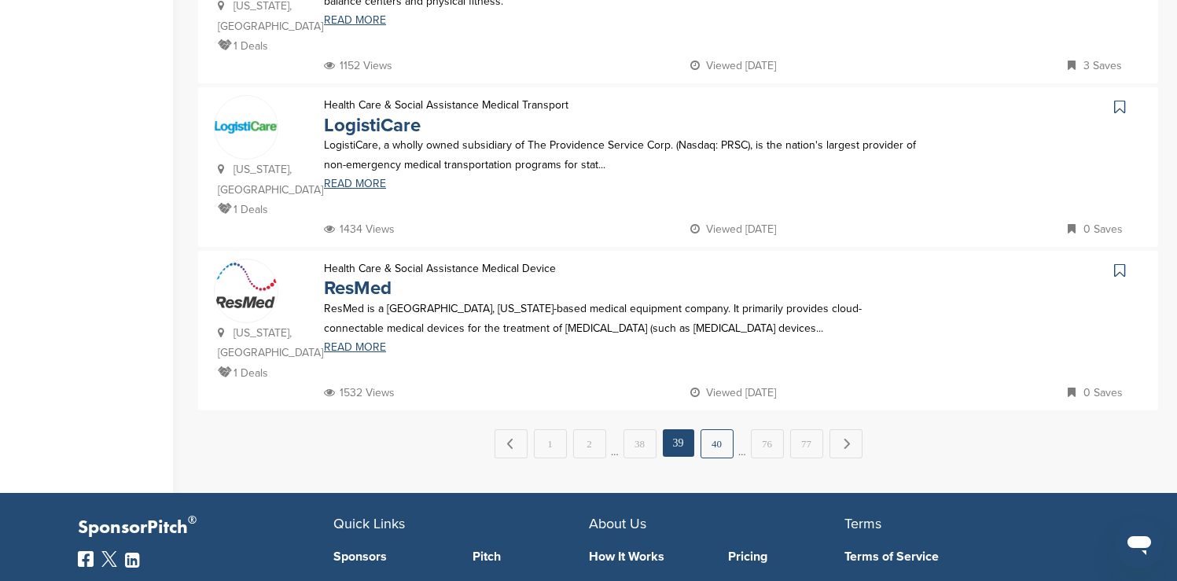
click at [713, 429] on link "40" at bounding box center [716, 443] width 33 height 29
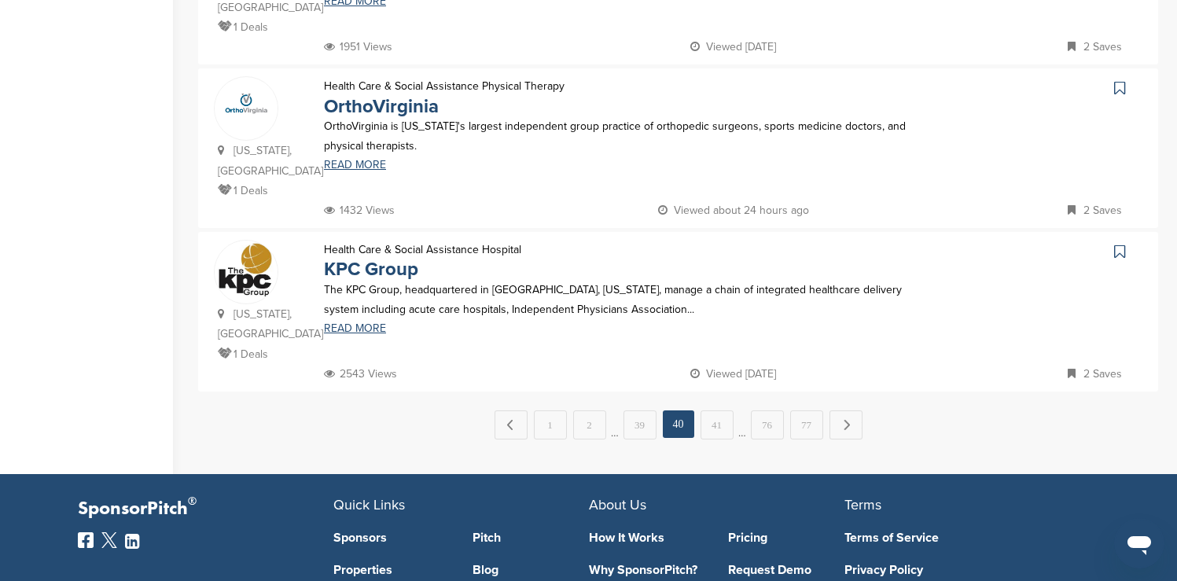
scroll to position [1604, 0]
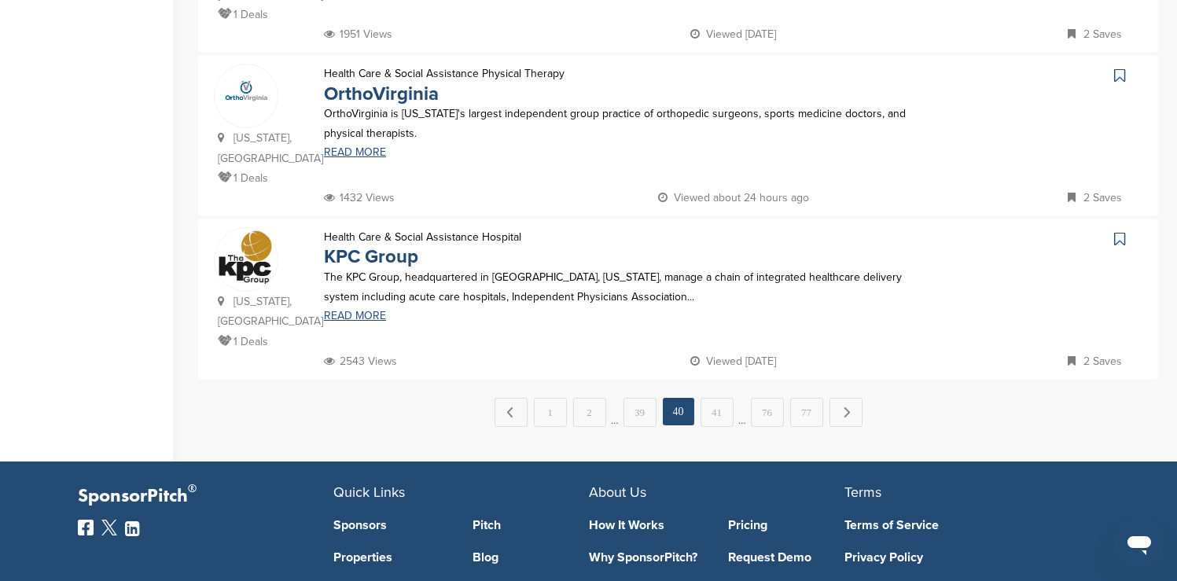
click at [713, 398] on link "41" at bounding box center [716, 412] width 33 height 29
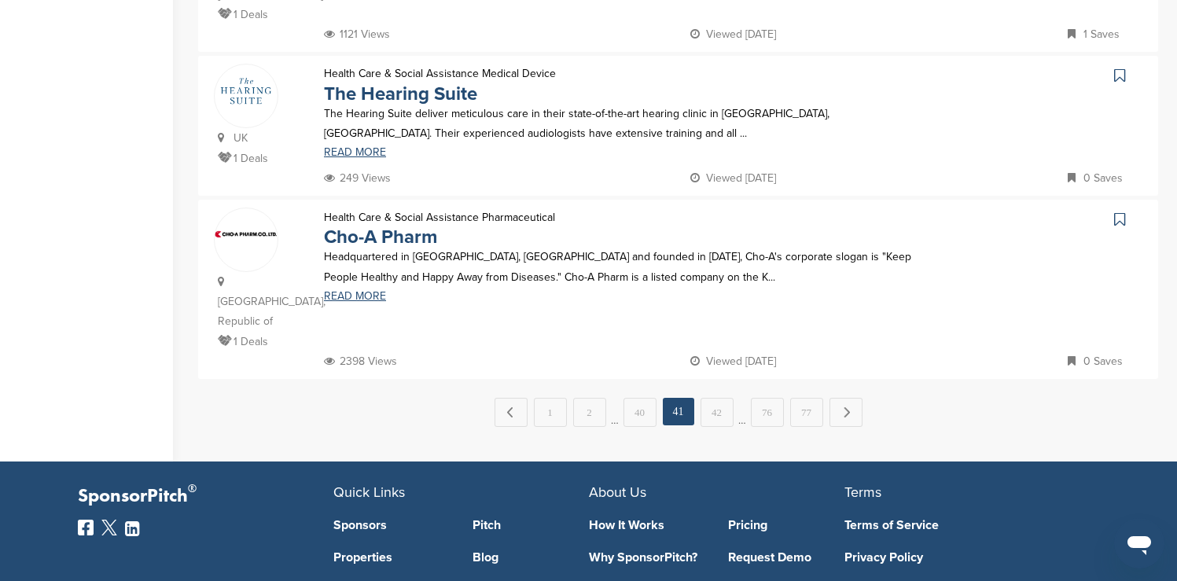
click at [713, 398] on link "42" at bounding box center [716, 412] width 33 height 29
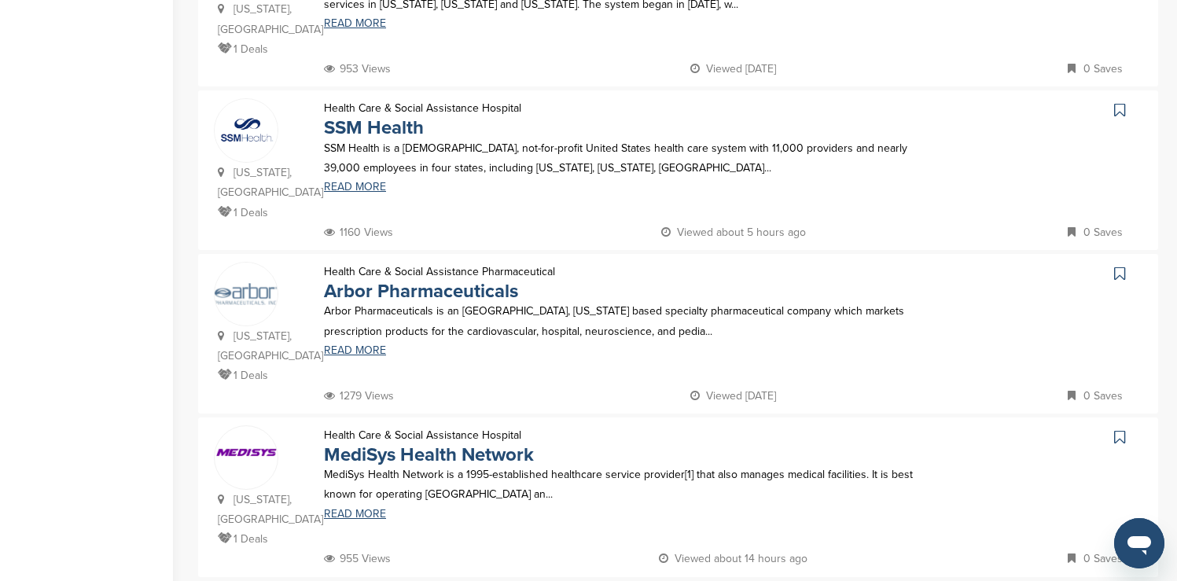
scroll to position [943, 0]
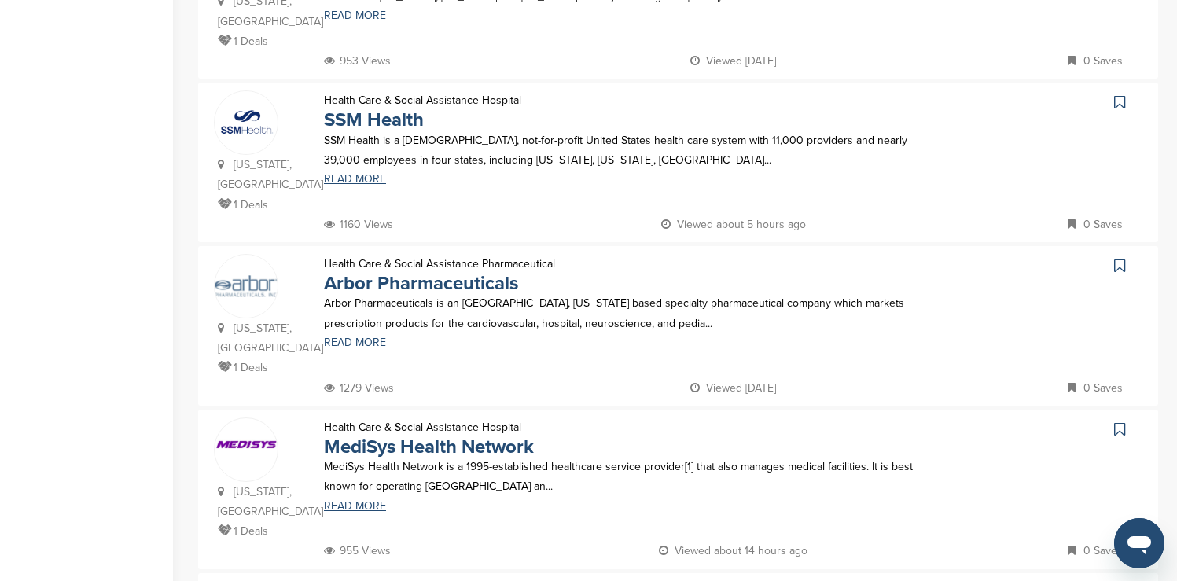
click at [1119, 94] on icon at bounding box center [1119, 102] width 11 height 16
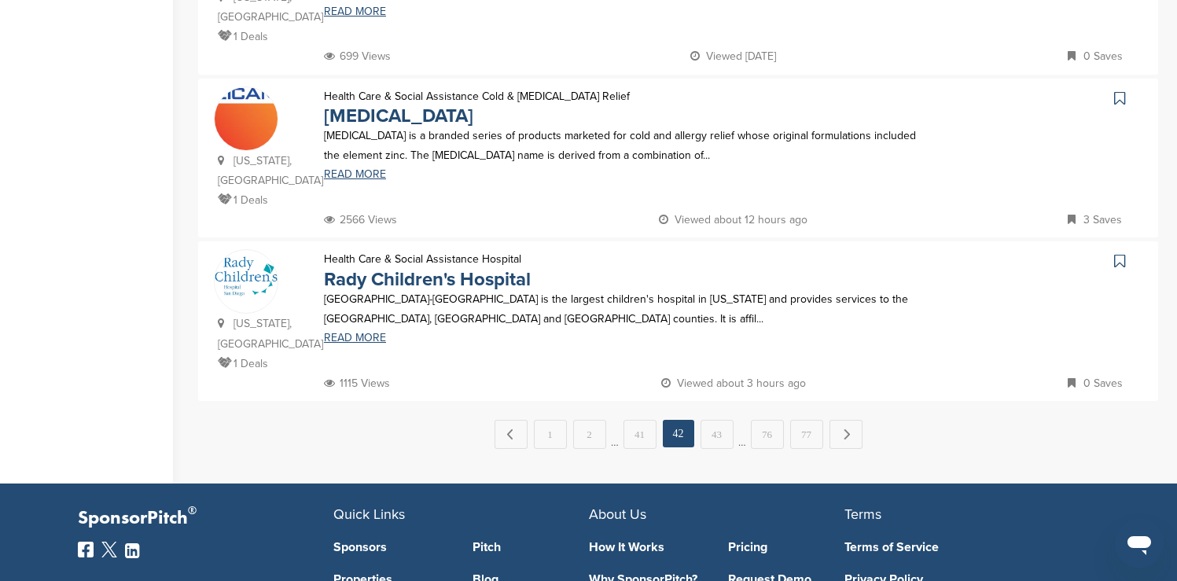
scroll to position [1635, 0]
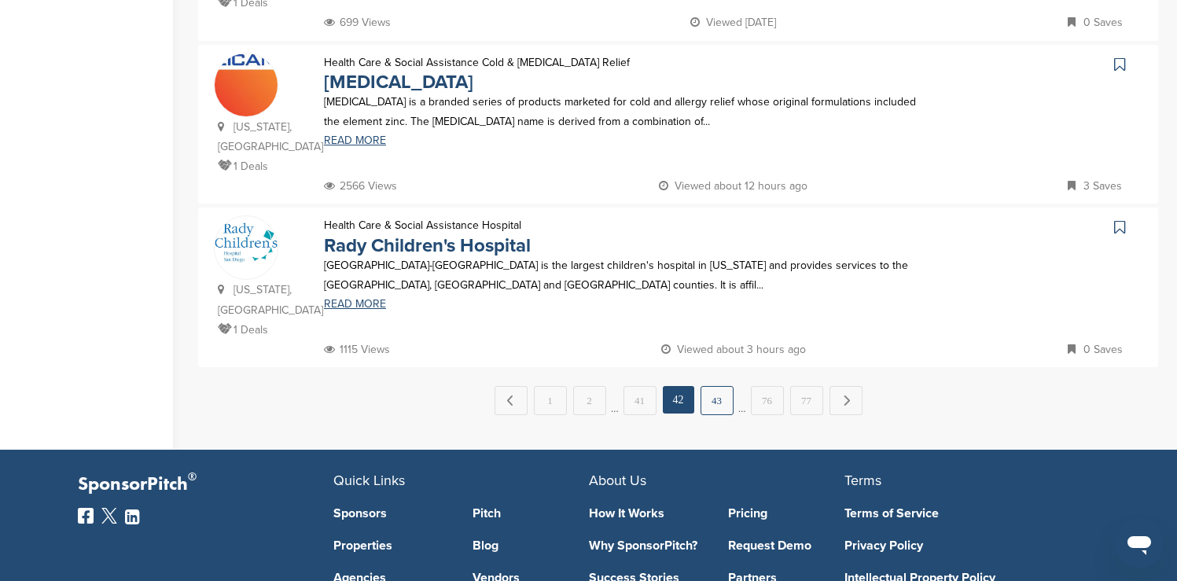
click at [723, 386] on link "43" at bounding box center [716, 400] width 33 height 29
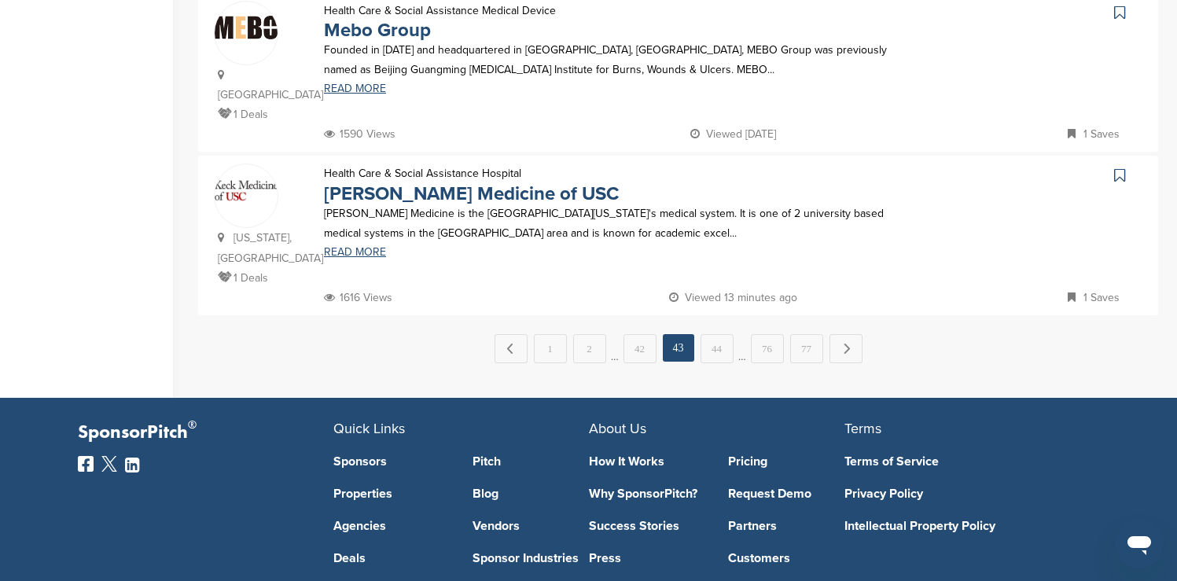
scroll to position [1698, 0]
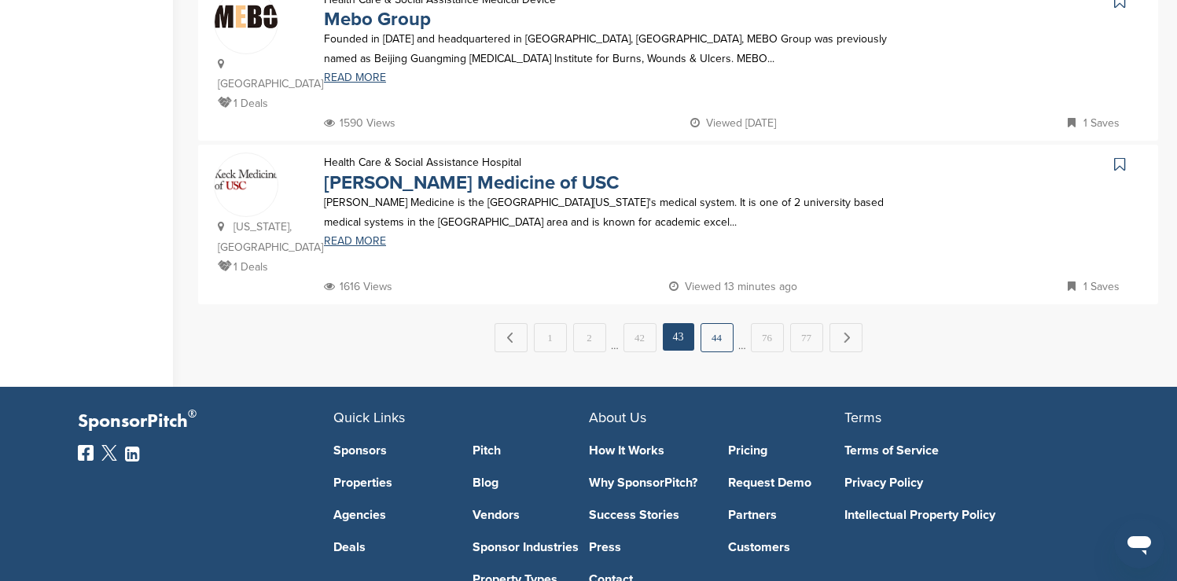
click at [722, 323] on link "44" at bounding box center [716, 337] width 33 height 29
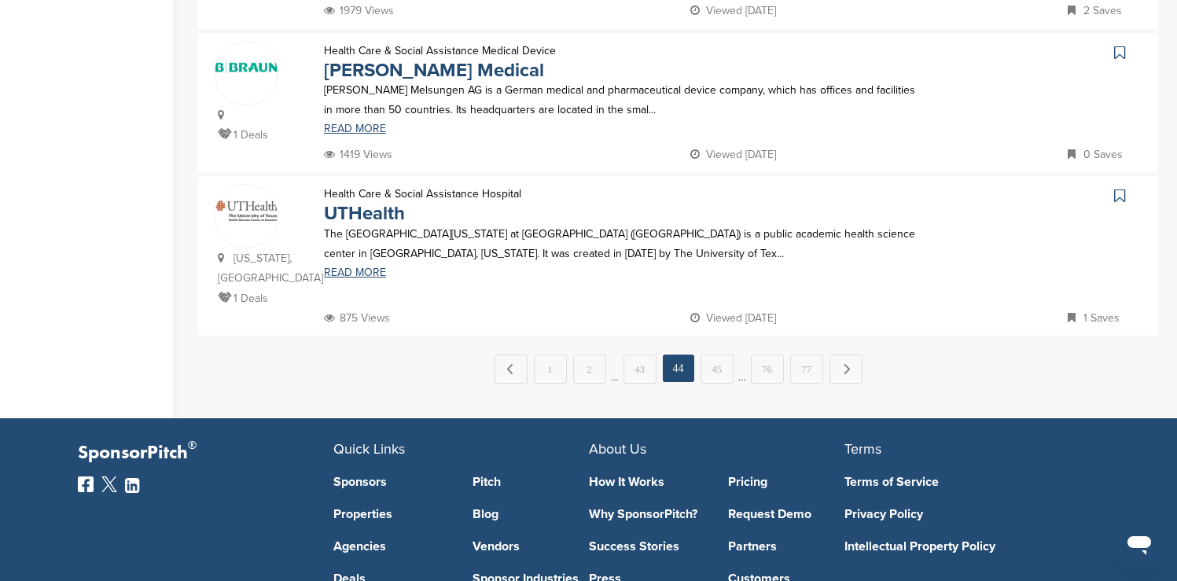
scroll to position [1667, 0]
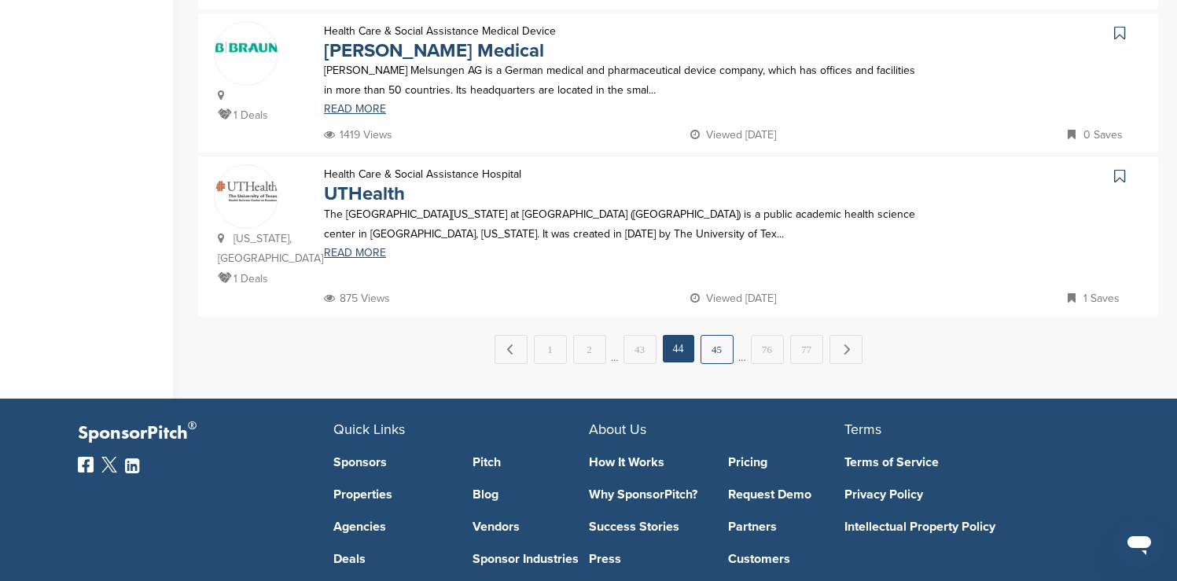
click at [722, 335] on link "45" at bounding box center [716, 349] width 33 height 29
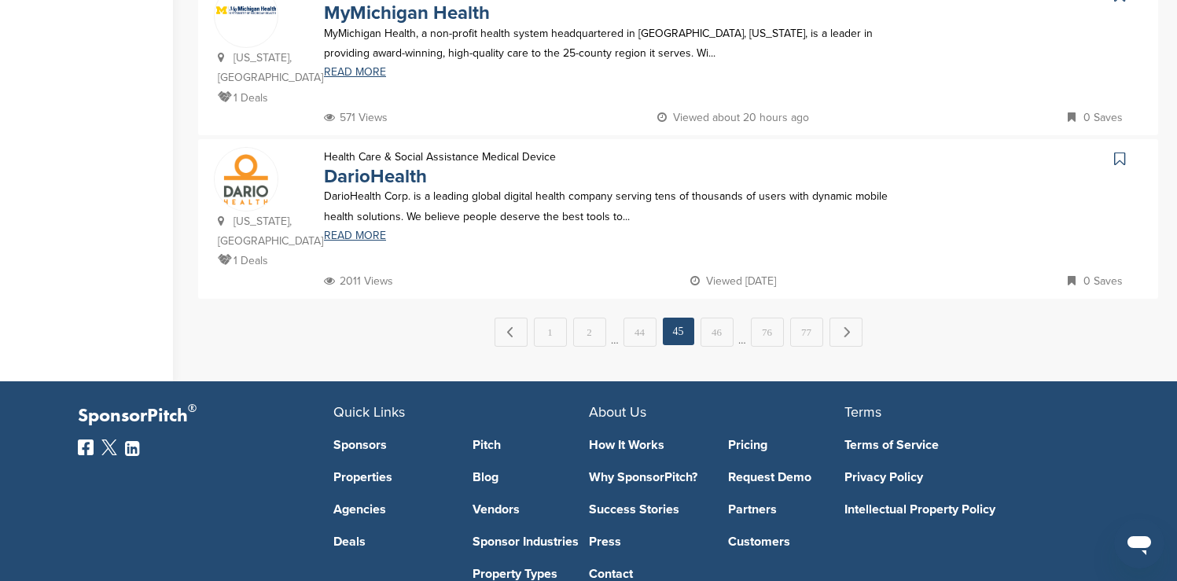
scroll to position [1698, 0]
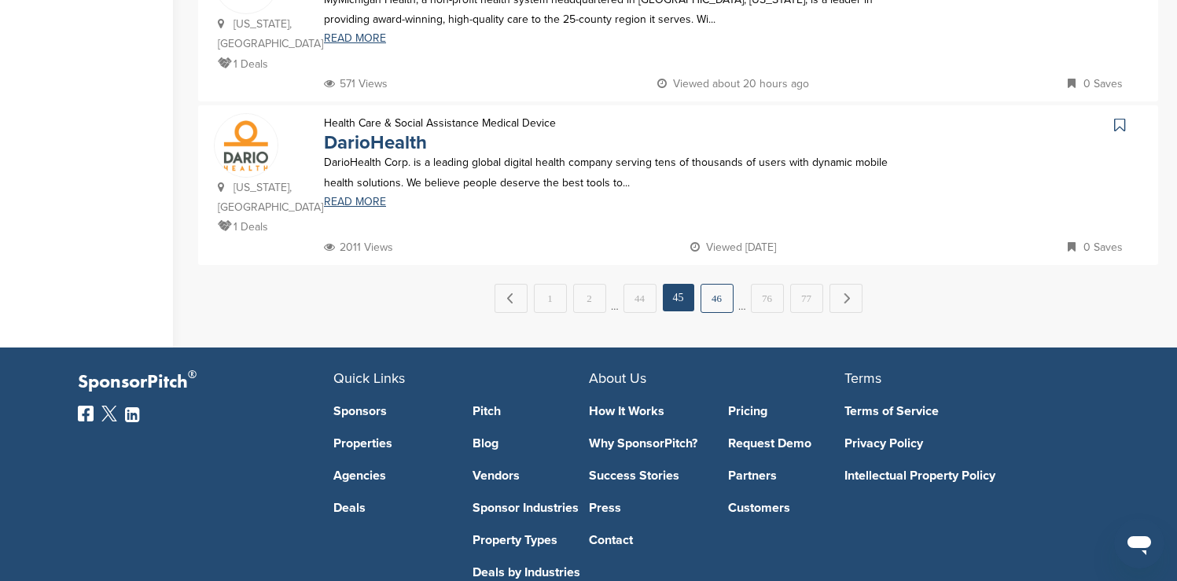
click at [723, 284] on link "46" at bounding box center [716, 298] width 33 height 29
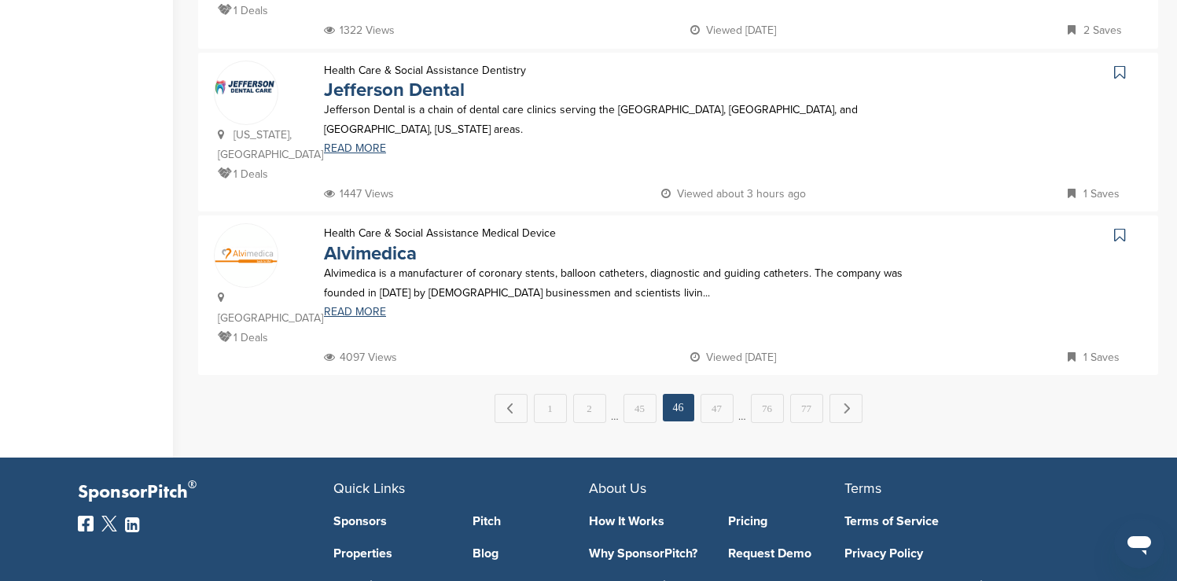
scroll to position [1635, 0]
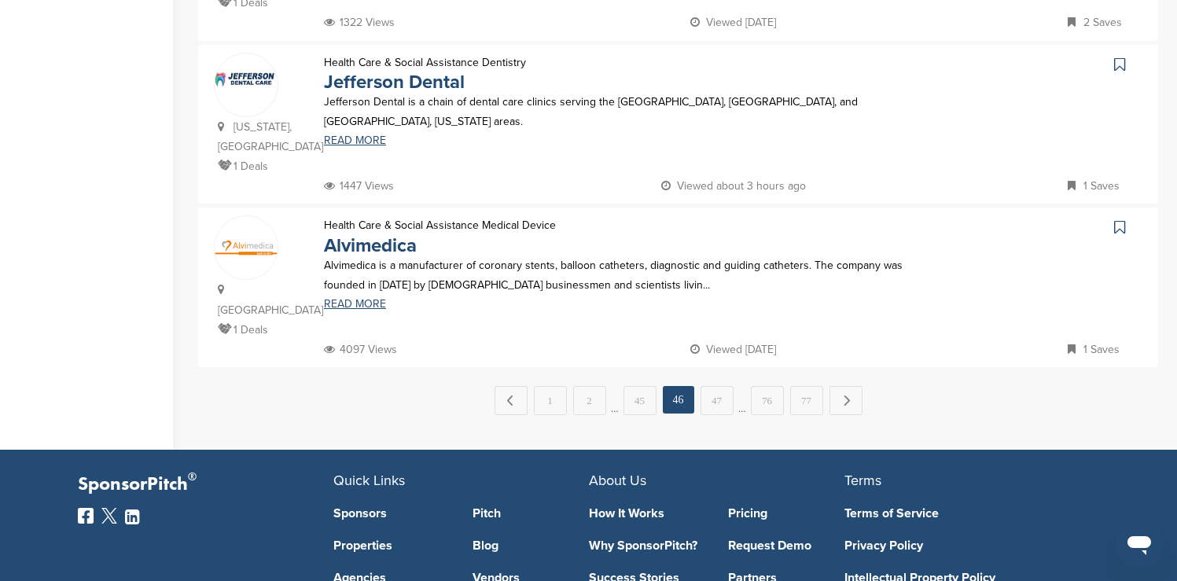
click at [723, 386] on link "47" at bounding box center [716, 400] width 33 height 29
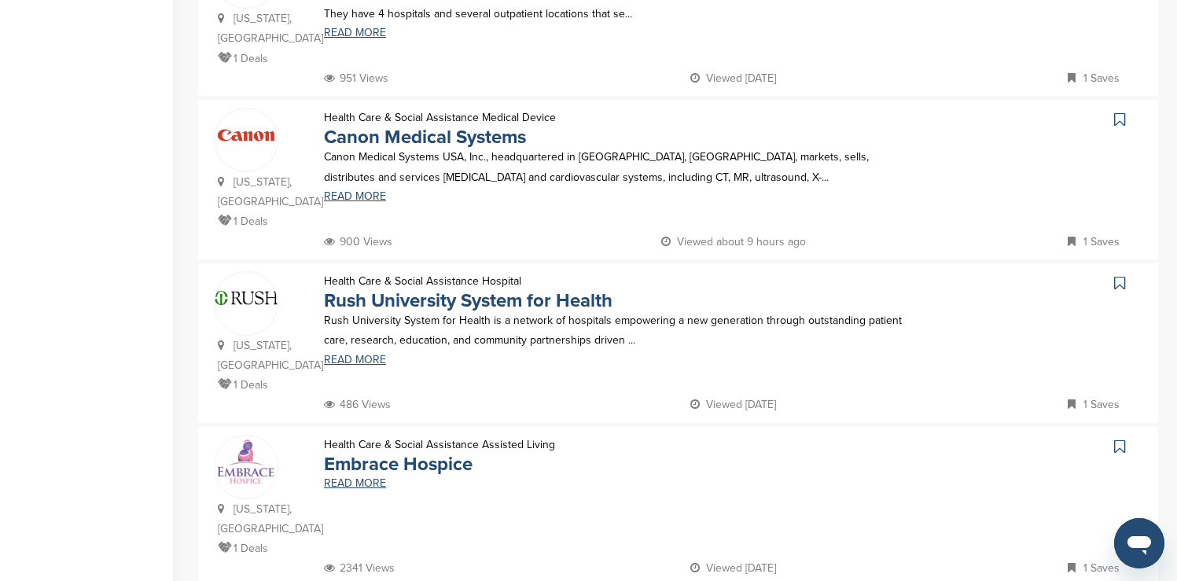
scroll to position [1132, 0]
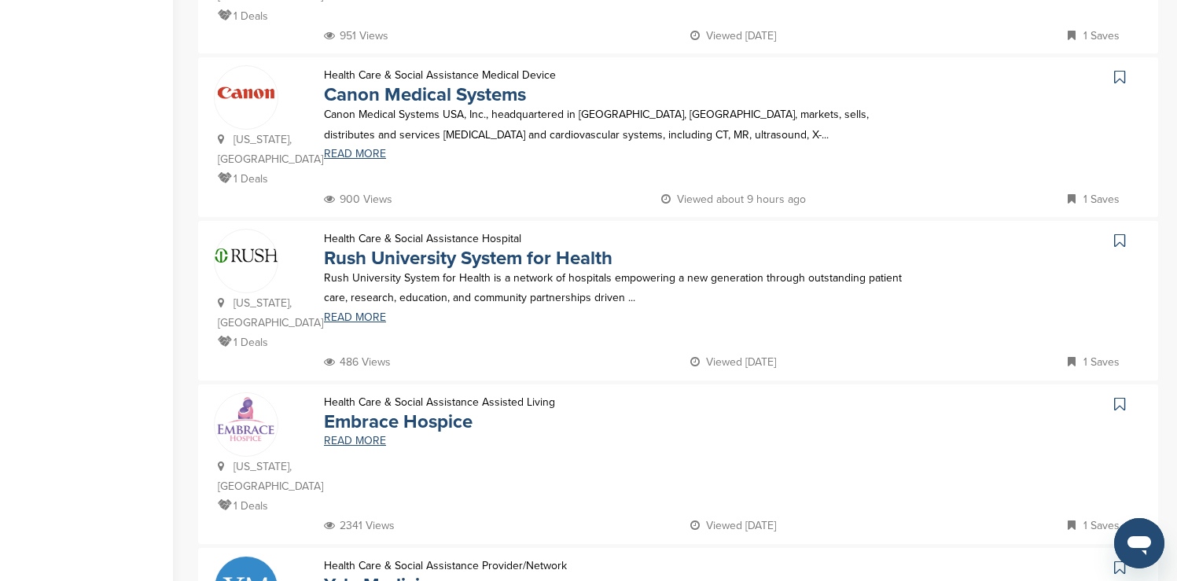
click at [1119, 69] on icon at bounding box center [1119, 77] width 11 height 16
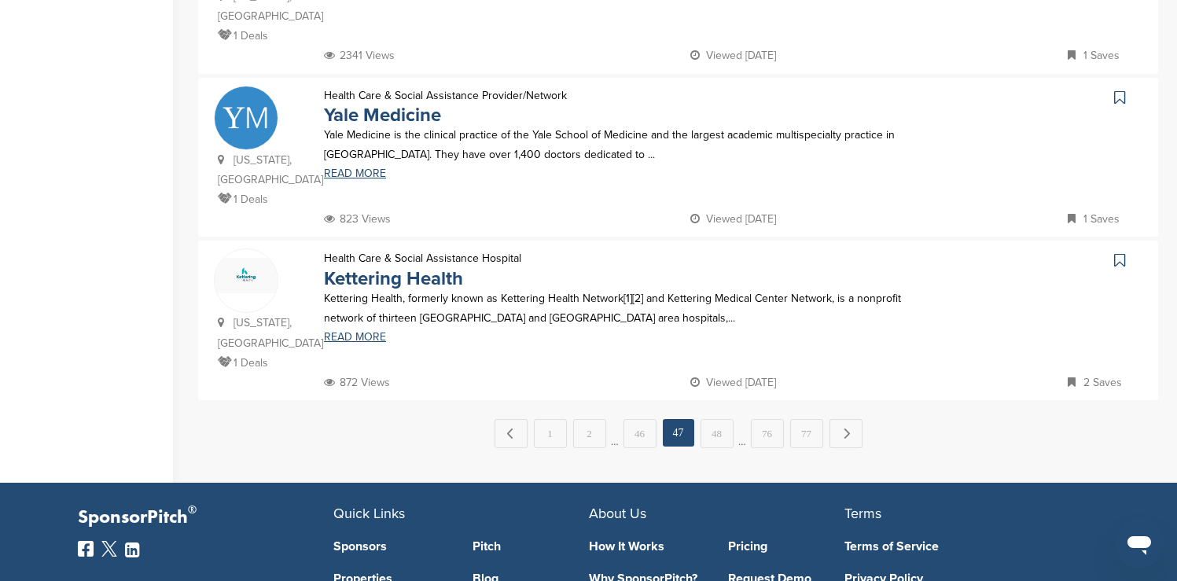
scroll to position [1635, 0]
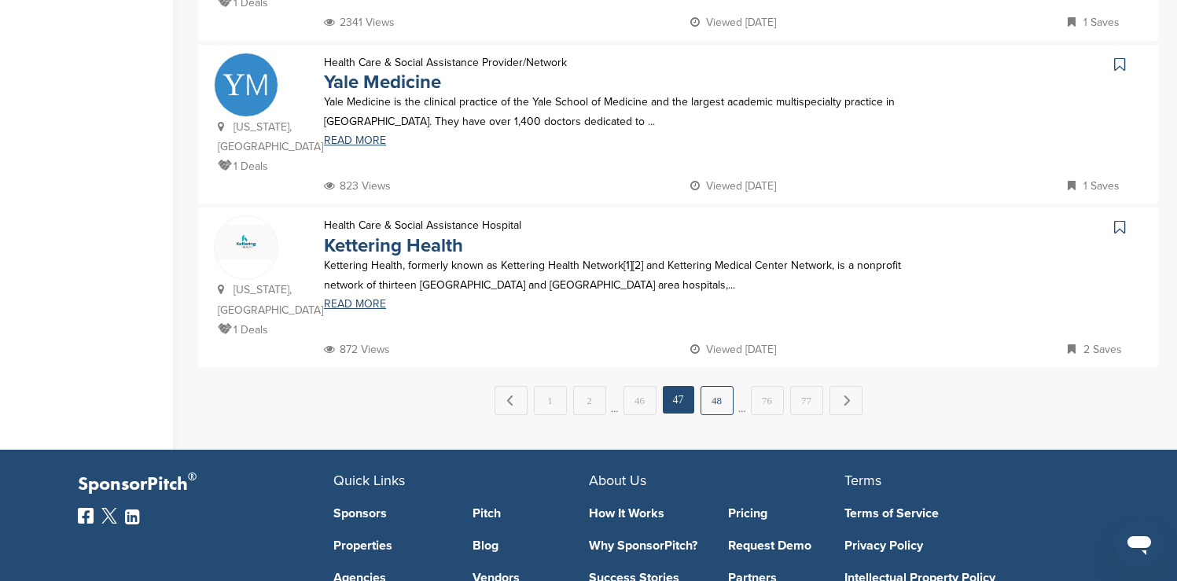
click at [717, 386] on link "48" at bounding box center [716, 400] width 33 height 29
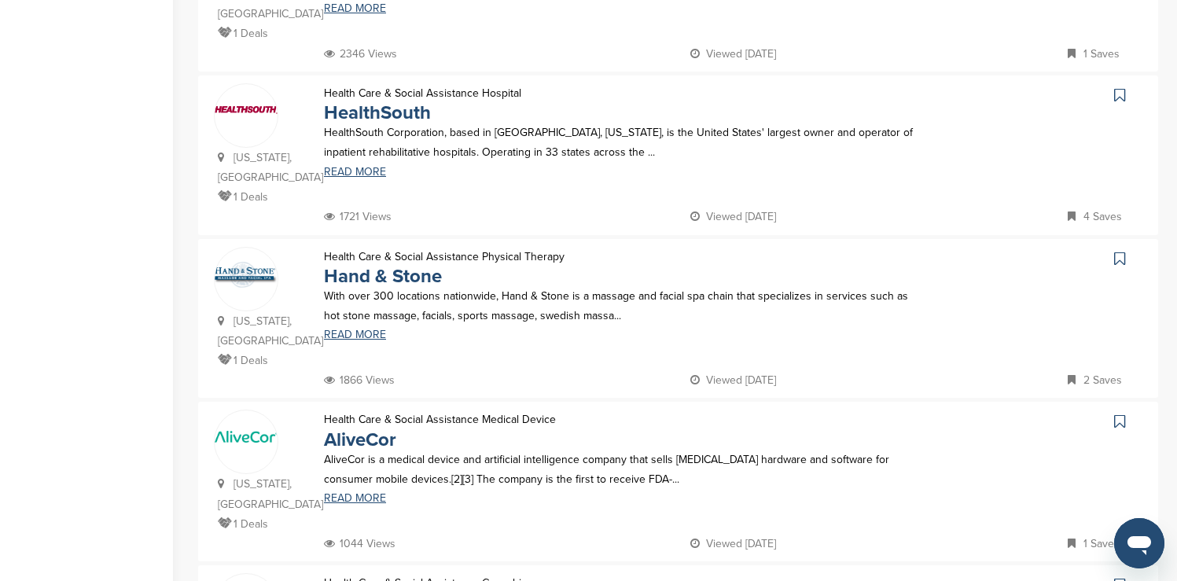
scroll to position [472, 0]
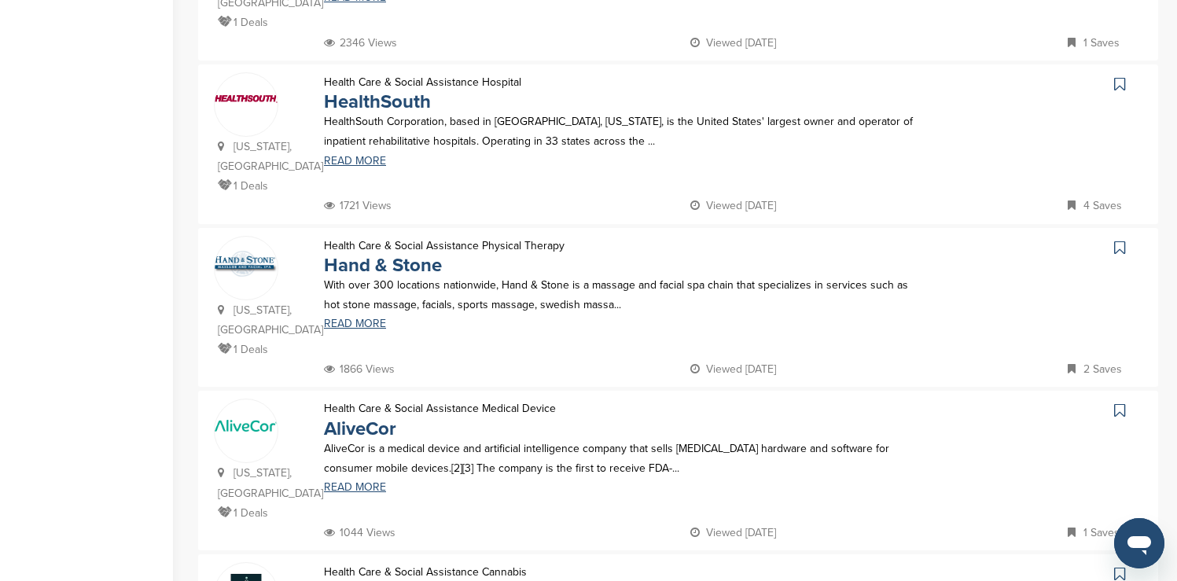
click at [1123, 76] on icon at bounding box center [1119, 84] width 11 height 16
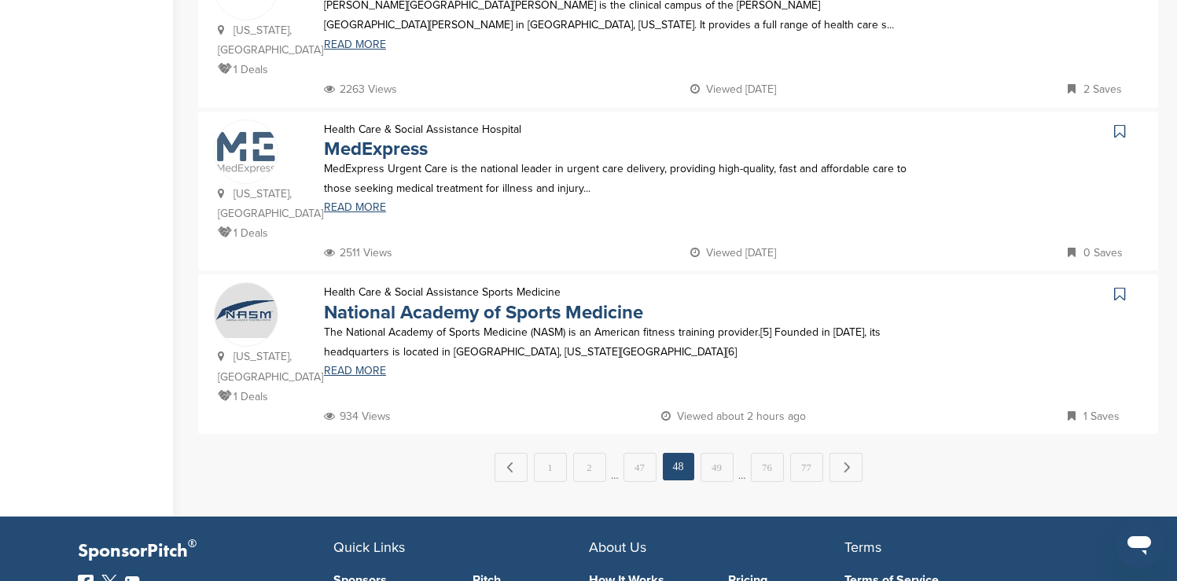
scroll to position [1572, 0]
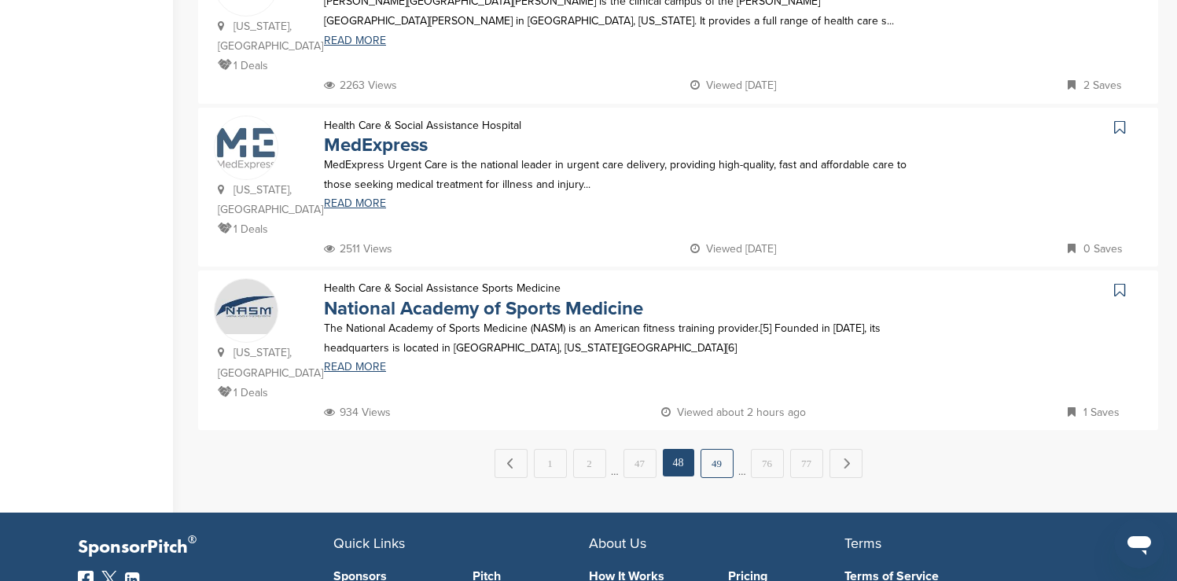
click at [715, 449] on link "49" at bounding box center [716, 463] width 33 height 29
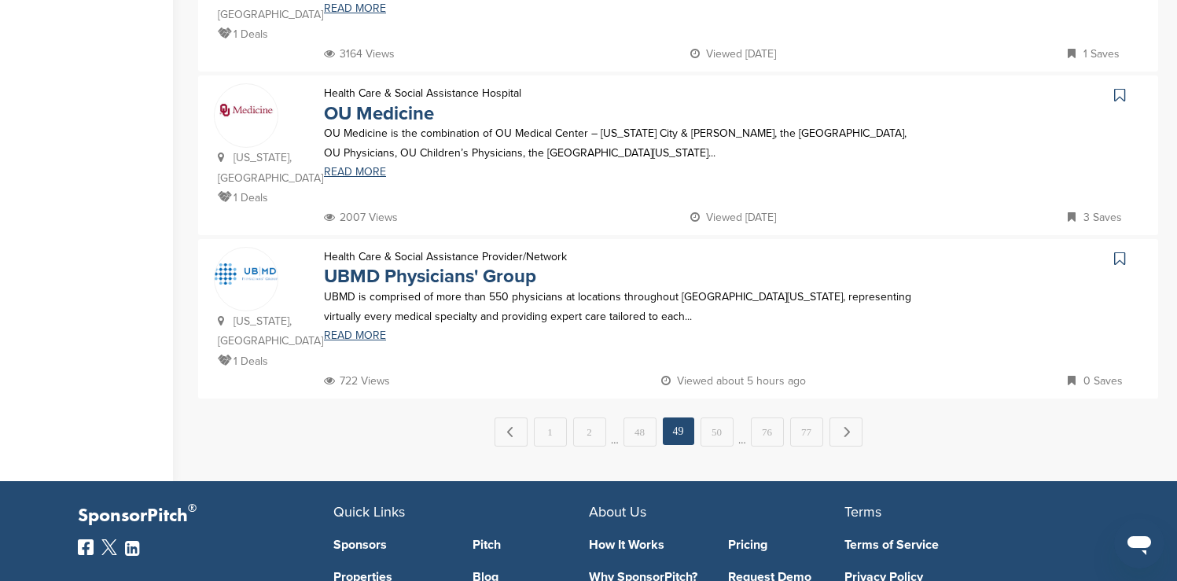
scroll to position [1635, 0]
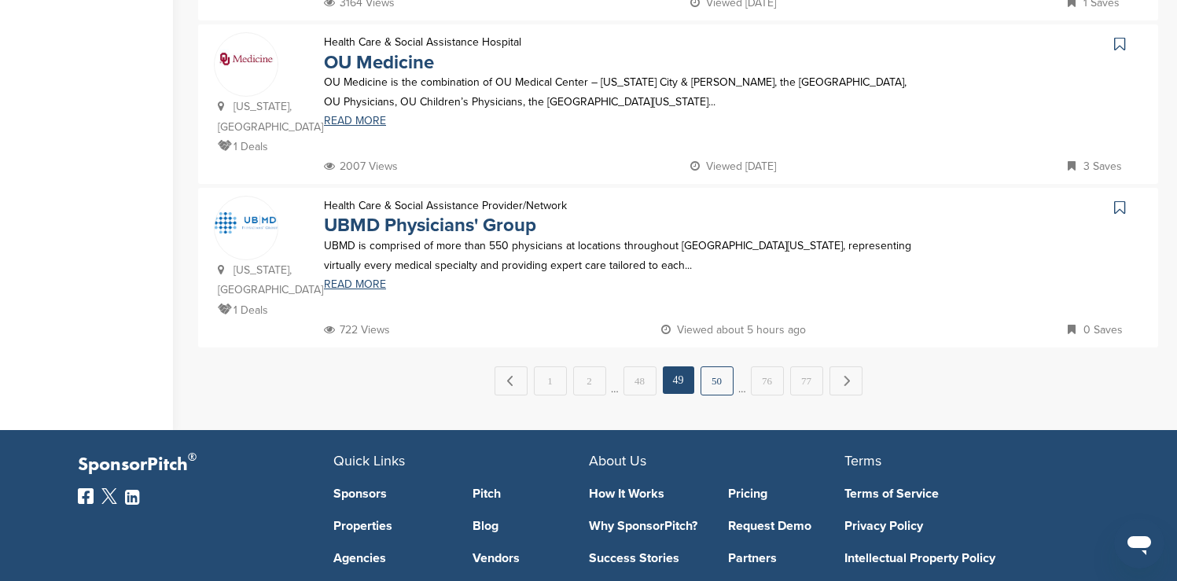
click at [708, 366] on link "50" at bounding box center [716, 380] width 33 height 29
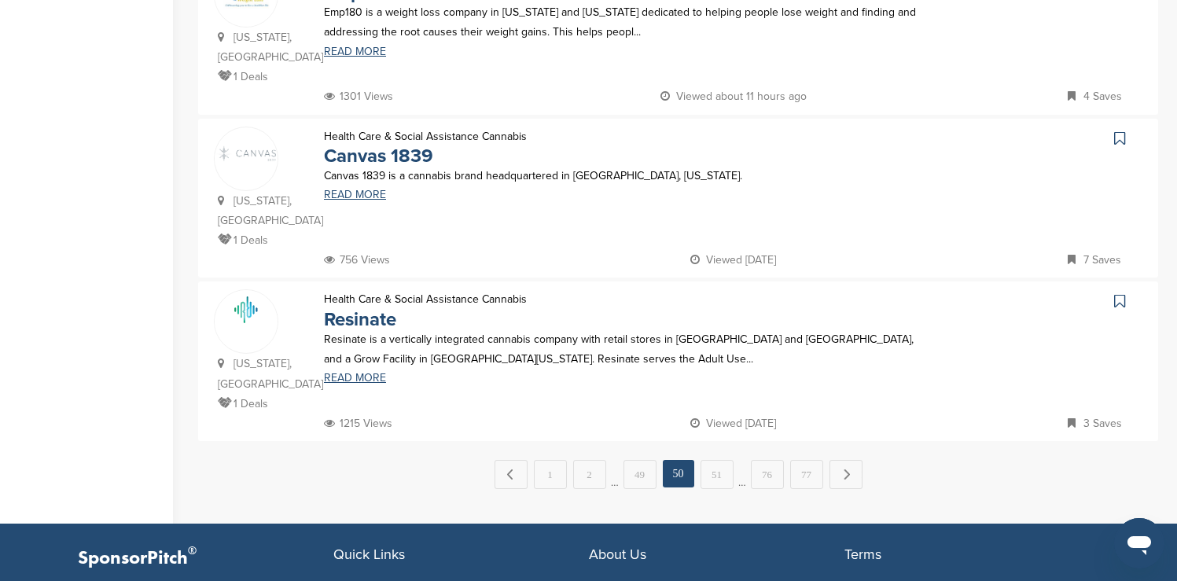
scroll to position [1572, 0]
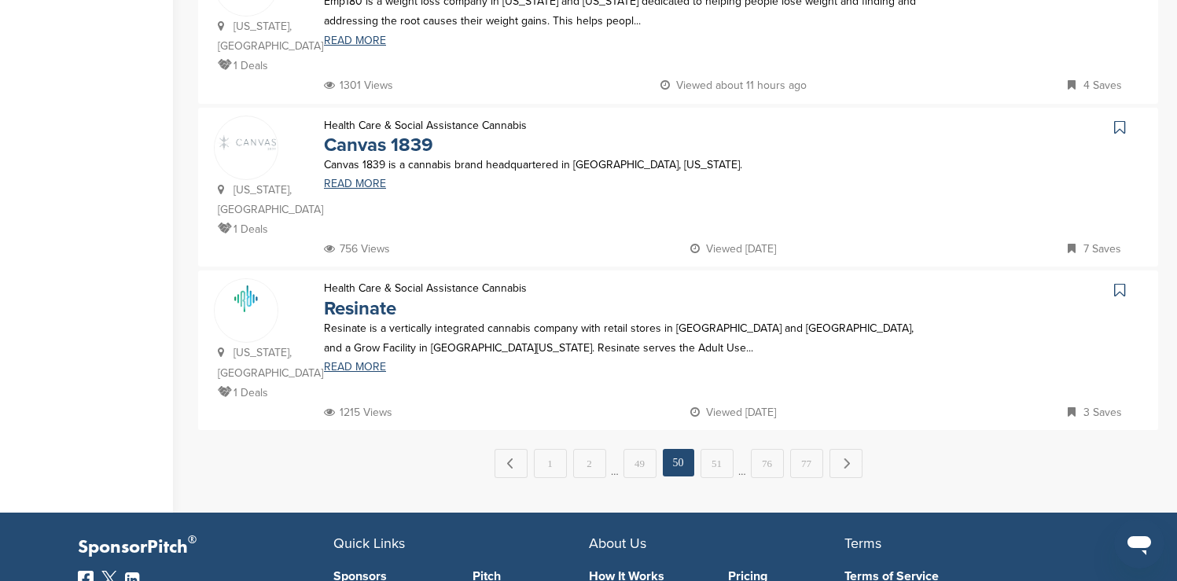
click at [708, 449] on link "51" at bounding box center [716, 463] width 33 height 29
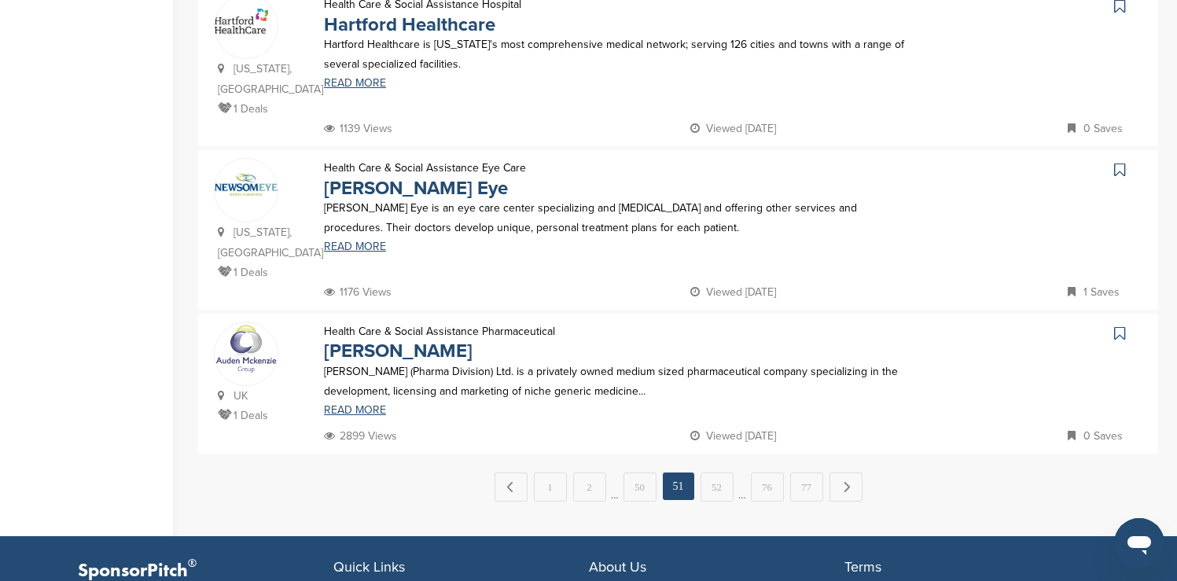
scroll to position [1541, 0]
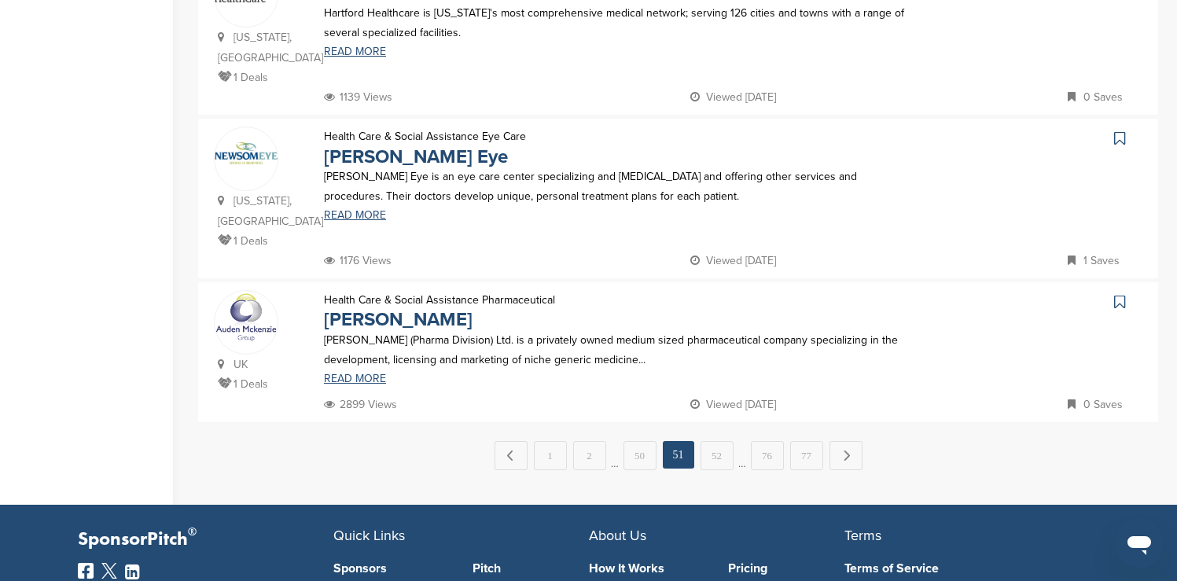
click at [708, 441] on link "52" at bounding box center [716, 455] width 33 height 29
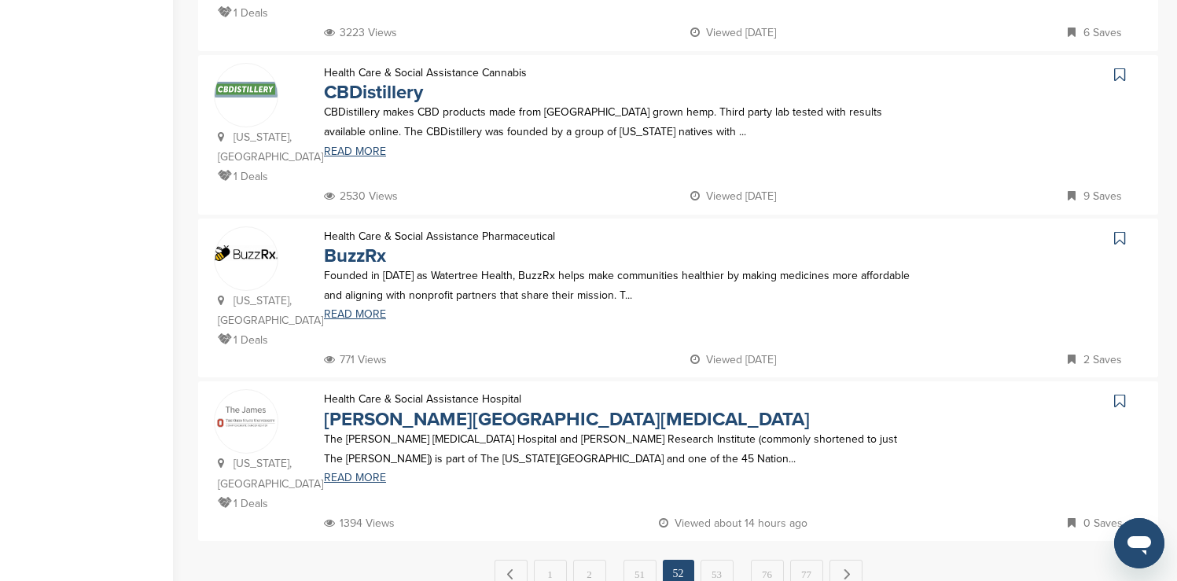
scroll to position [1509, 0]
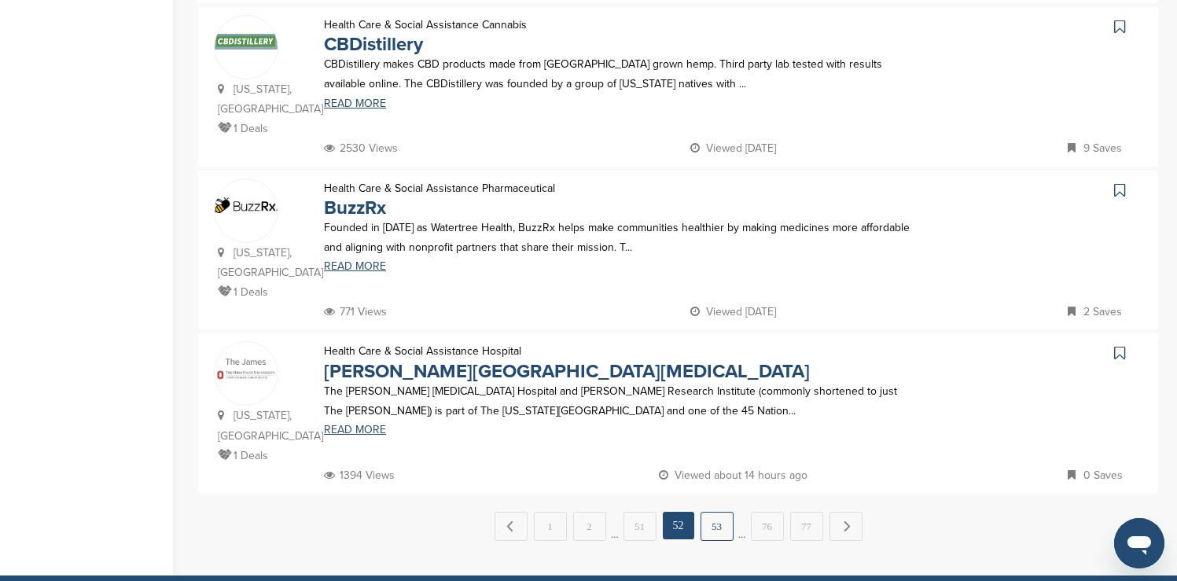
click at [714, 512] on link "53" at bounding box center [716, 526] width 33 height 29
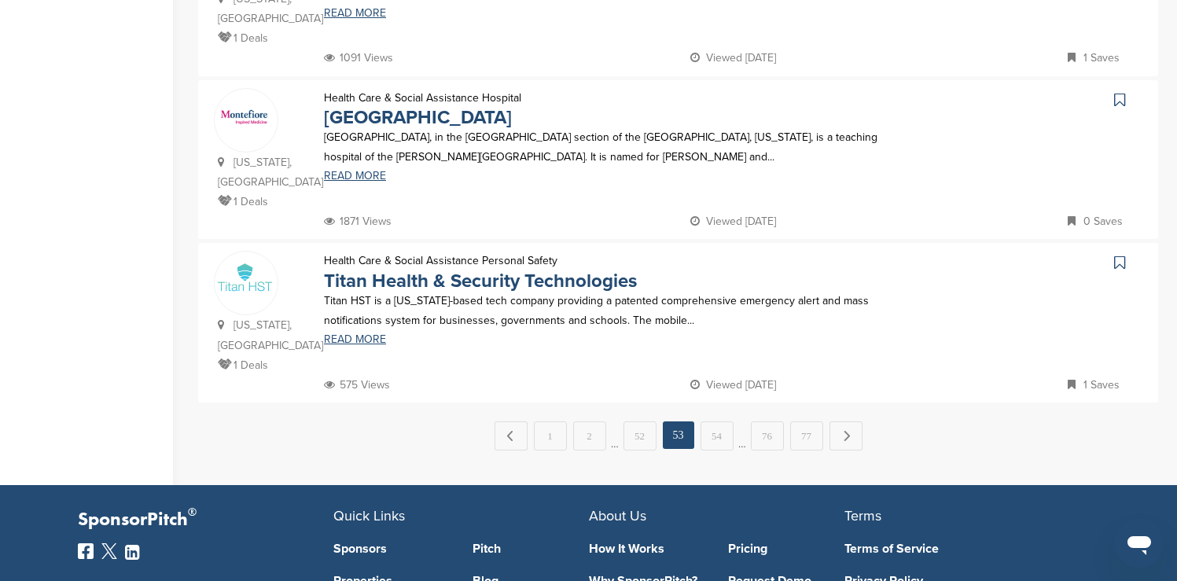
scroll to position [1604, 0]
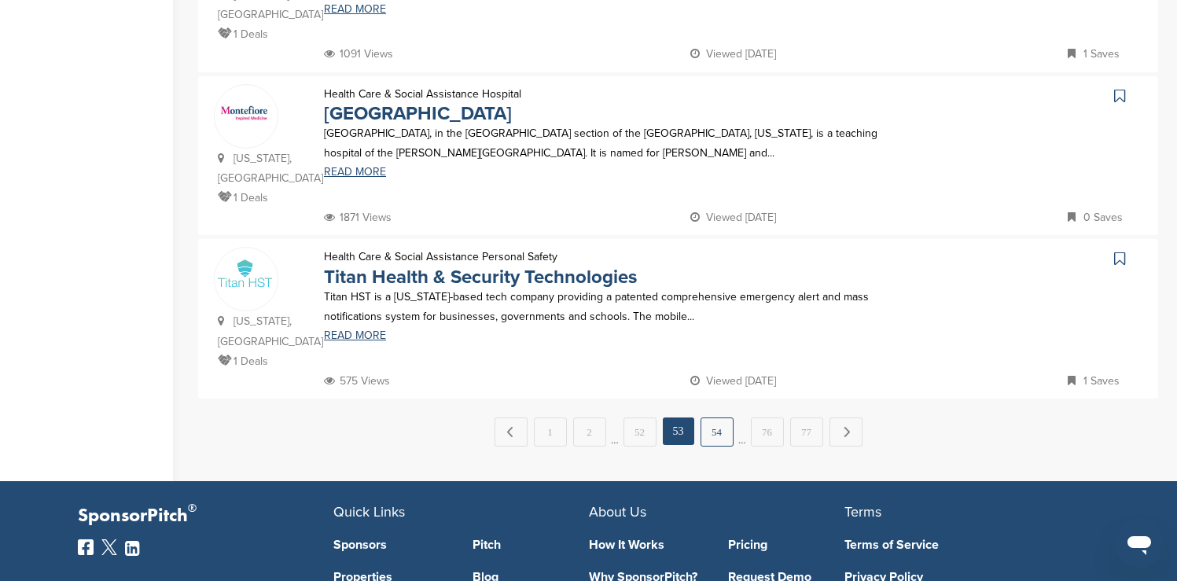
click at [715, 417] on link "54" at bounding box center [716, 431] width 33 height 29
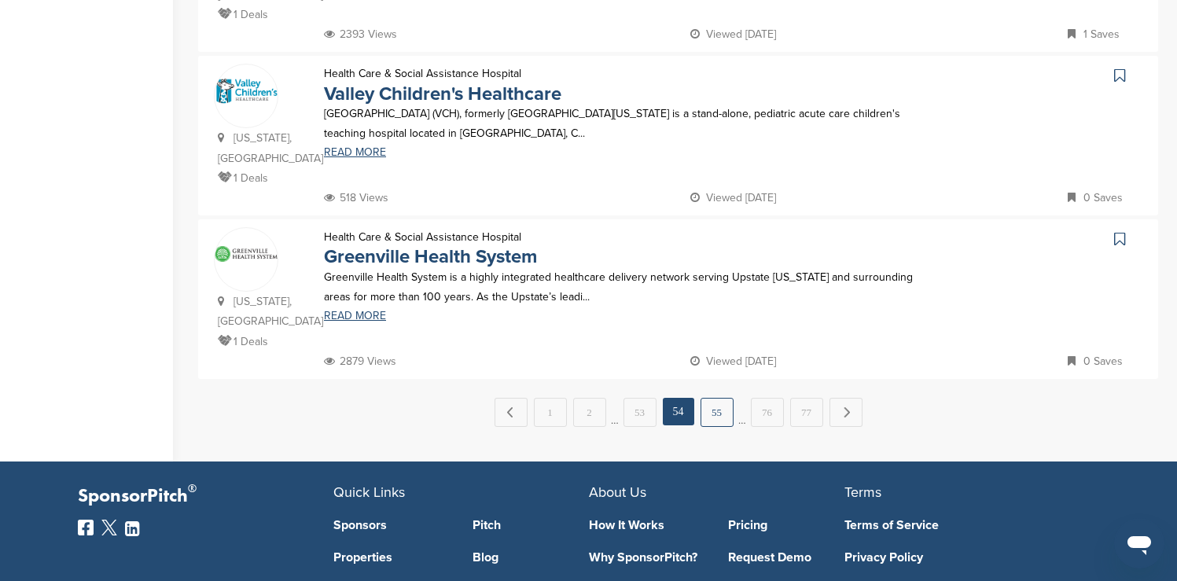
click at [723, 398] on link "55" at bounding box center [716, 412] width 33 height 29
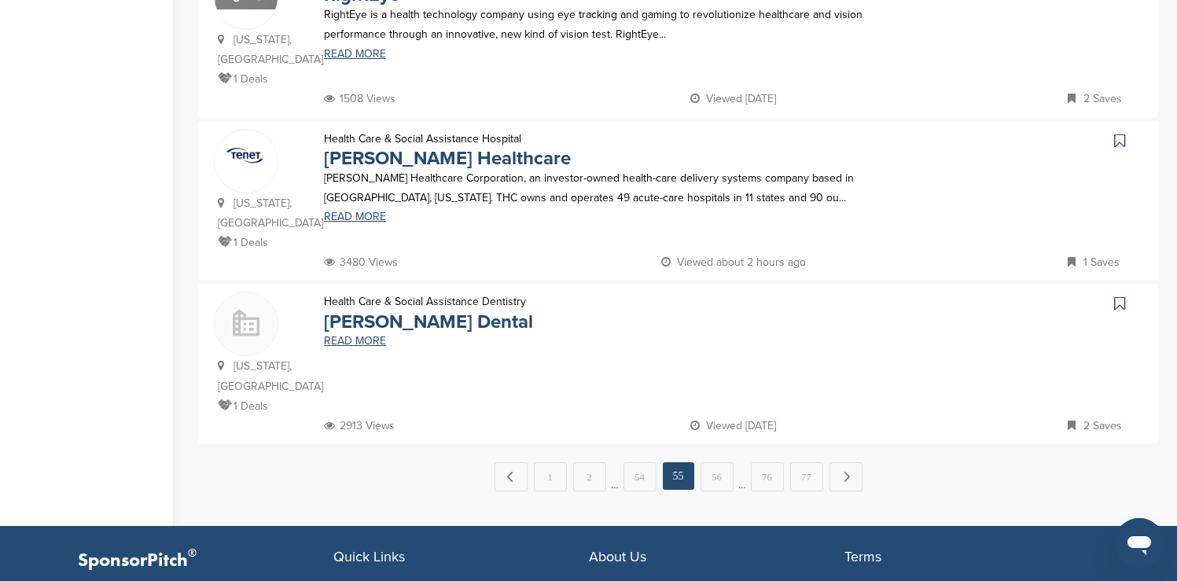
scroll to position [1572, 0]
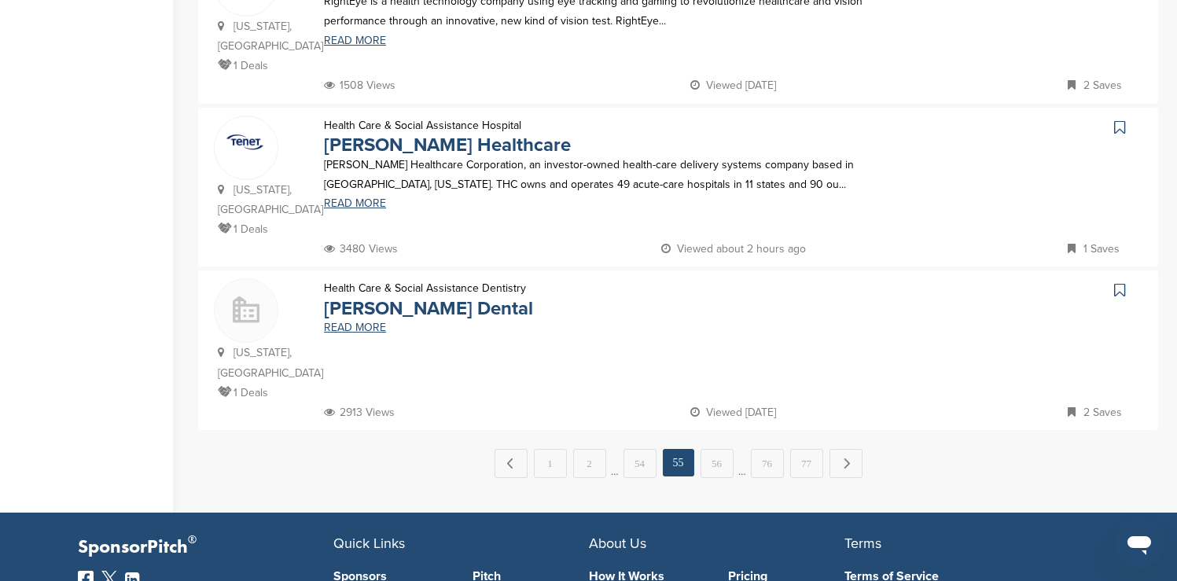
click at [723, 449] on link "56" at bounding box center [716, 463] width 33 height 29
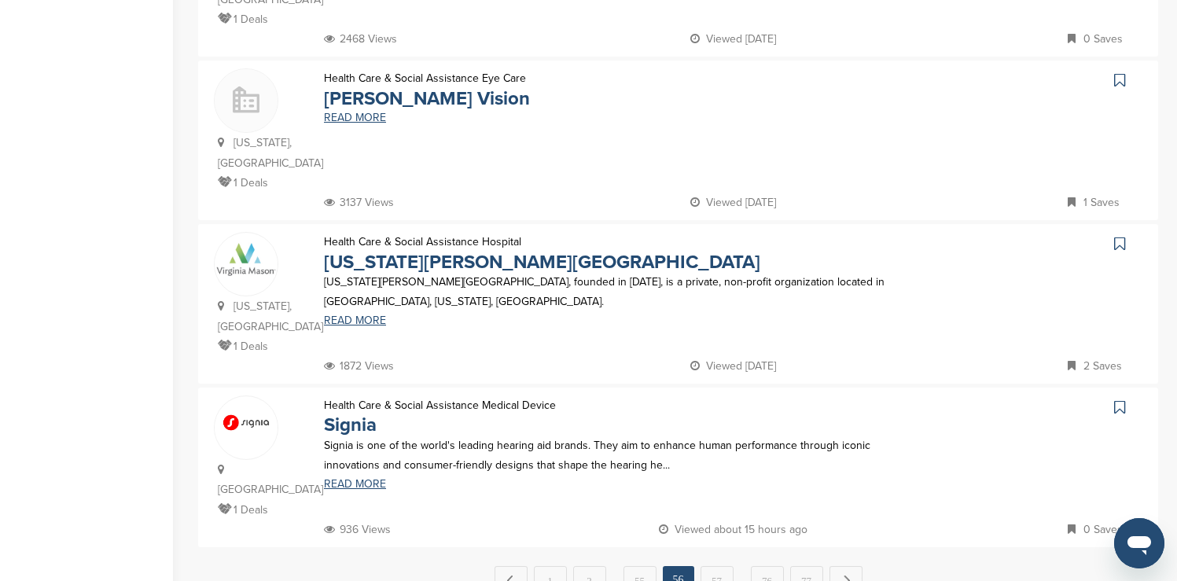
scroll to position [1478, 0]
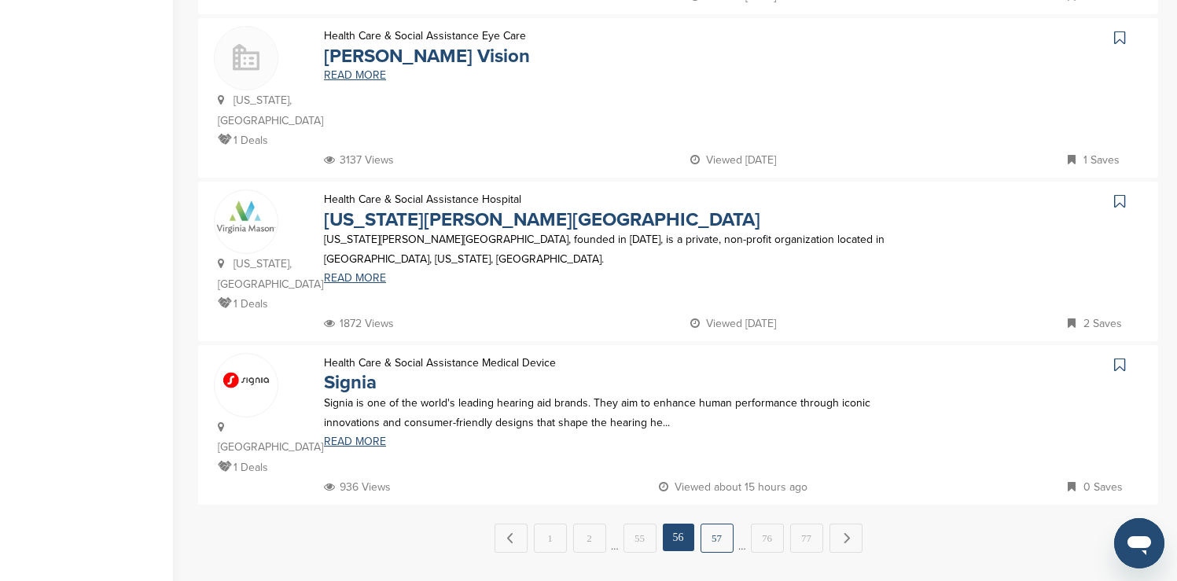
click at [715, 524] on link "57" at bounding box center [716, 538] width 33 height 29
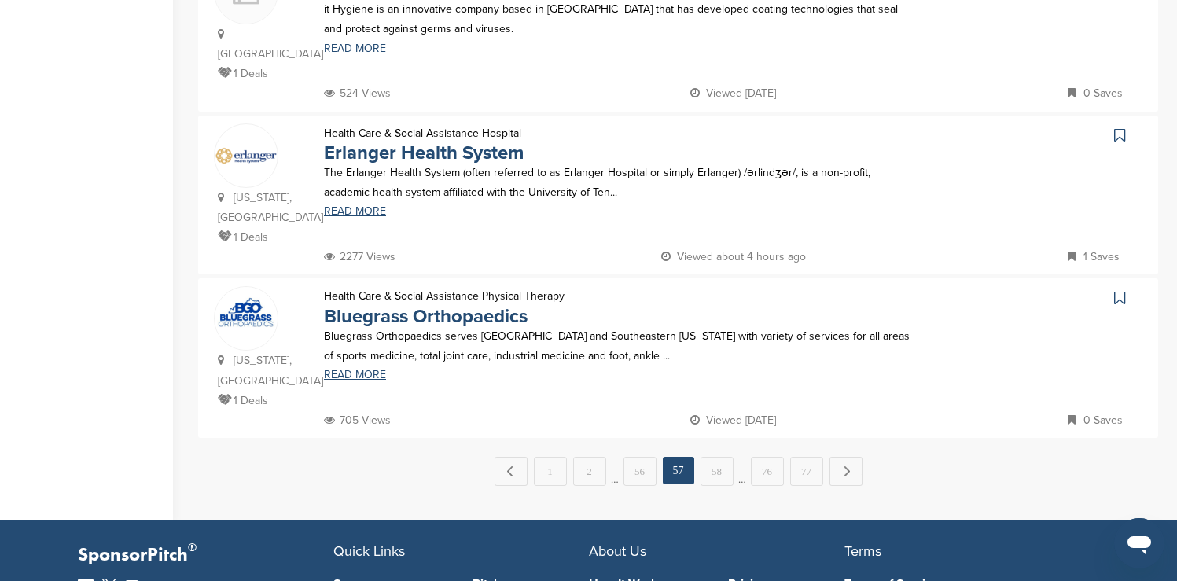
scroll to position [1572, 0]
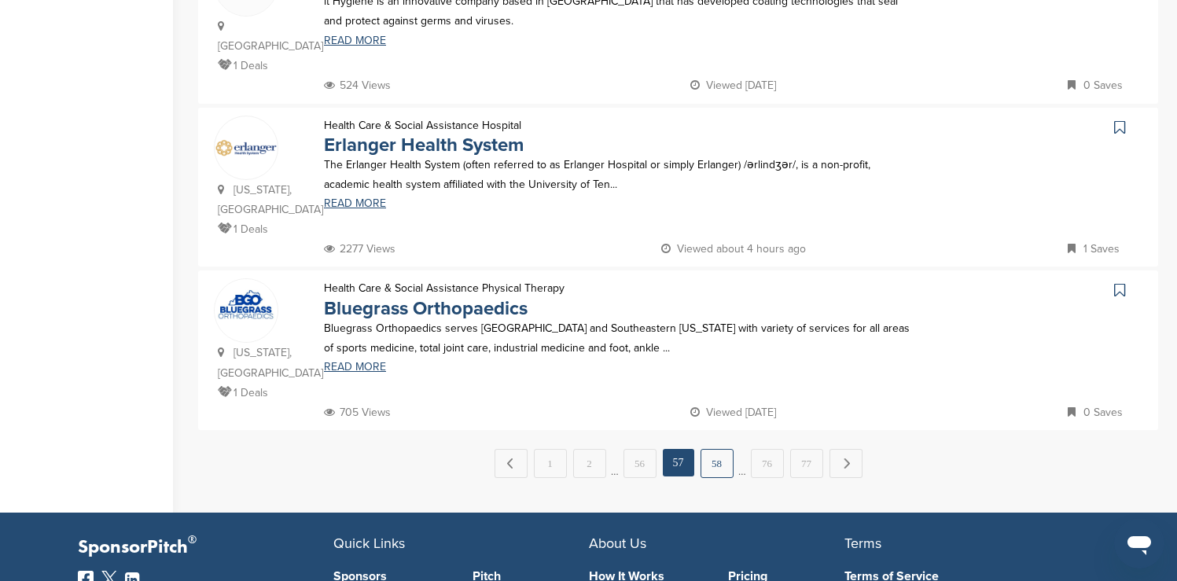
click at [716, 449] on link "58" at bounding box center [716, 463] width 33 height 29
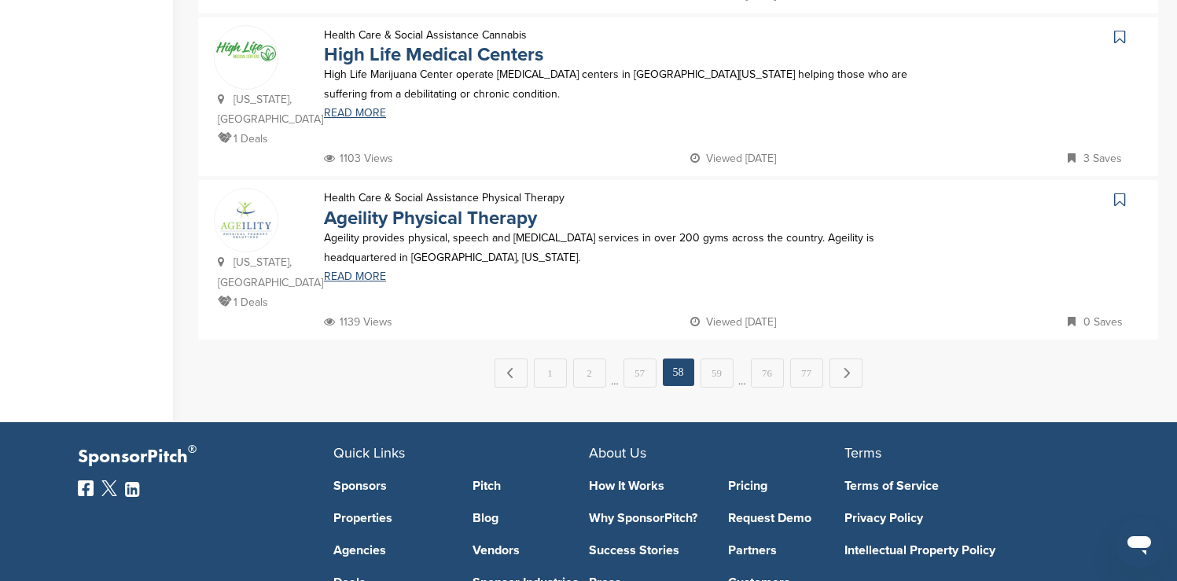
scroll to position [1667, 0]
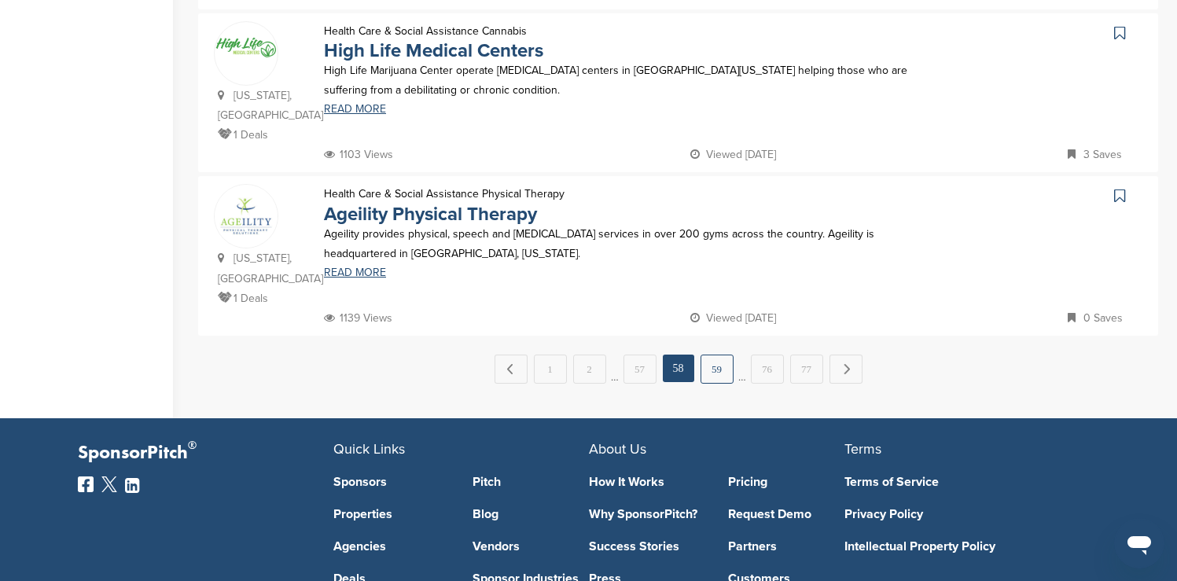
click at [719, 355] on link "59" at bounding box center [716, 369] width 33 height 29
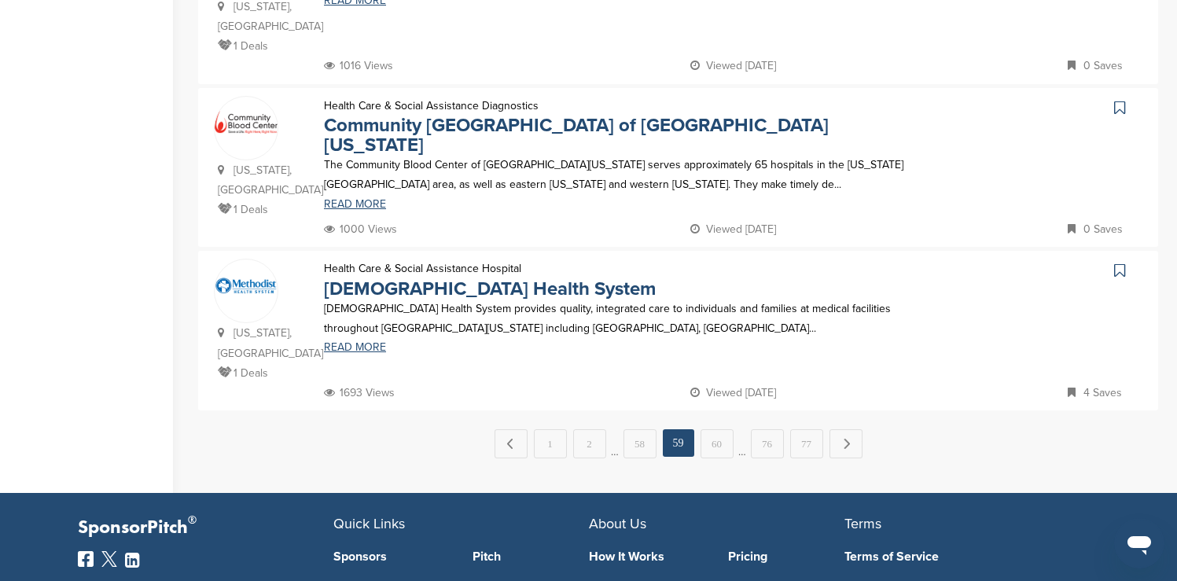
scroll to position [1604, 0]
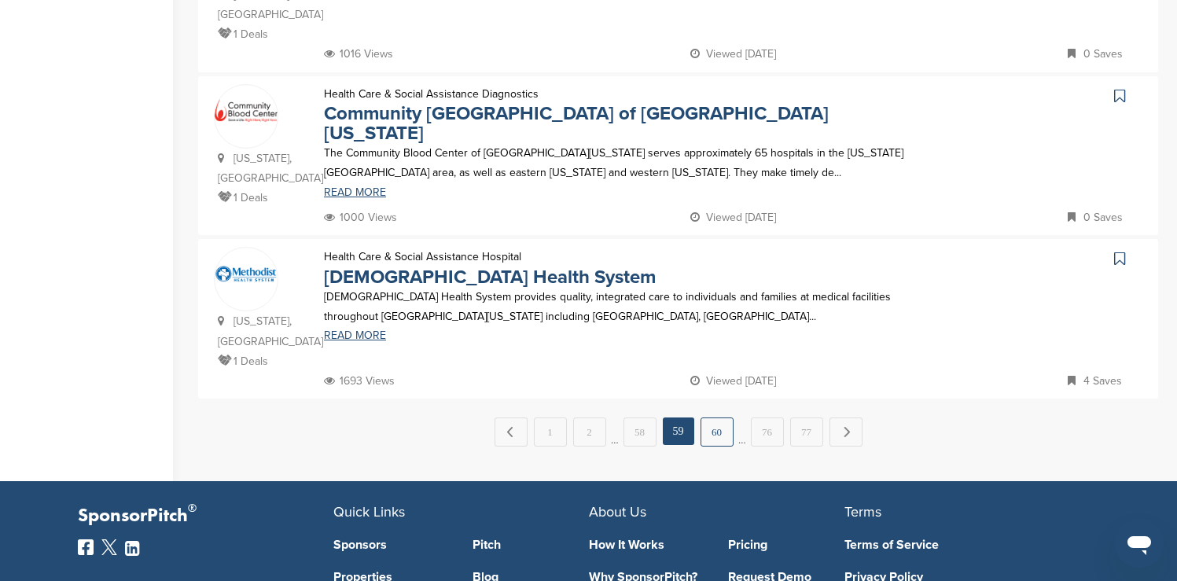
click at [719, 417] on link "60" at bounding box center [716, 431] width 33 height 29
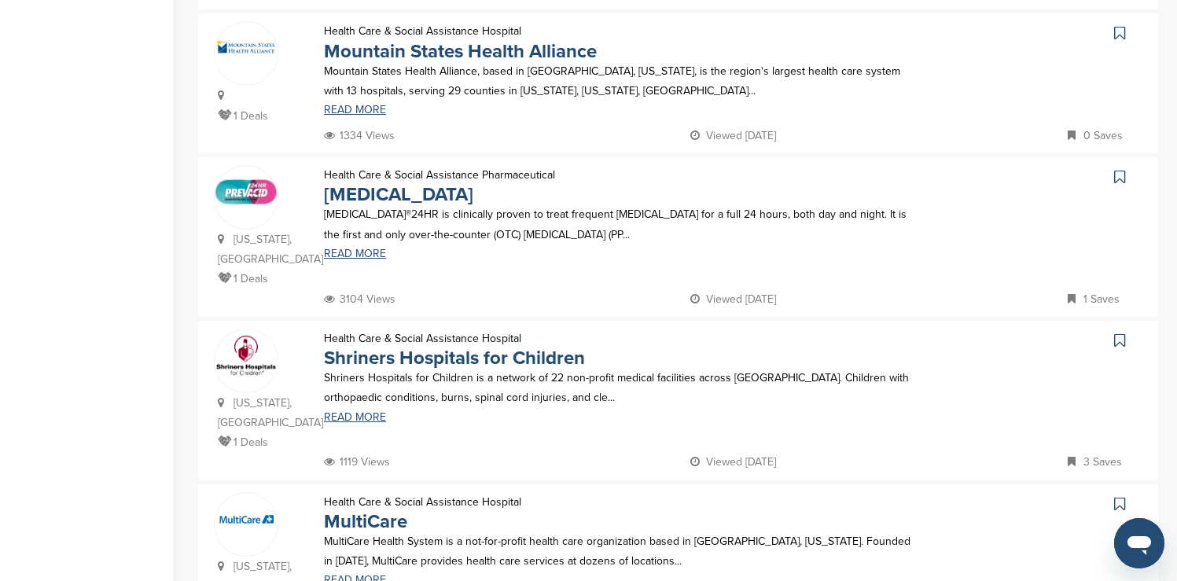
scroll to position [881, 0]
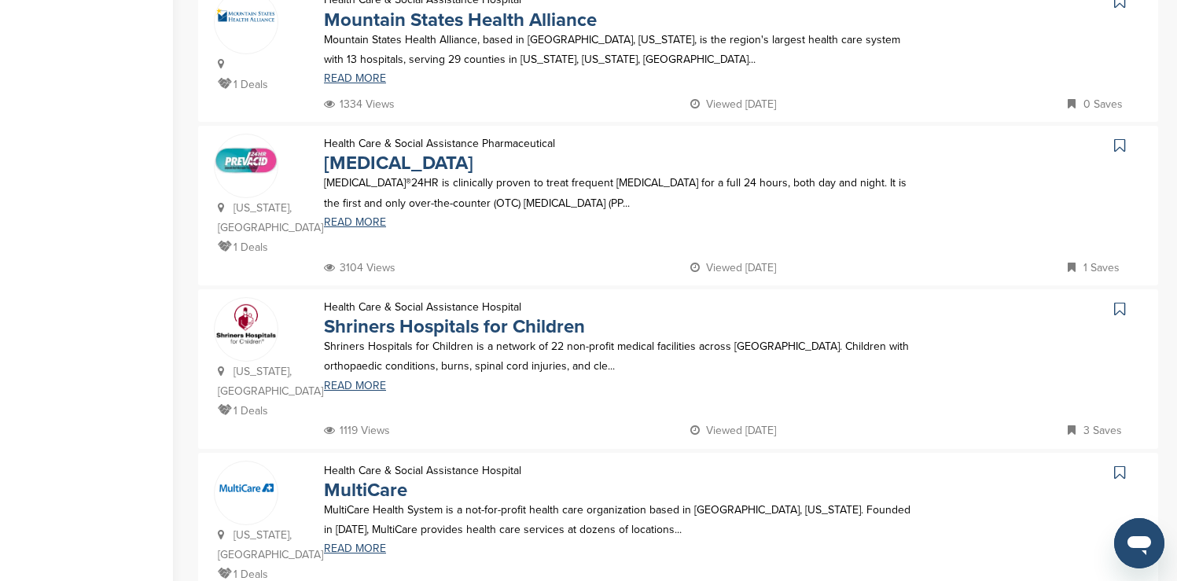
click at [1115, 301] on icon at bounding box center [1119, 309] width 11 height 16
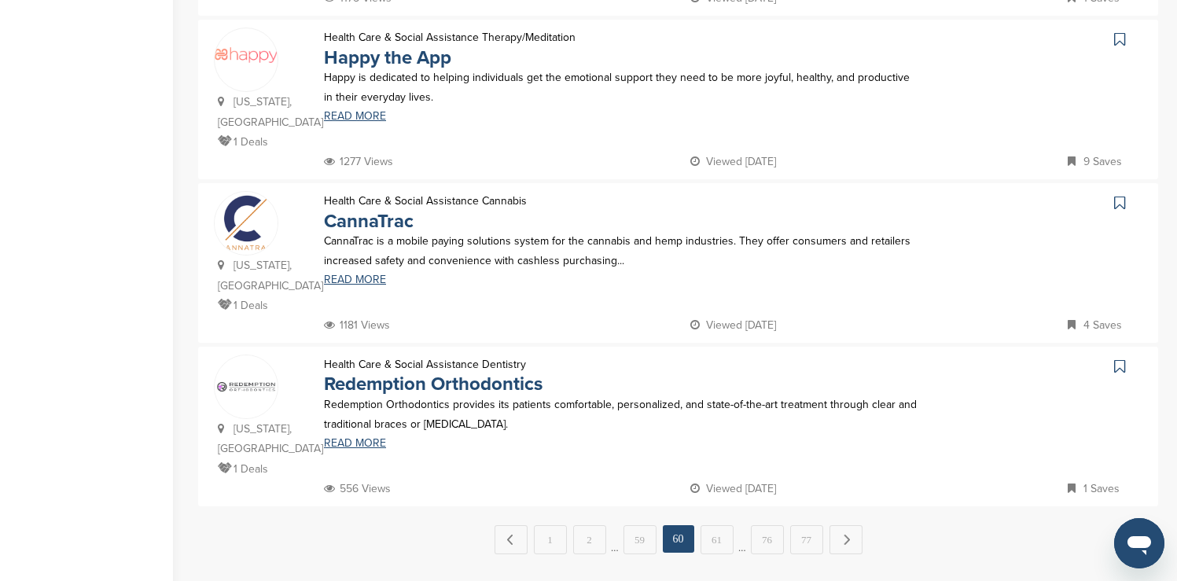
scroll to position [1509, 0]
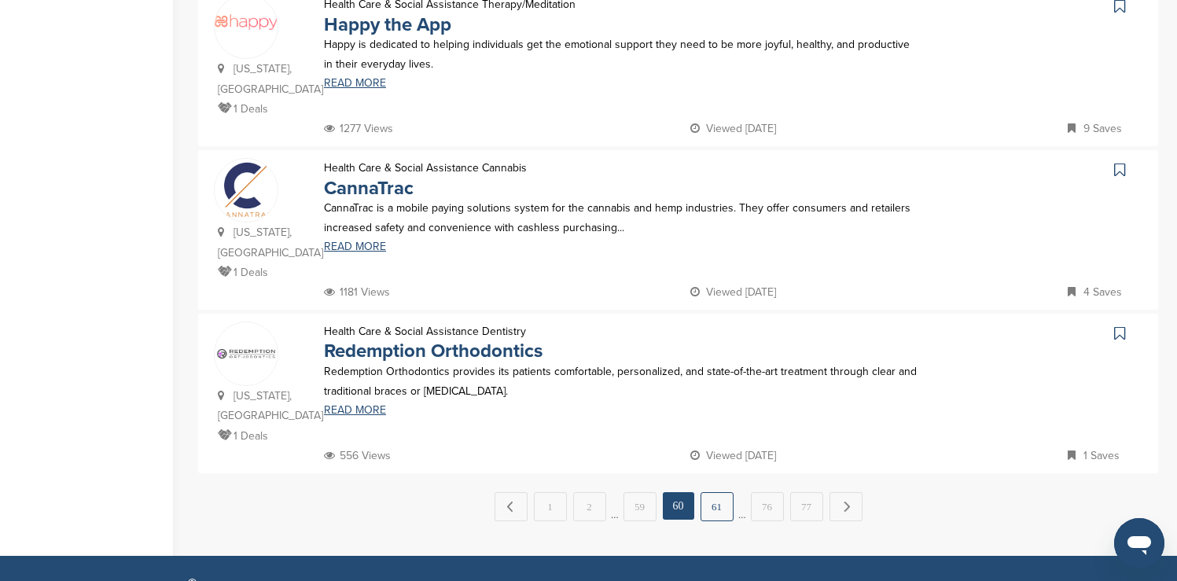
click at [715, 492] on link "61" at bounding box center [716, 506] width 33 height 29
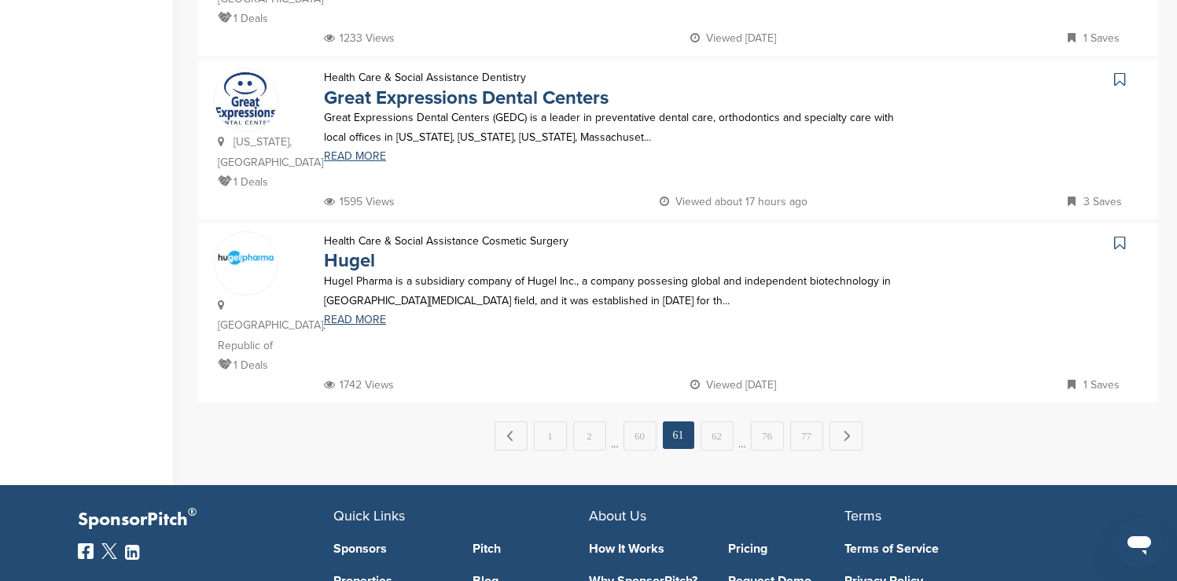
scroll to position [1604, 0]
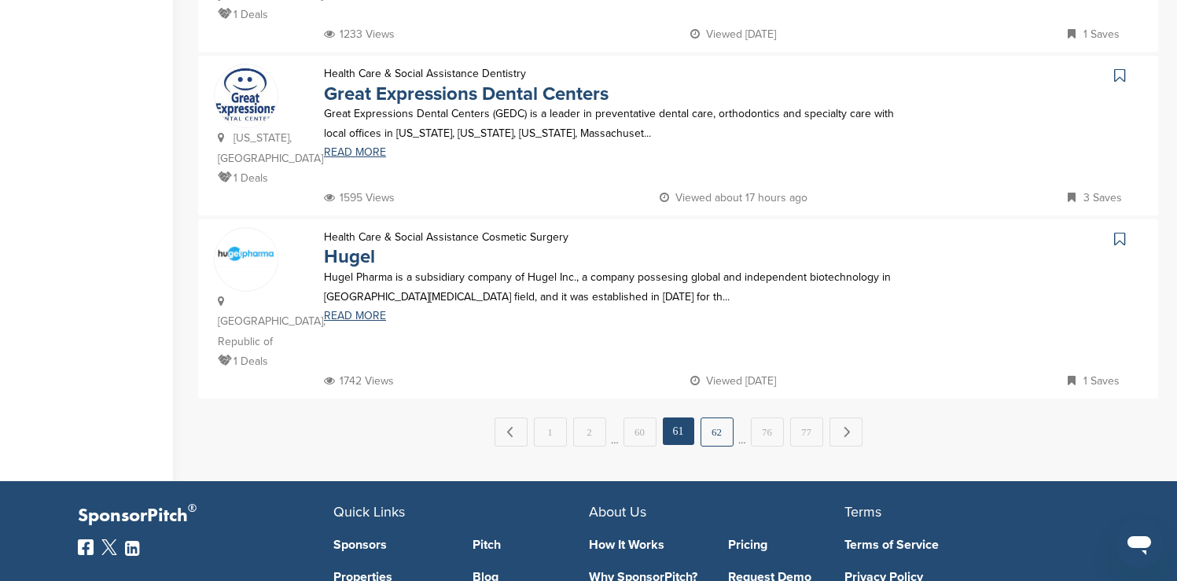
click at [713, 417] on link "62" at bounding box center [716, 431] width 33 height 29
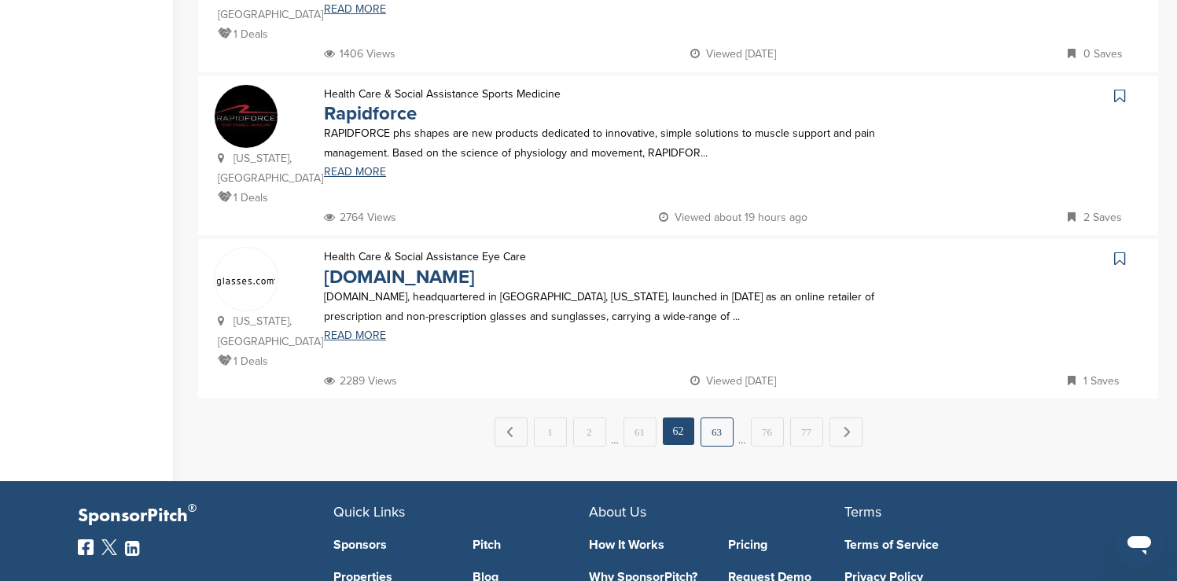
click at [718, 417] on link "63" at bounding box center [716, 431] width 33 height 29
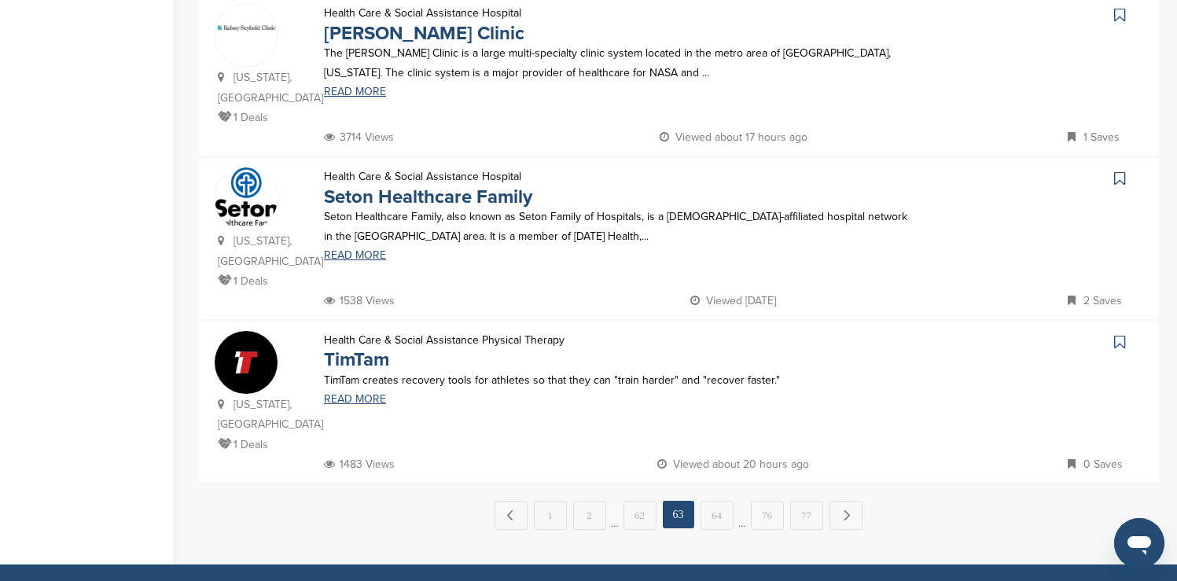
scroll to position [1509, 0]
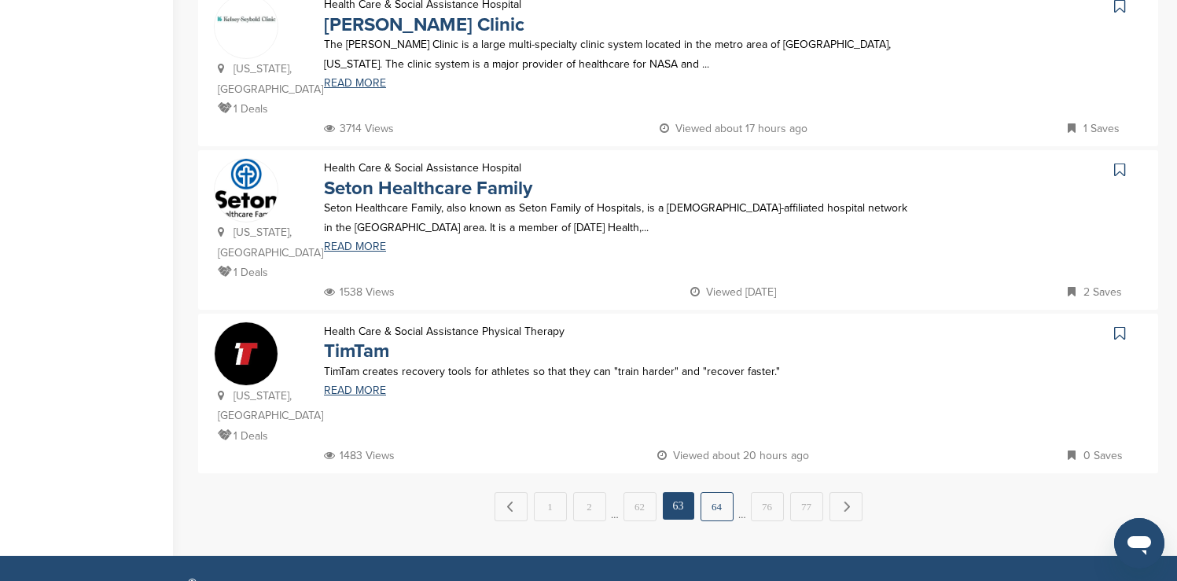
click at [708, 492] on link "64" at bounding box center [716, 506] width 33 height 29
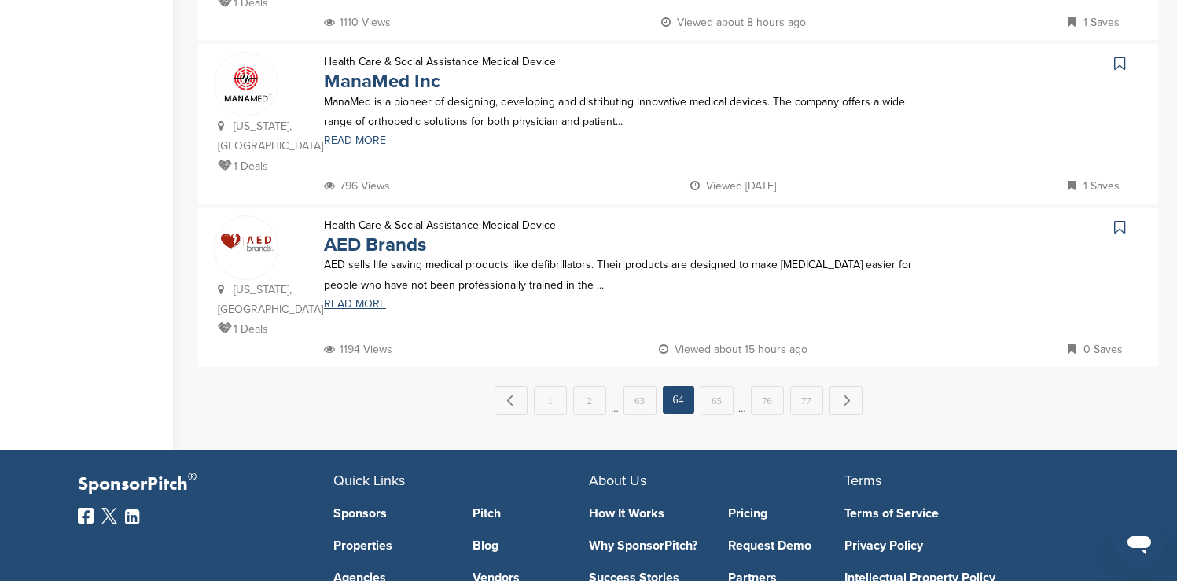
scroll to position [1604, 0]
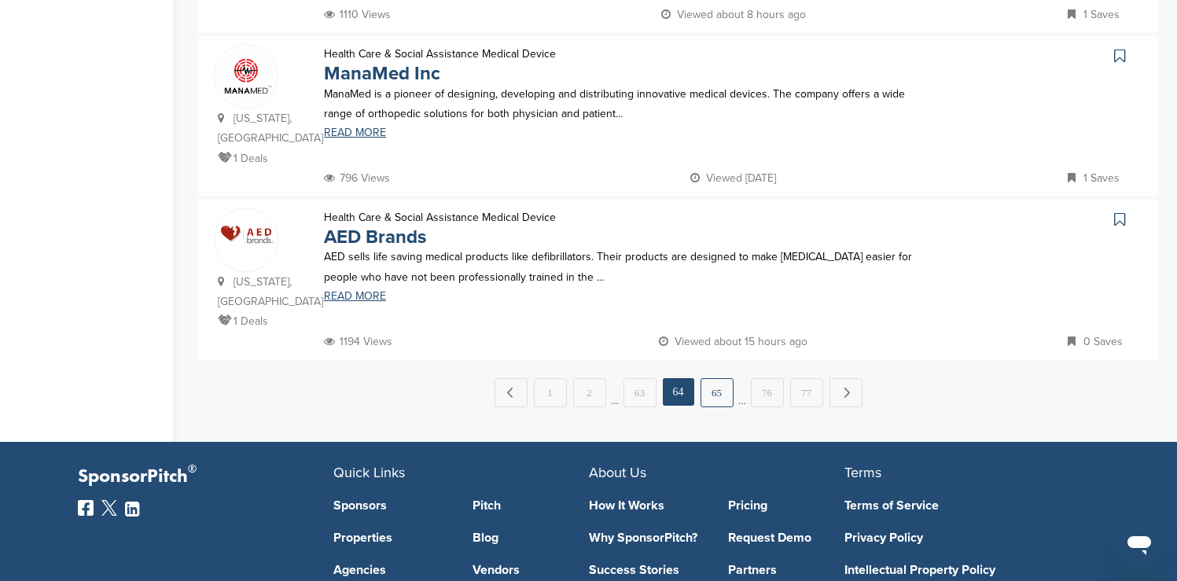
click at [715, 378] on link "65" at bounding box center [716, 392] width 33 height 29
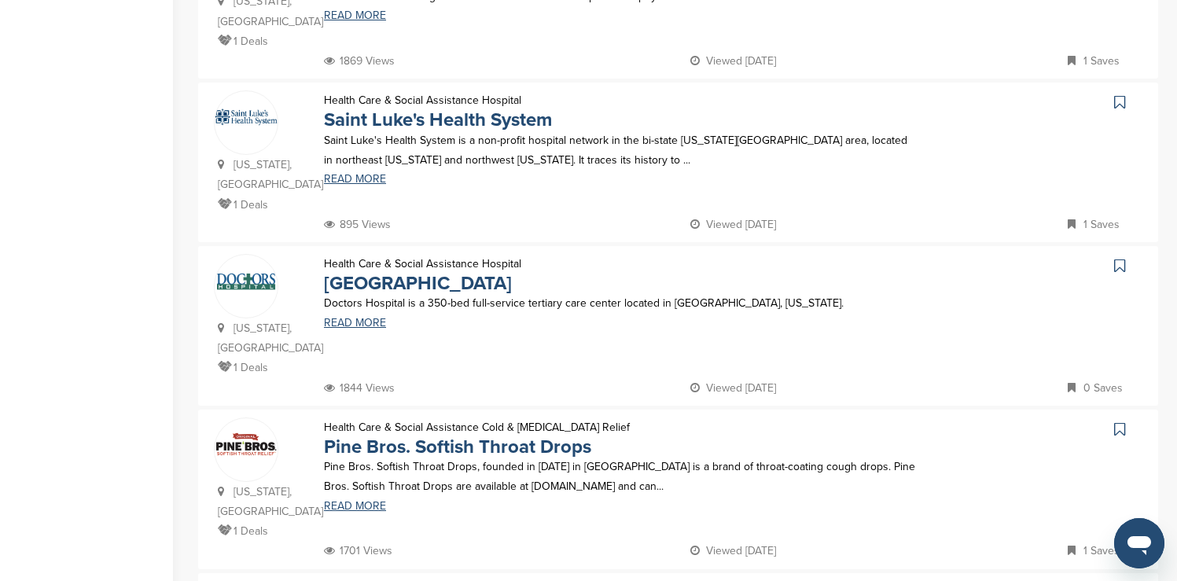
scroll to position [975, 0]
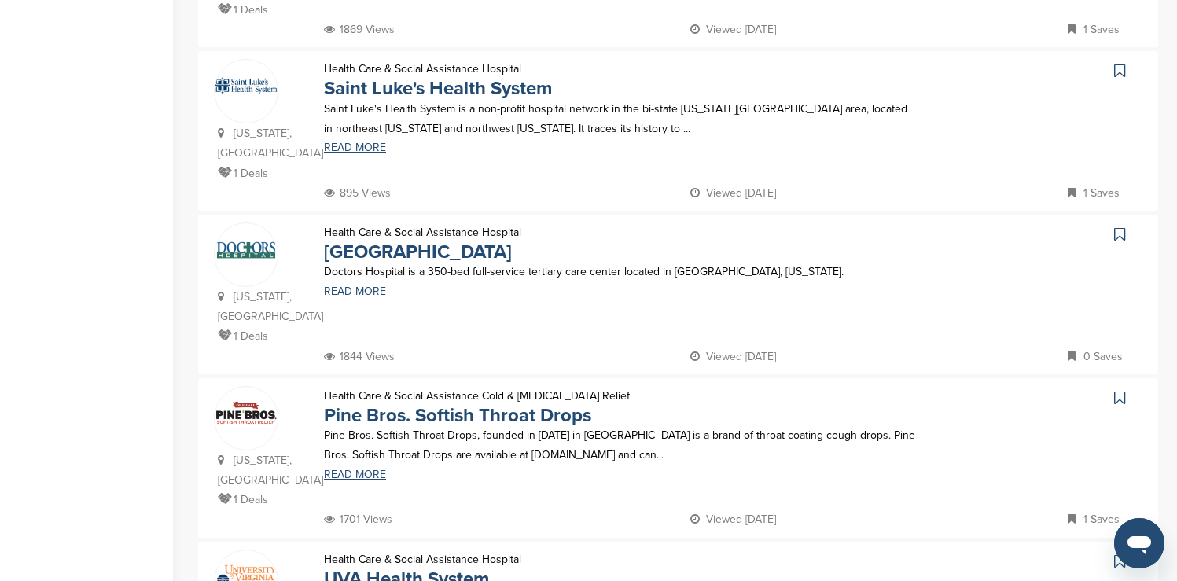
click at [1115, 63] on icon at bounding box center [1119, 71] width 11 height 16
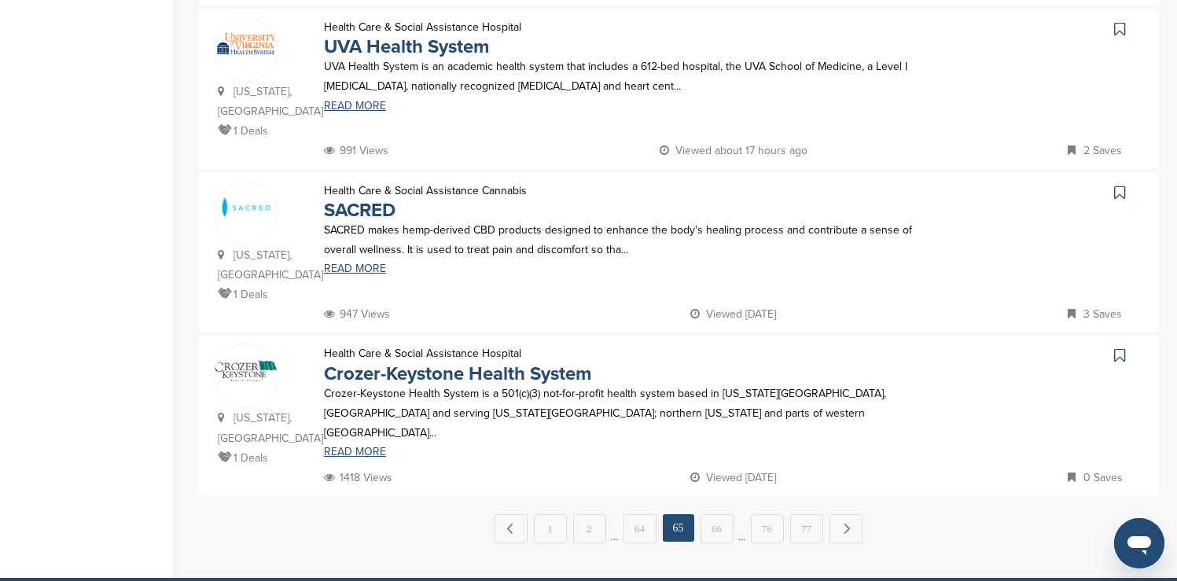
scroll to position [1509, 0]
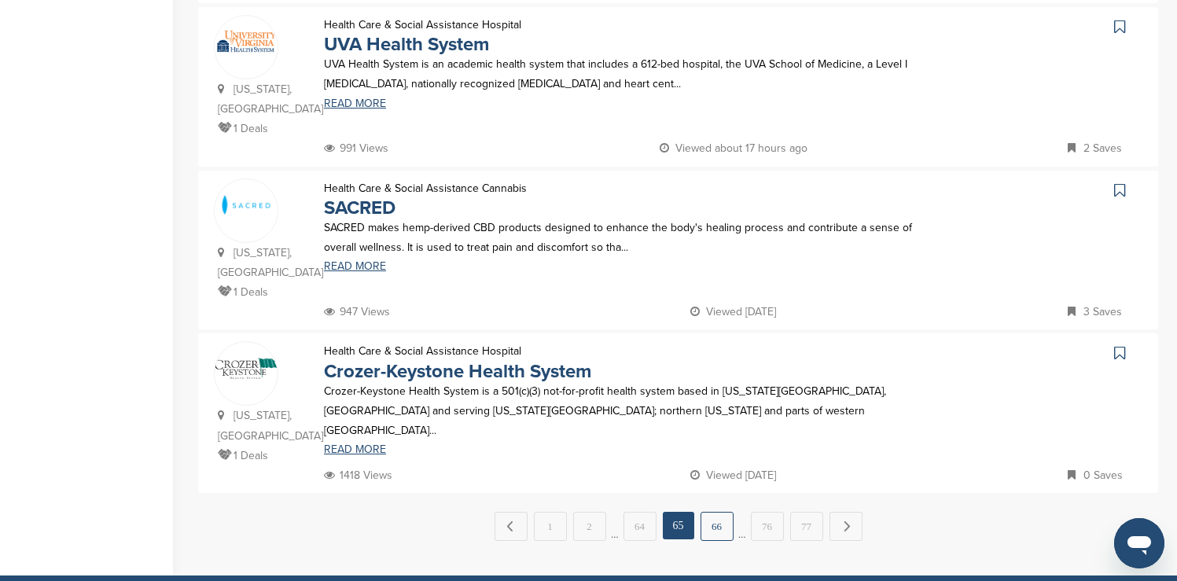
click at [724, 512] on link "66" at bounding box center [716, 526] width 33 height 29
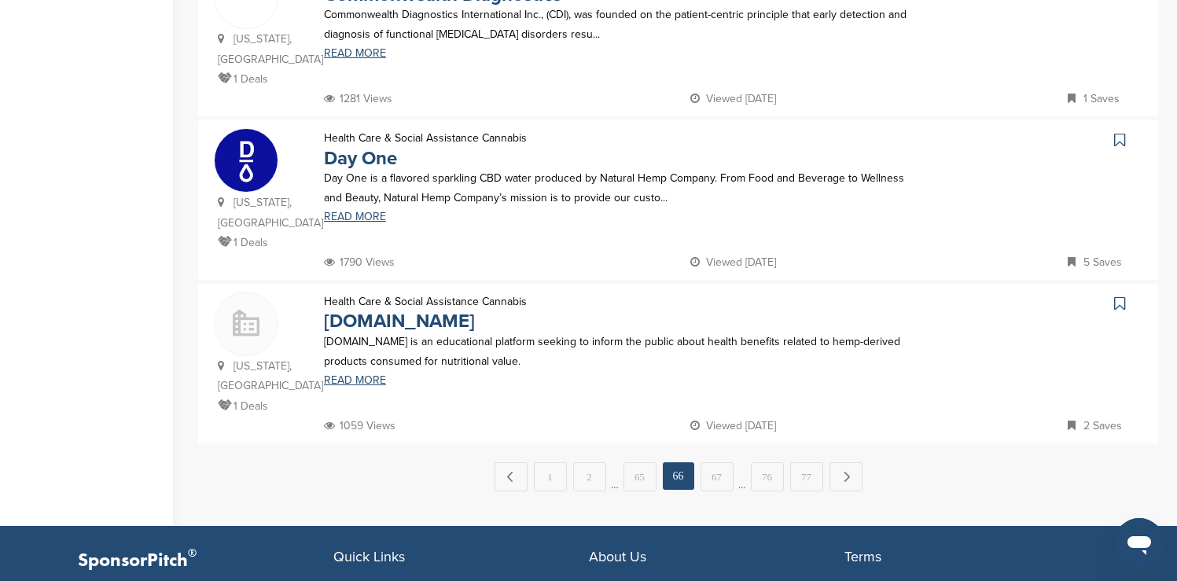
scroll to position [1572, 0]
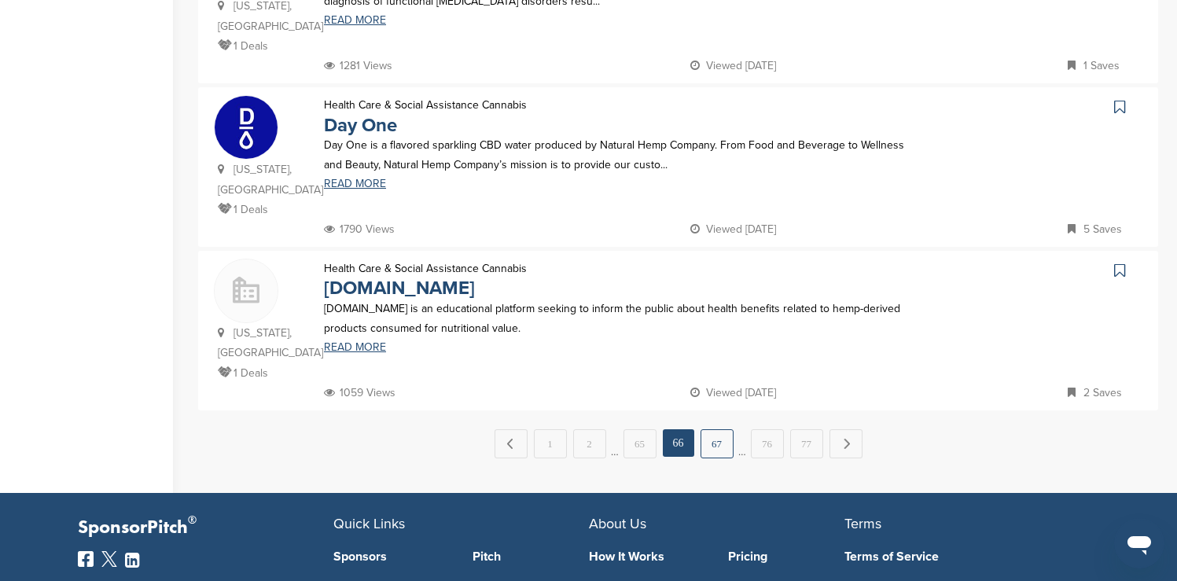
click at [717, 429] on link "67" at bounding box center [716, 443] width 33 height 29
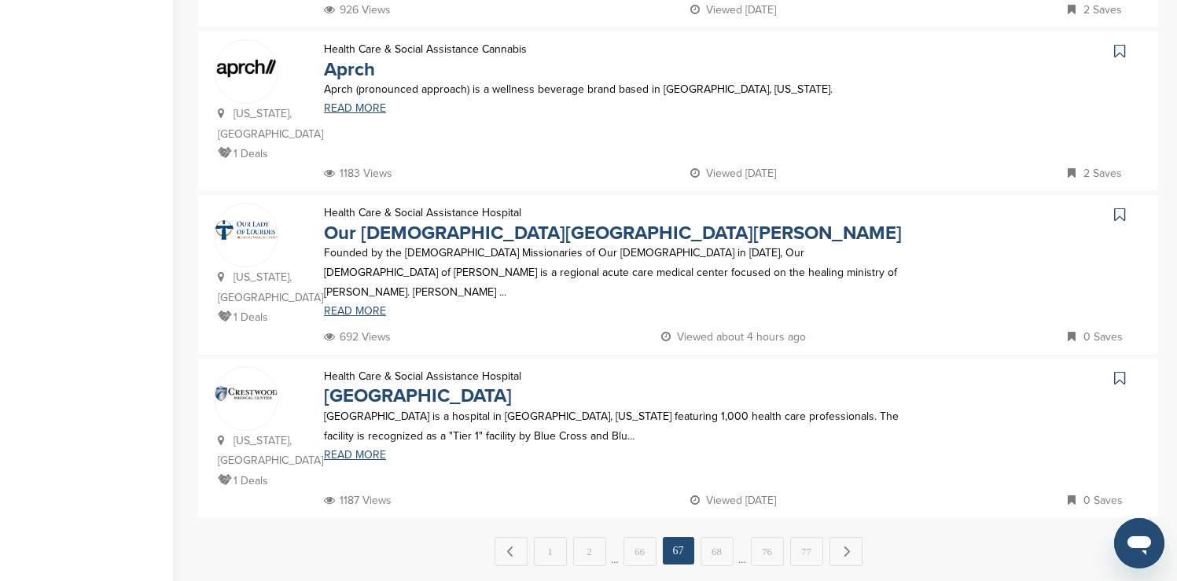
scroll to position [1509, 0]
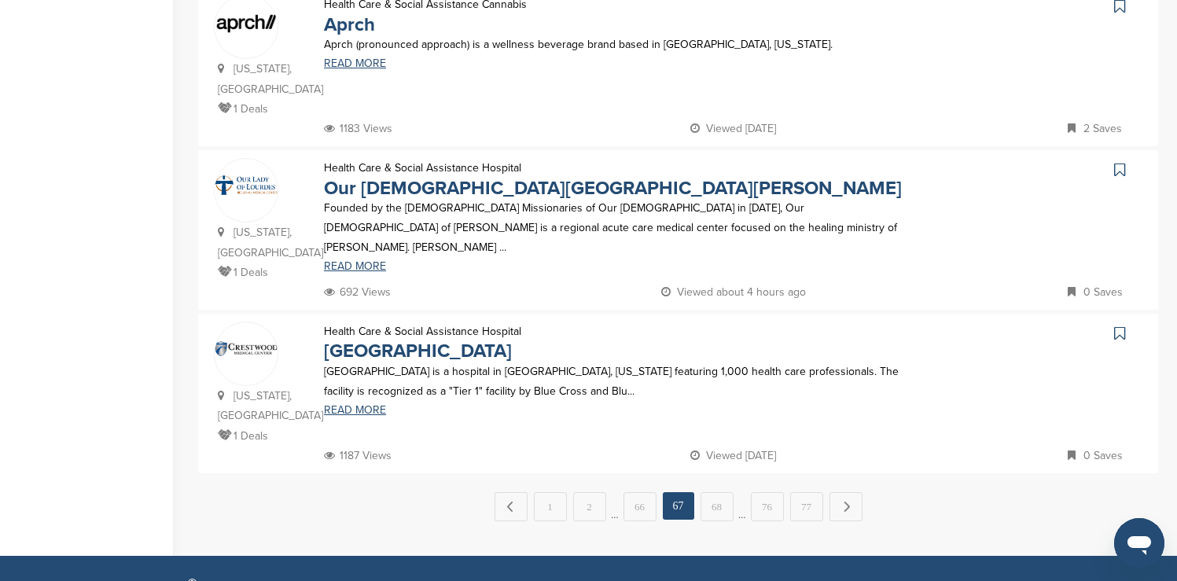
click at [717, 492] on link "68" at bounding box center [716, 506] width 33 height 29
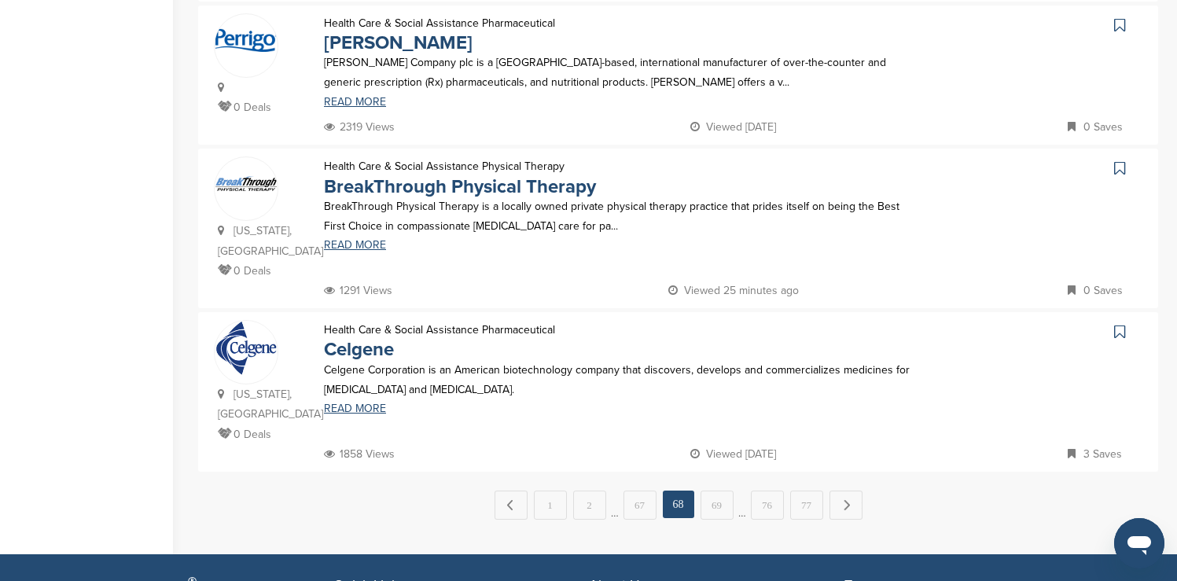
scroll to position [1541, 0]
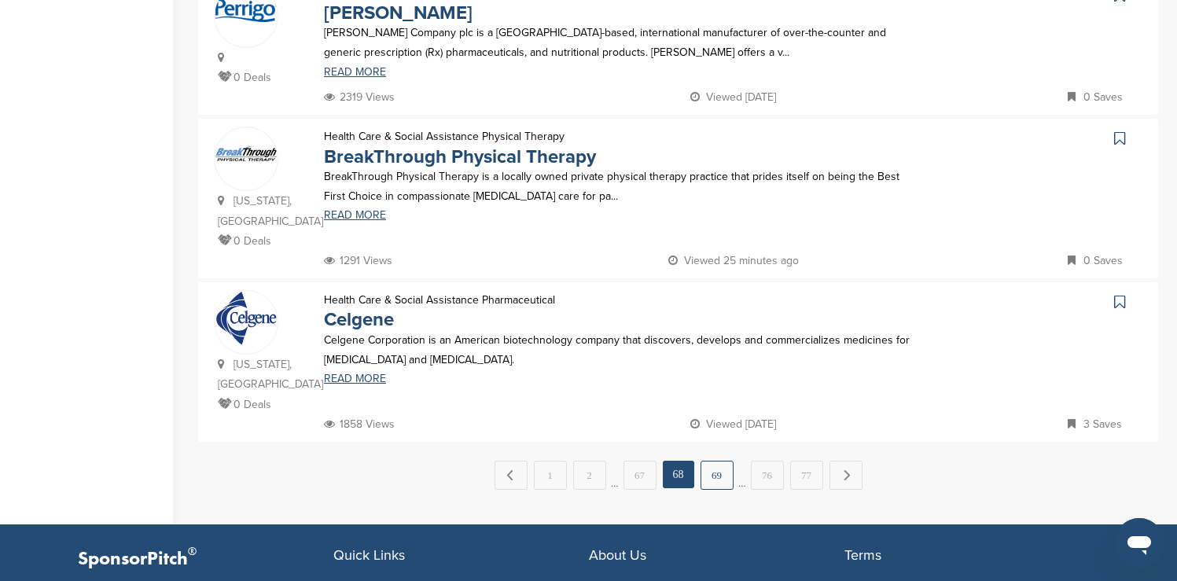
click at [719, 461] on link "69" at bounding box center [716, 475] width 33 height 29
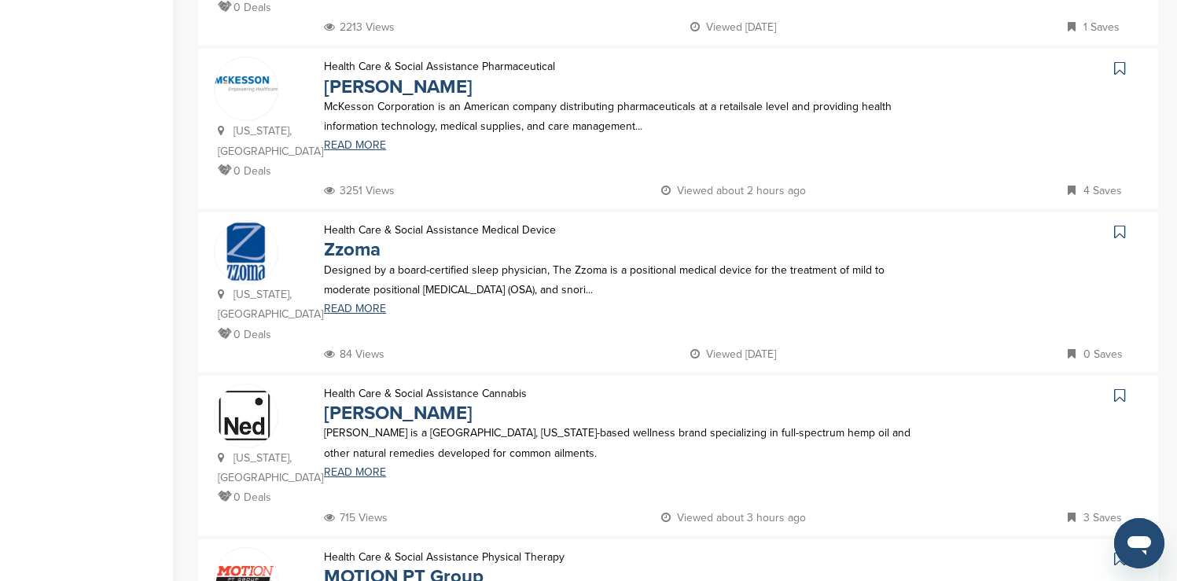
scroll to position [818, 0]
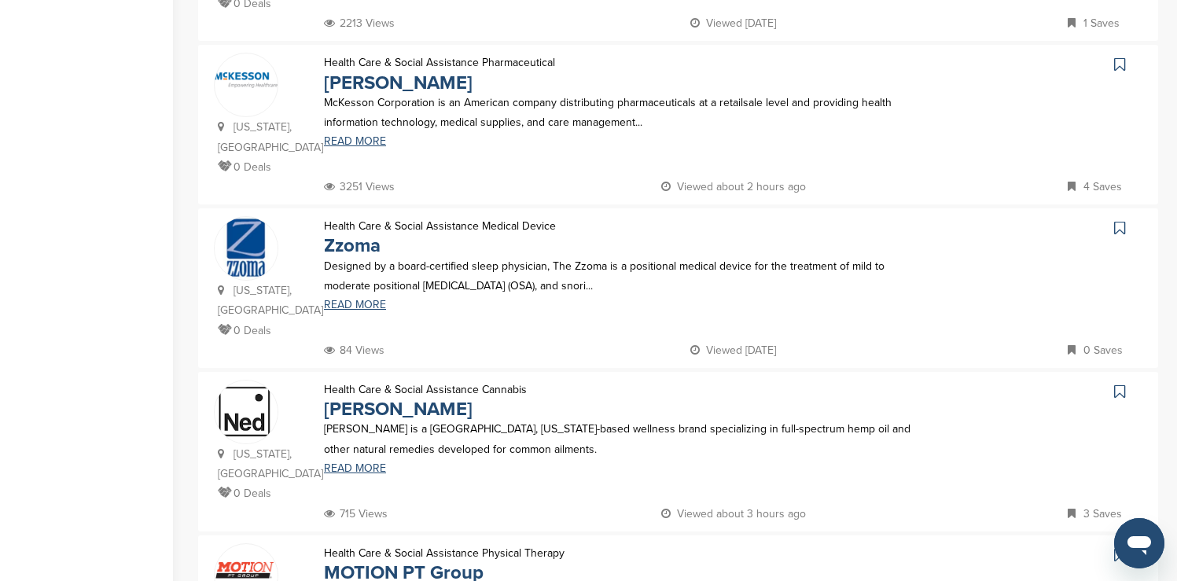
click at [1117, 57] on icon at bounding box center [1119, 65] width 11 height 16
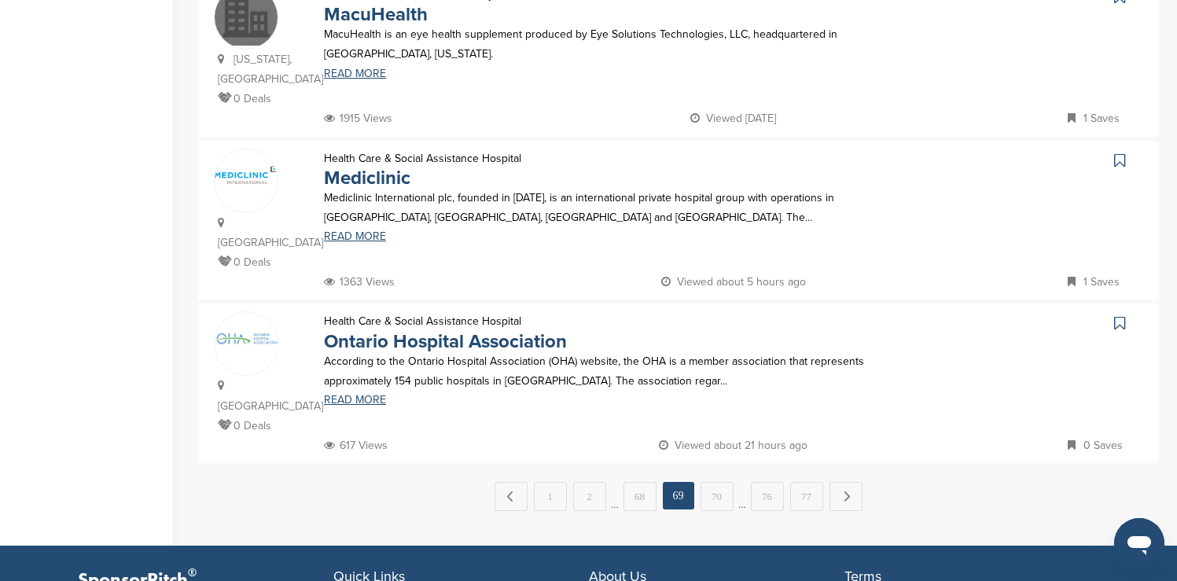
scroll to position [1572, 0]
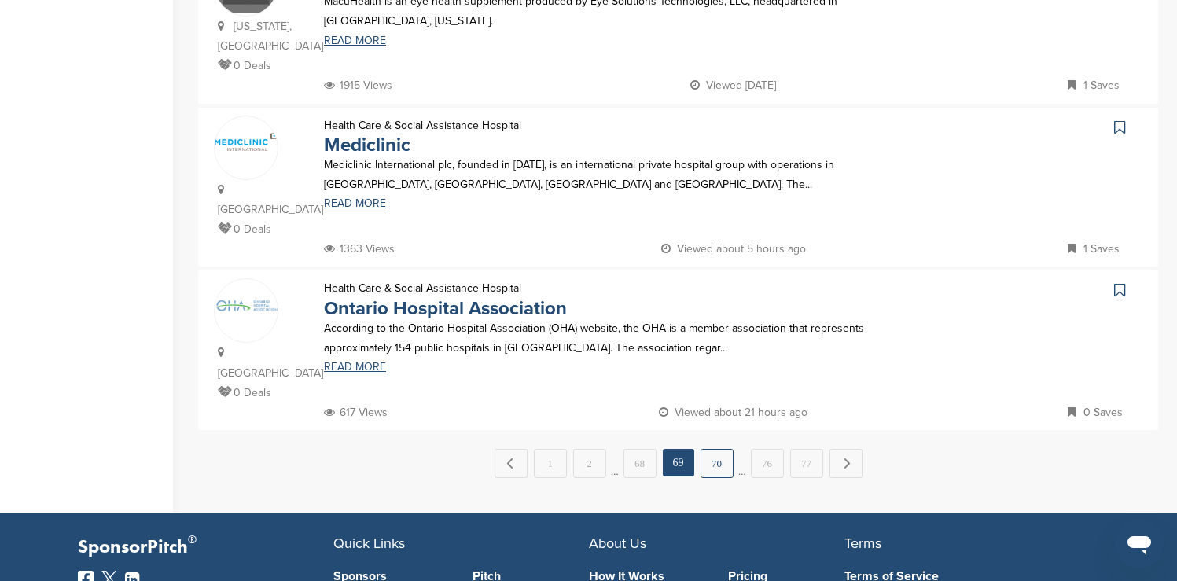
click at [716, 449] on link "70" at bounding box center [716, 463] width 33 height 29
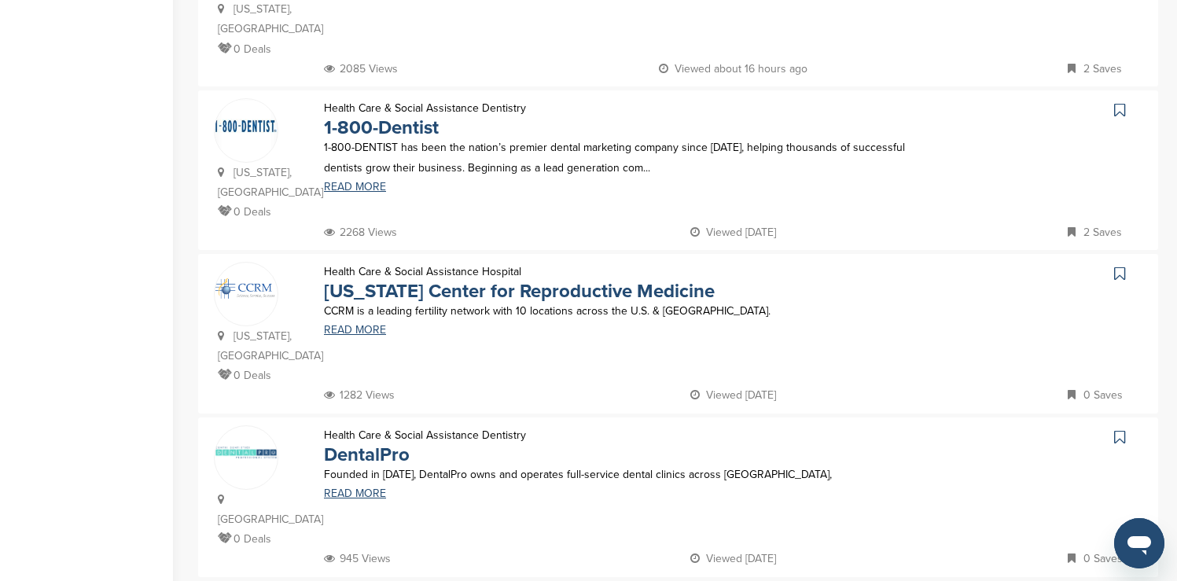
scroll to position [1132, 0]
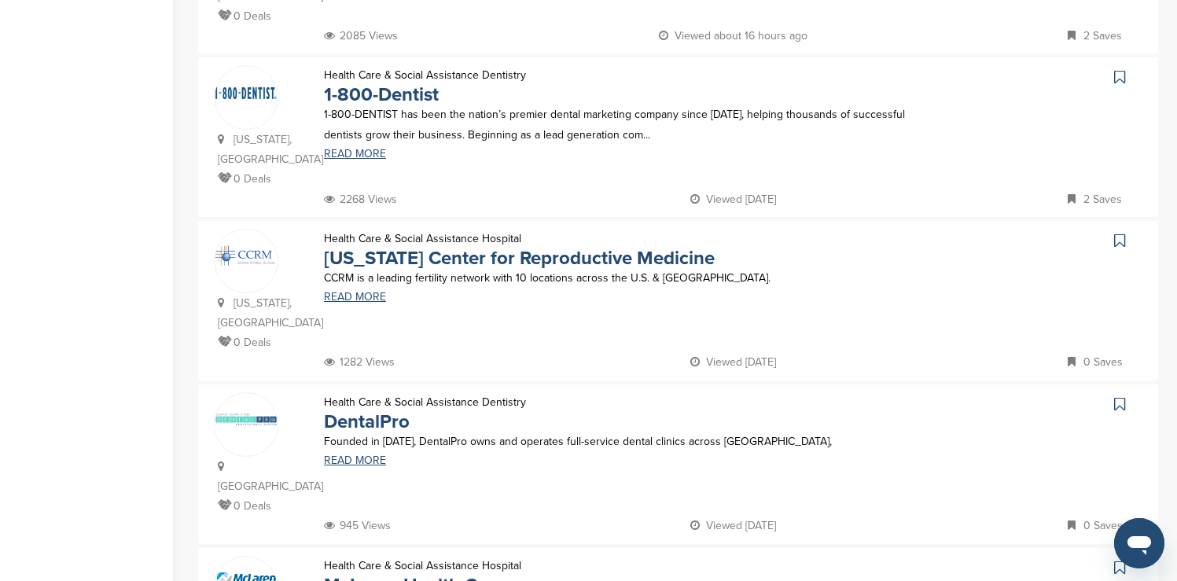
click at [1120, 69] on icon at bounding box center [1119, 77] width 11 height 16
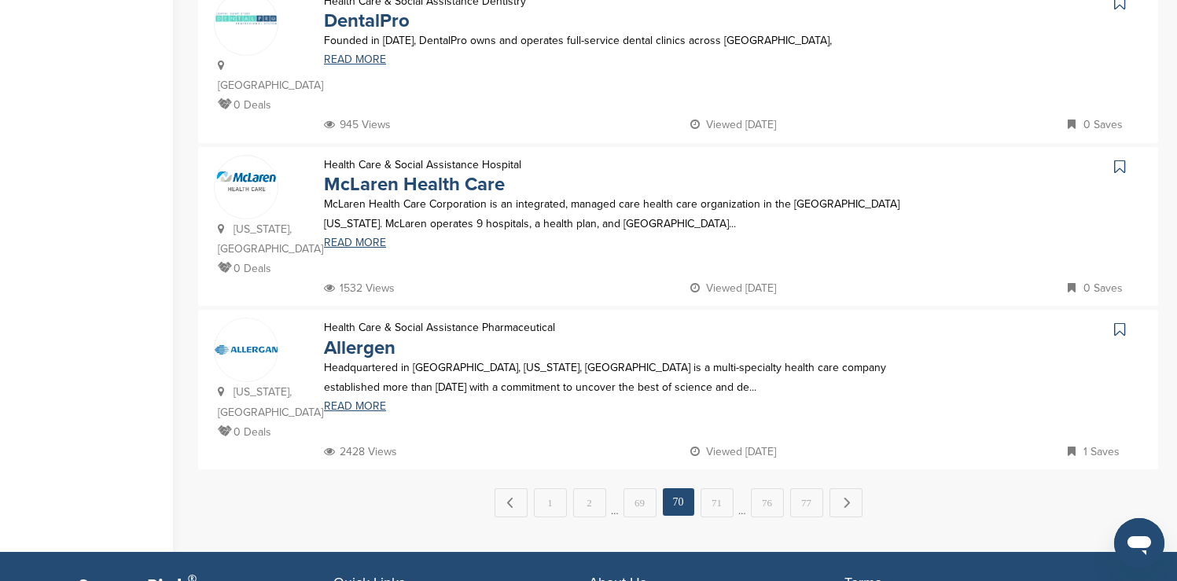
scroll to position [1541, 0]
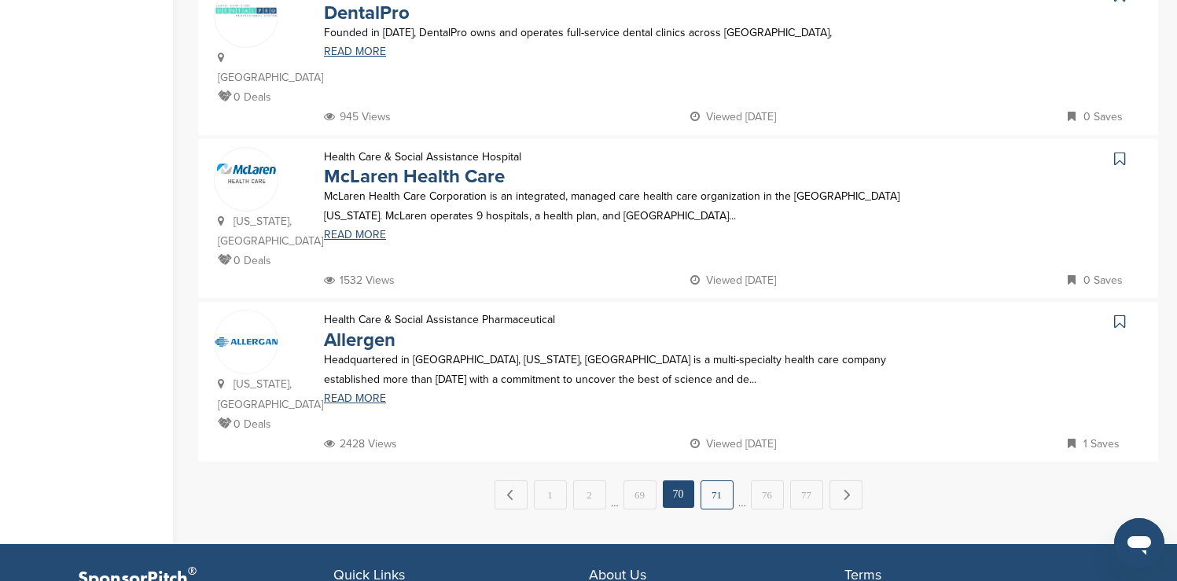
click at [713, 480] on link "71" at bounding box center [716, 494] width 33 height 29
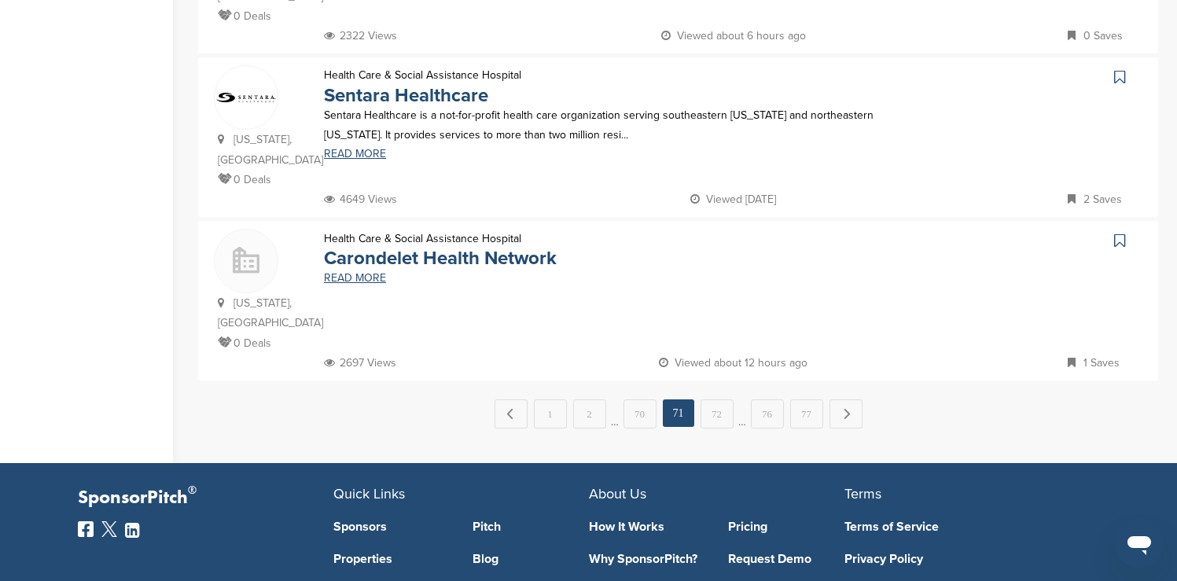
scroll to position [1635, 0]
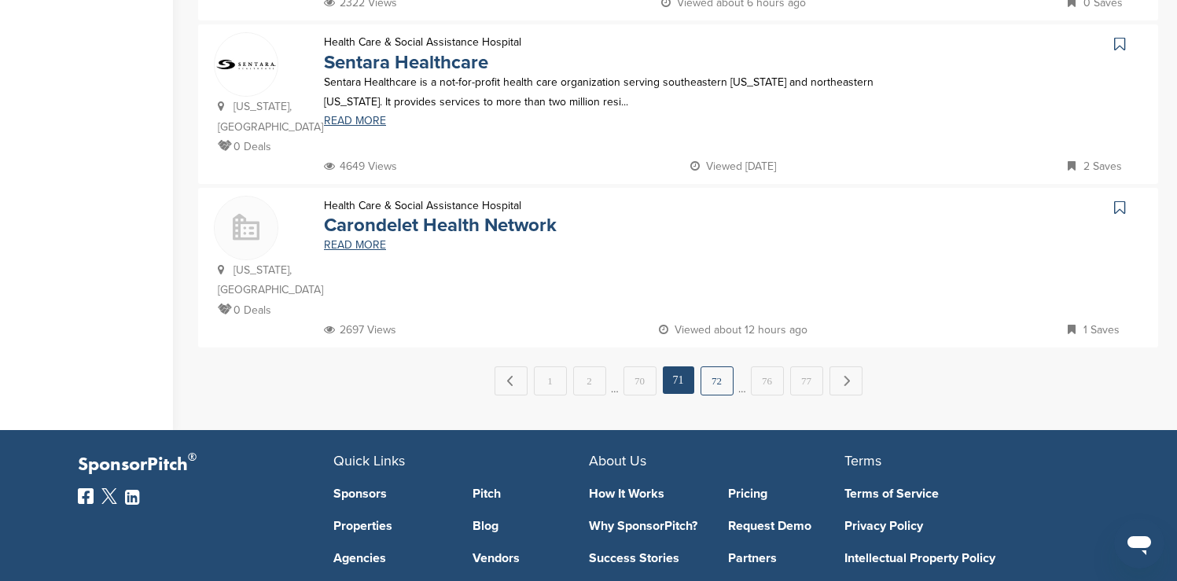
click at [713, 366] on link "72" at bounding box center [716, 380] width 33 height 29
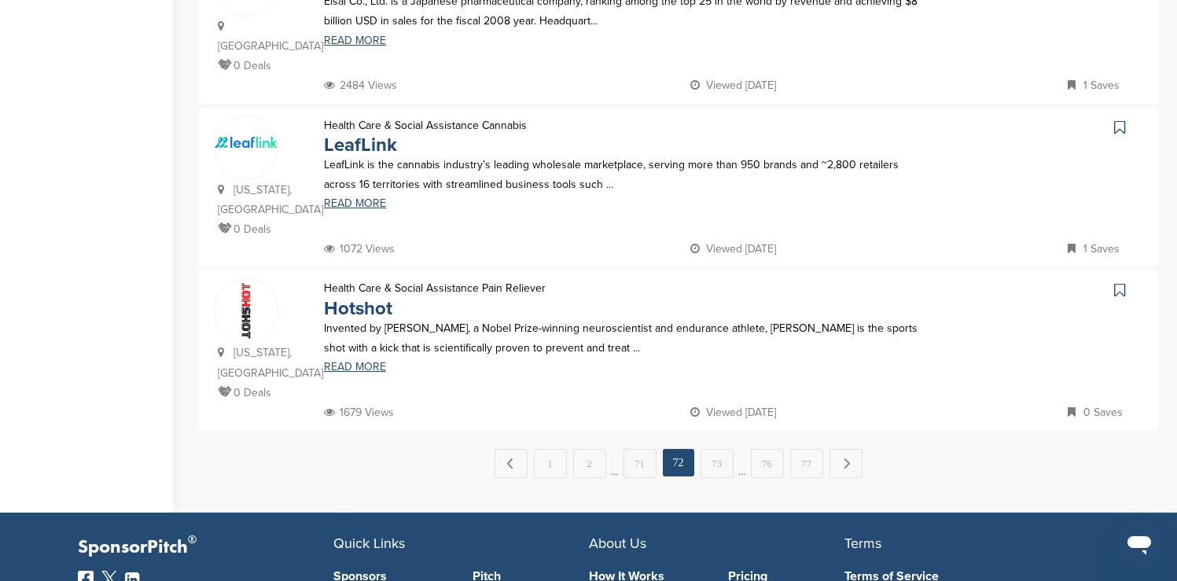
scroll to position [1604, 0]
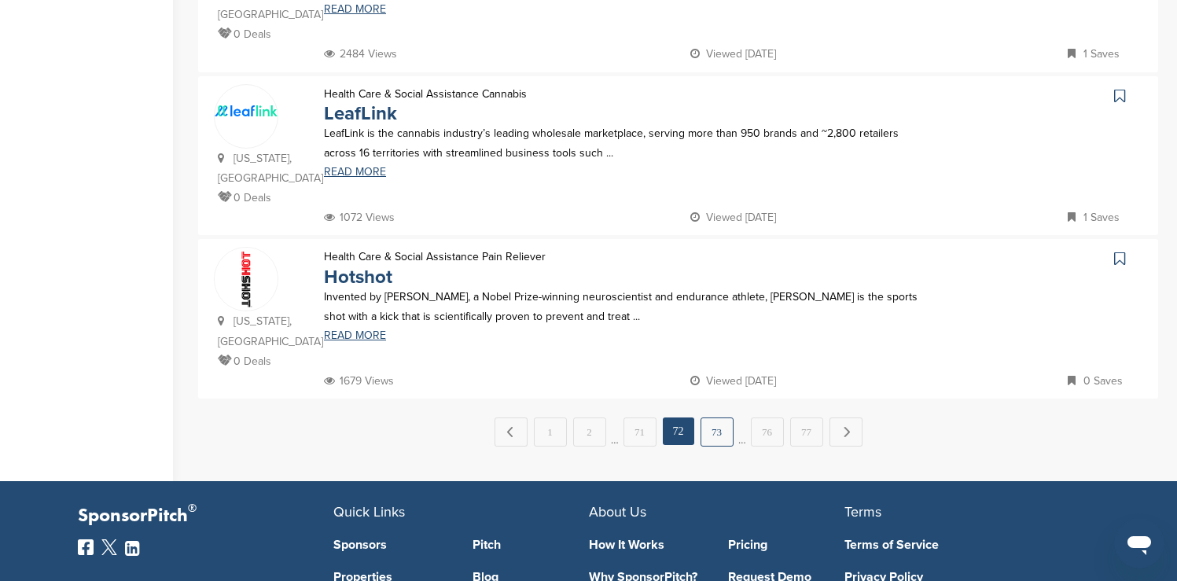
click at [717, 417] on link "73" at bounding box center [716, 431] width 33 height 29
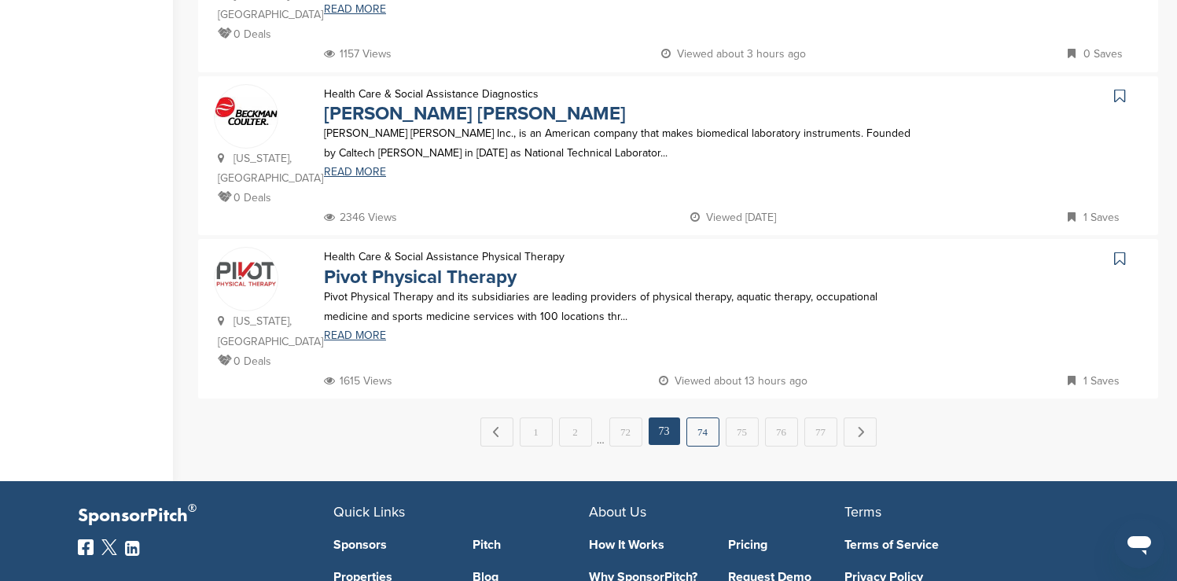
click at [711, 417] on link "74" at bounding box center [702, 431] width 33 height 29
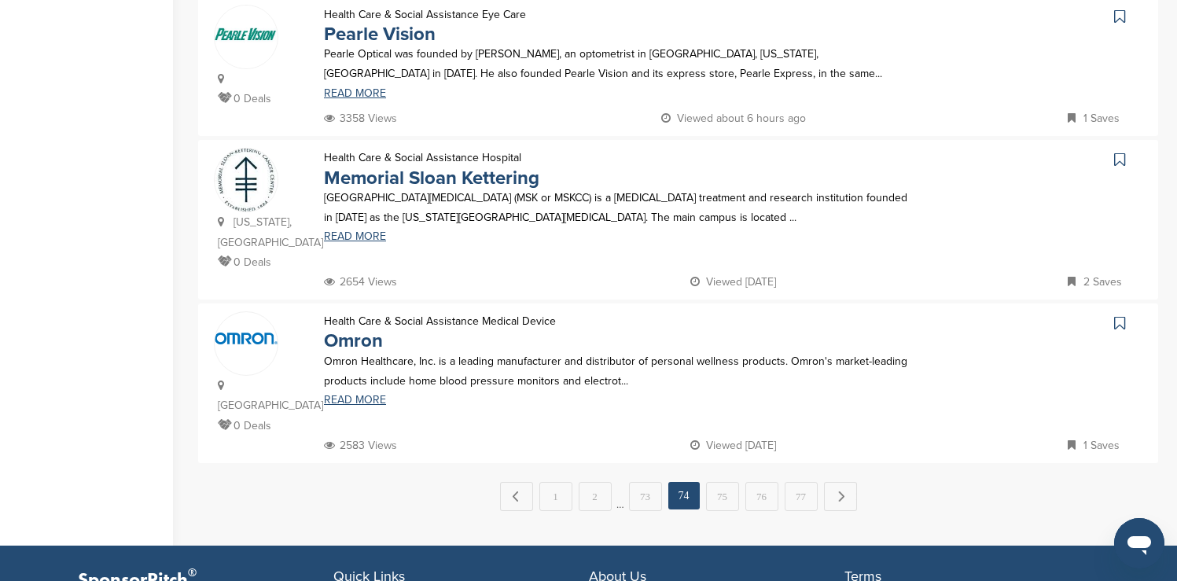
scroll to position [1509, 0]
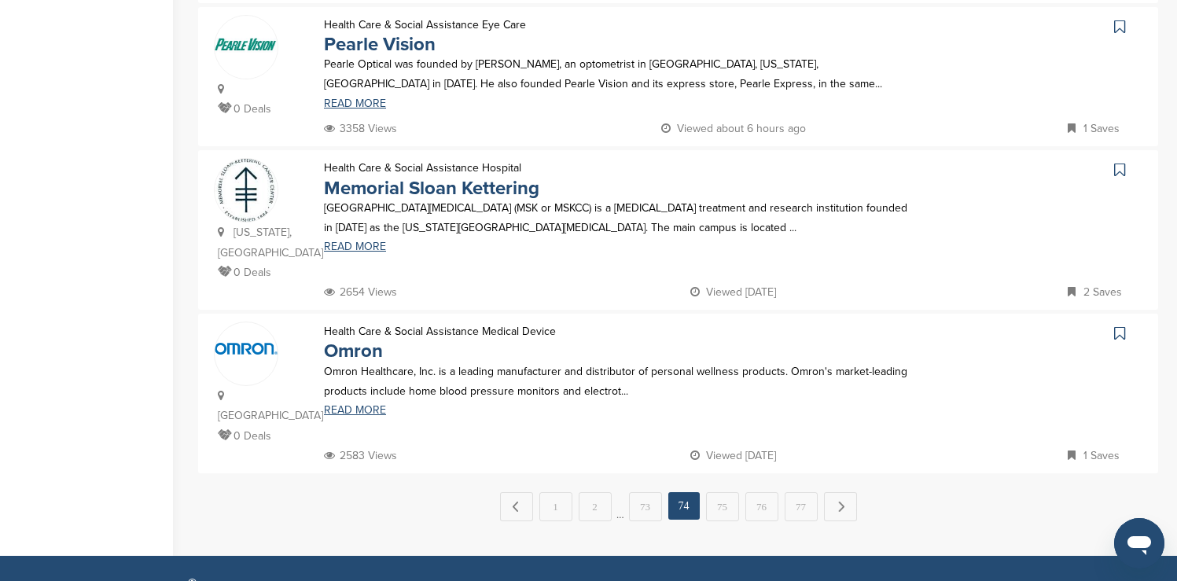
click at [1120, 19] on icon at bounding box center [1119, 27] width 11 height 16
click at [730, 492] on link "75" at bounding box center [722, 506] width 33 height 29
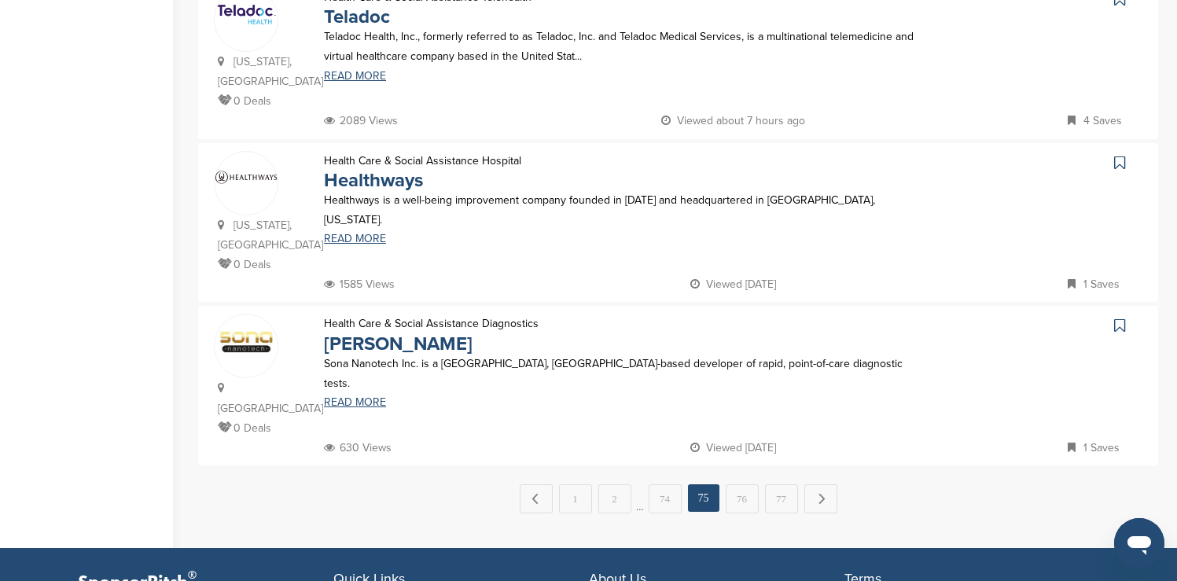
scroll to position [1541, 0]
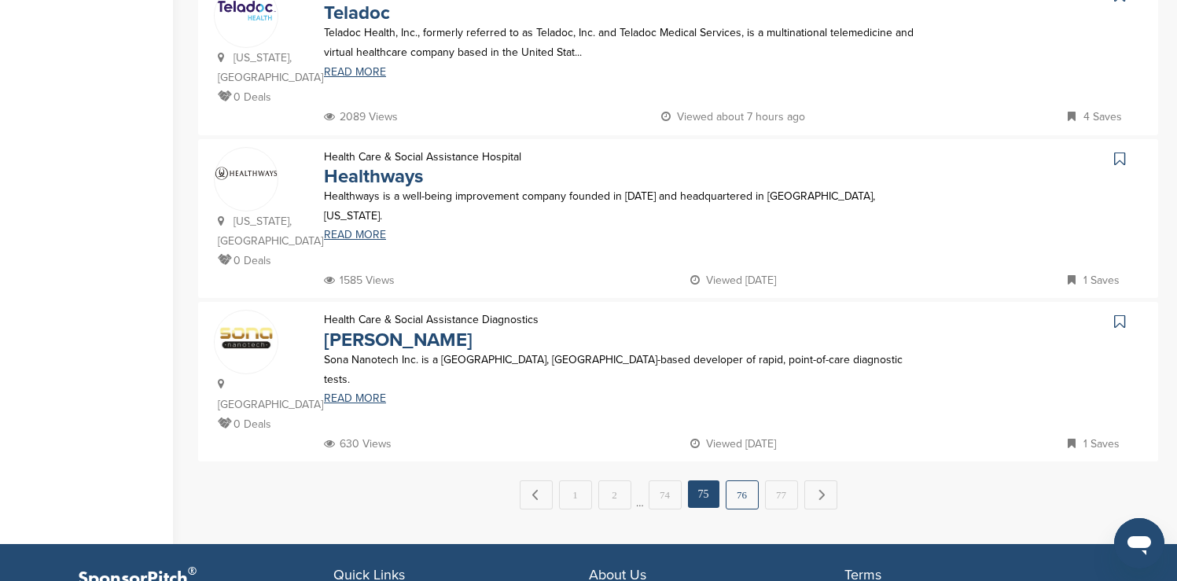
click at [740, 480] on link "76" at bounding box center [742, 494] width 33 height 29
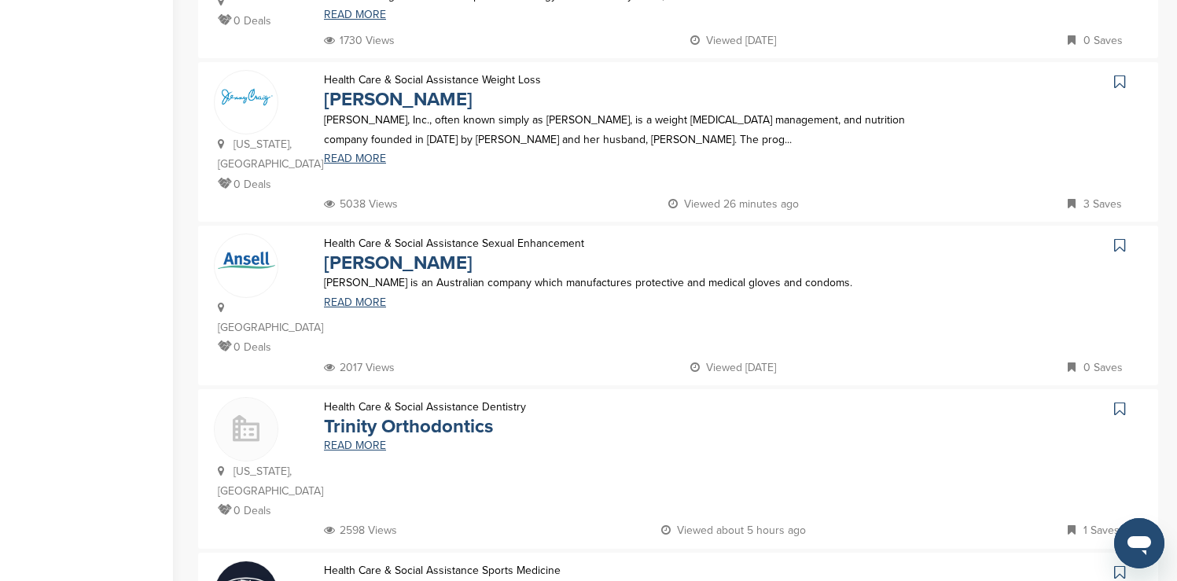
scroll to position [818, 0]
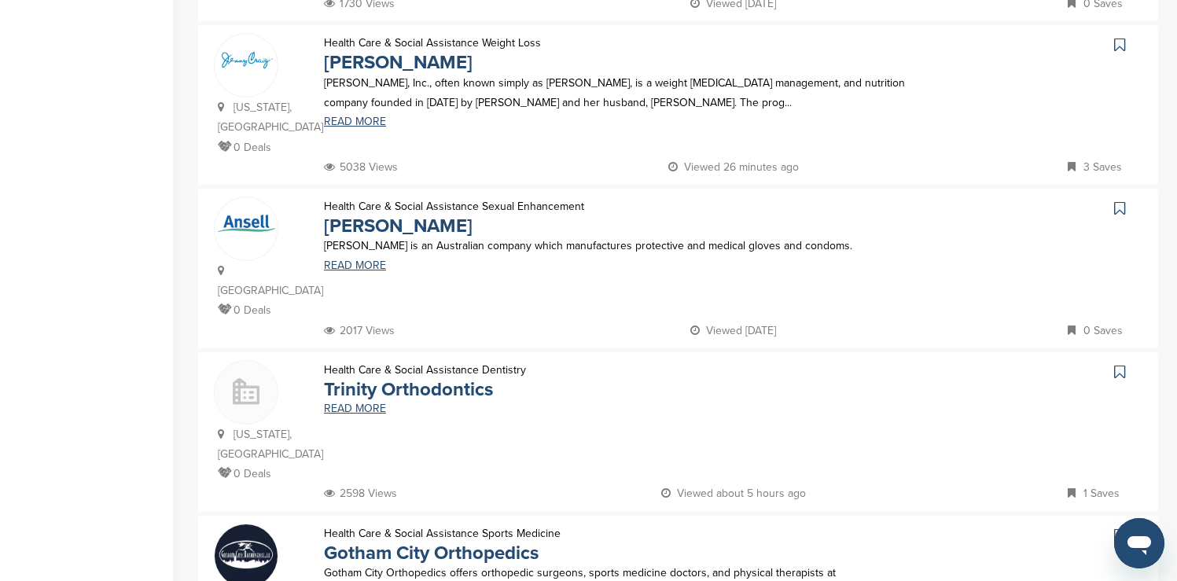
click at [1120, 37] on icon at bounding box center [1119, 45] width 11 height 16
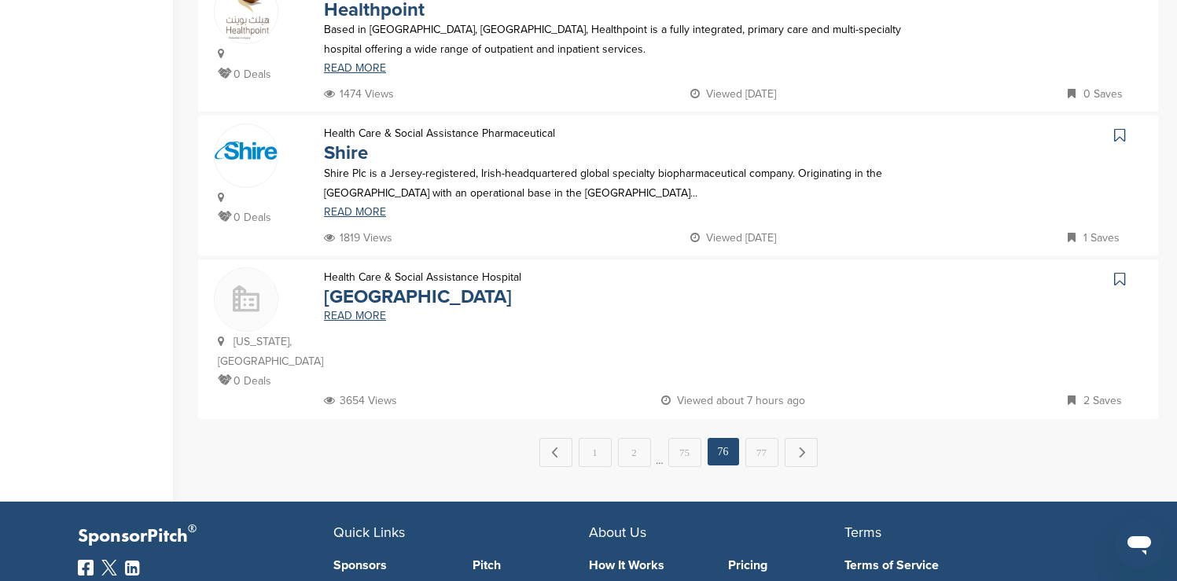
scroll to position [1572, 0]
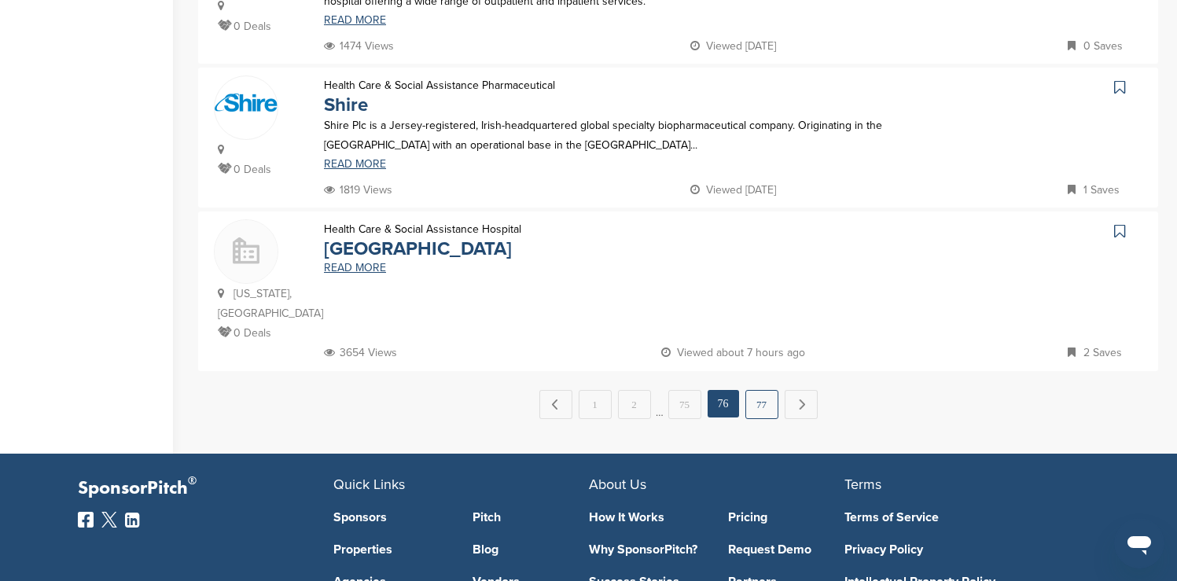
click at [762, 390] on link "77" at bounding box center [761, 404] width 33 height 29
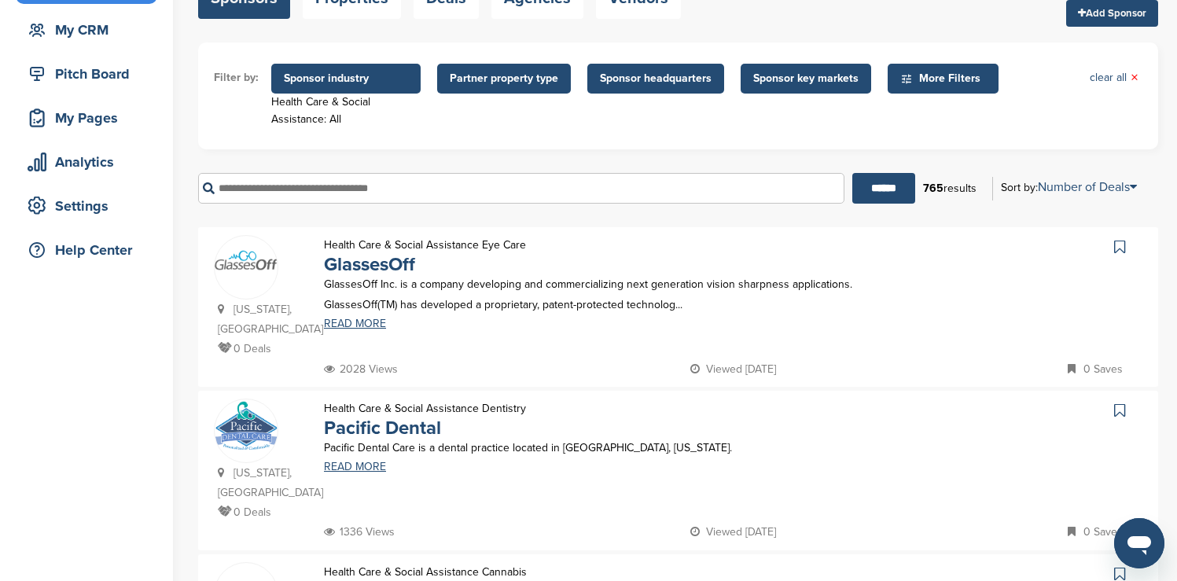
scroll to position [145, 0]
click at [351, 89] on span "Sponsor industry" at bounding box center [345, 79] width 149 height 30
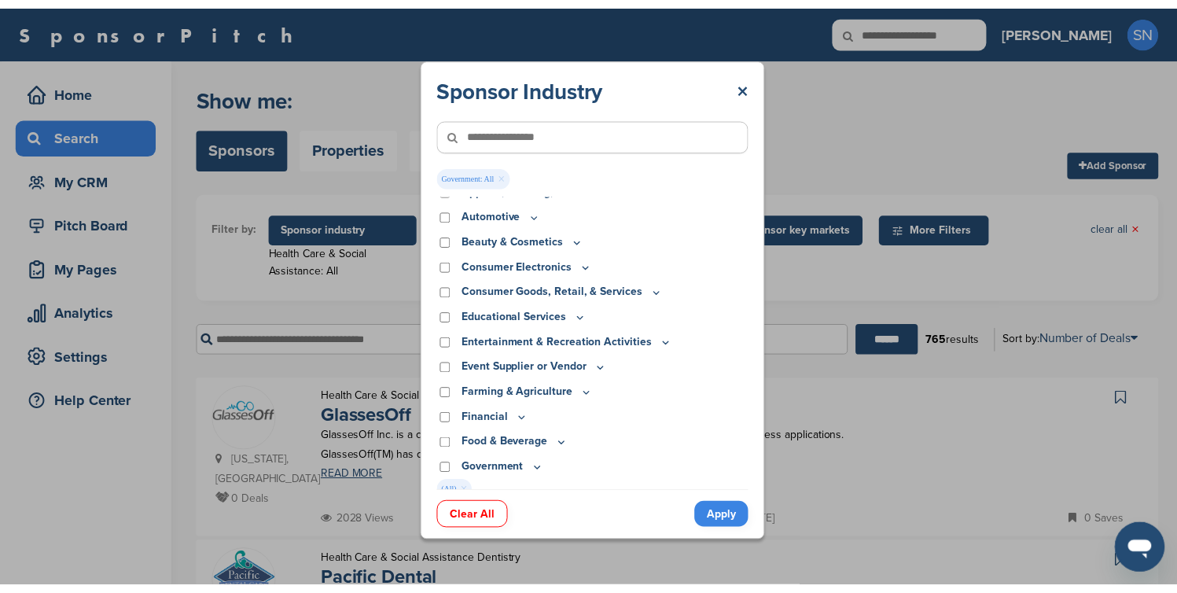
scroll to position [0, 0]
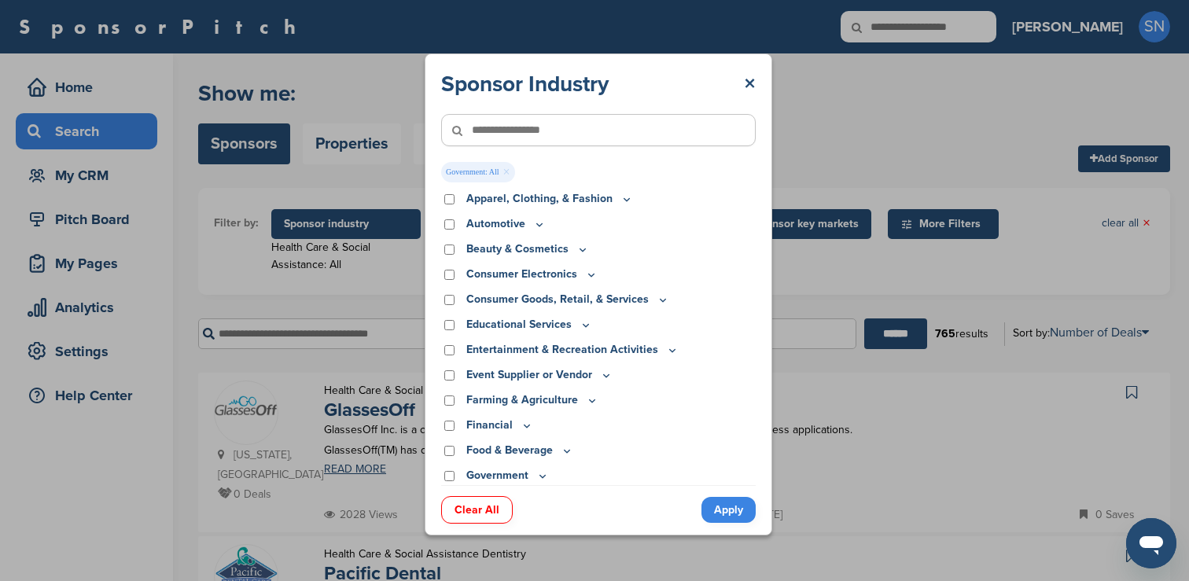
click at [726, 515] on link "Apply" at bounding box center [728, 510] width 54 height 26
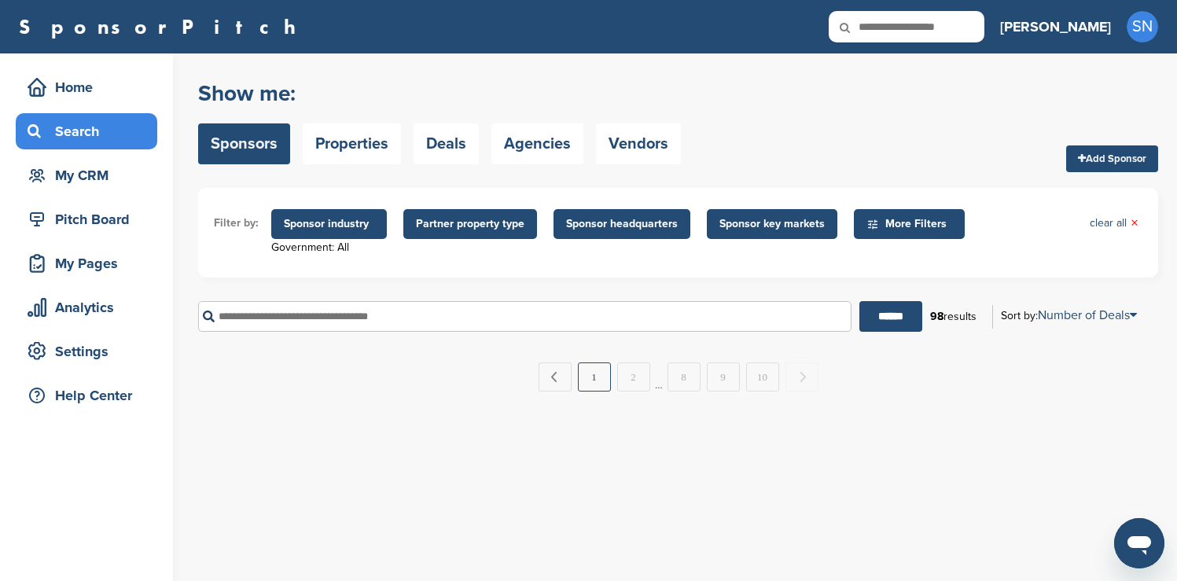
click at [593, 388] on link "1" at bounding box center [594, 376] width 33 height 29
